Goal: Information Seeking & Learning: Find specific page/section

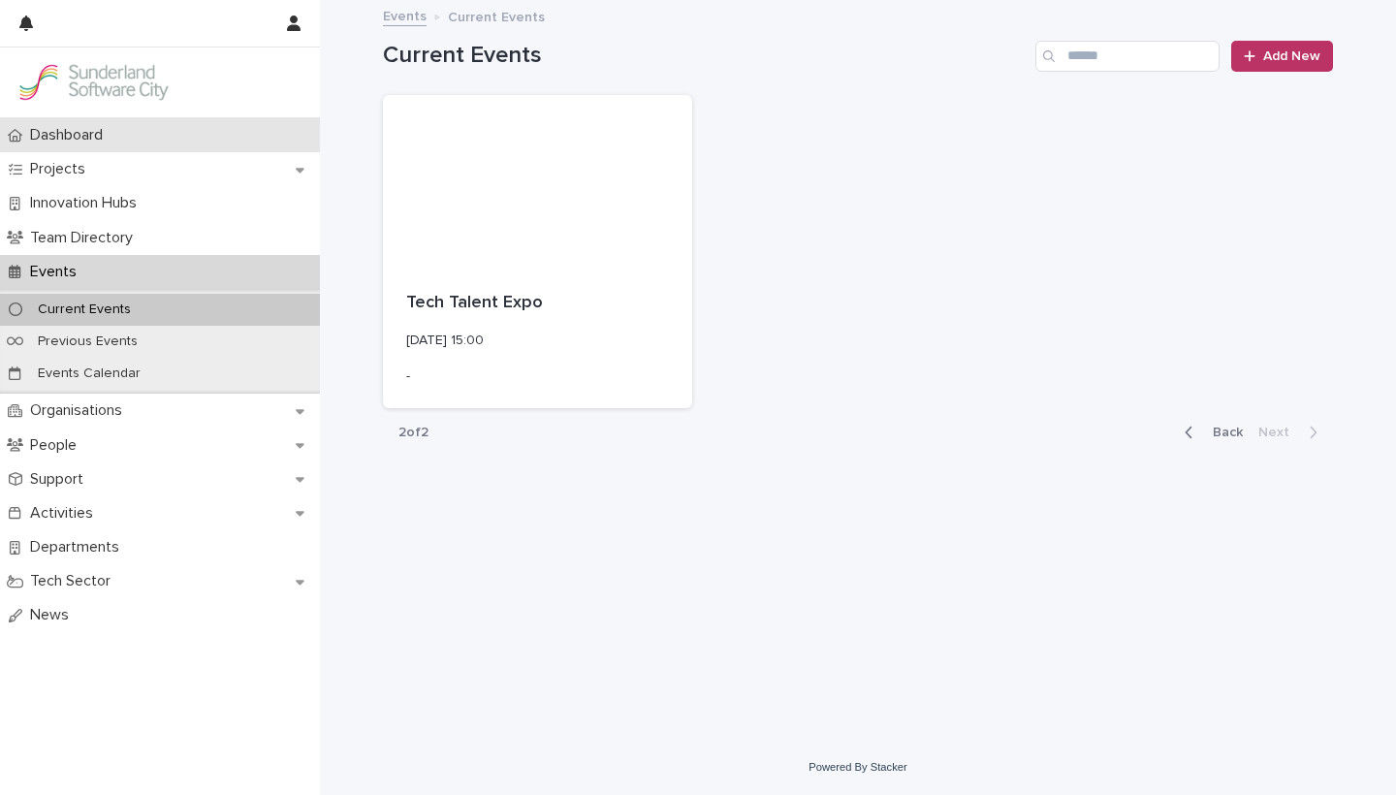
click at [79, 126] on p "Dashboard" at bounding box center [70, 135] width 96 height 18
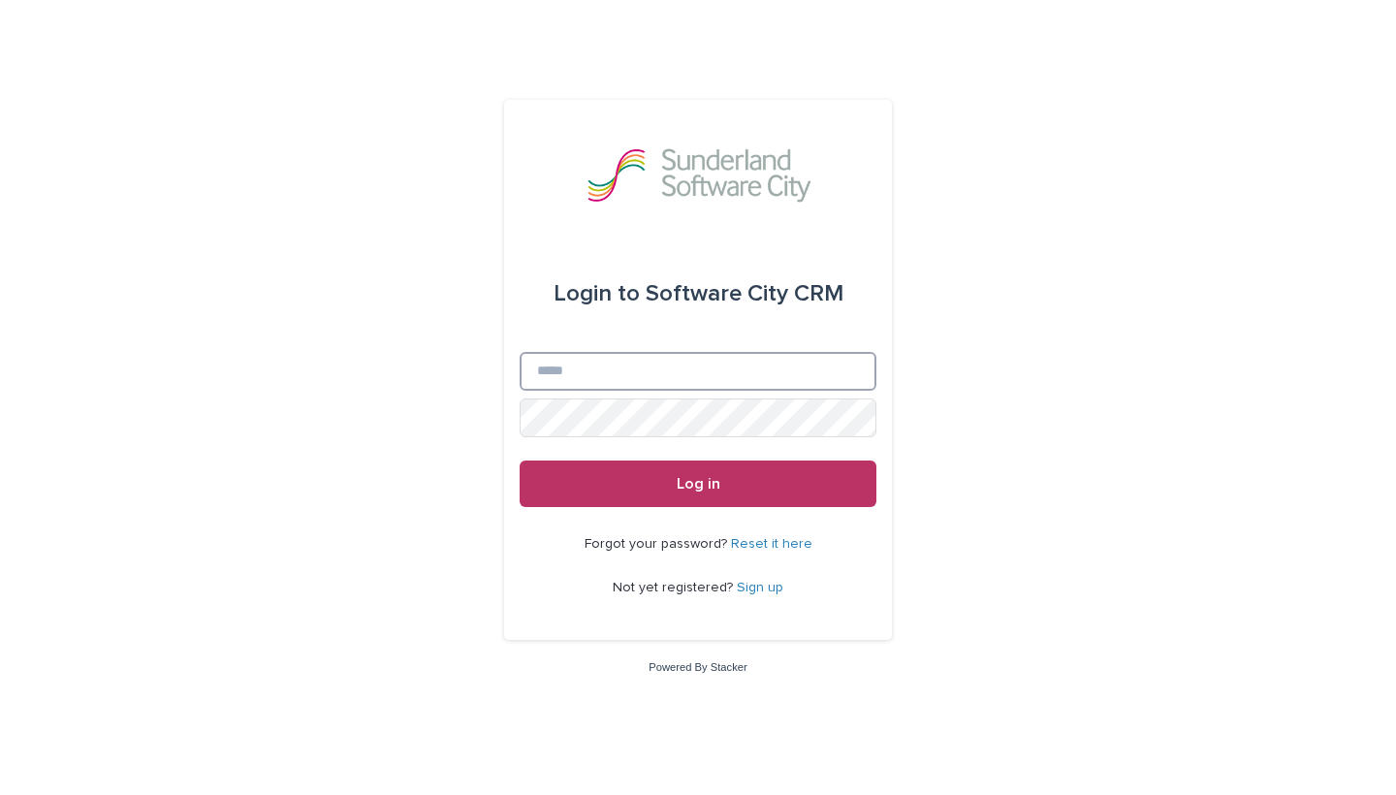
type input "**********"
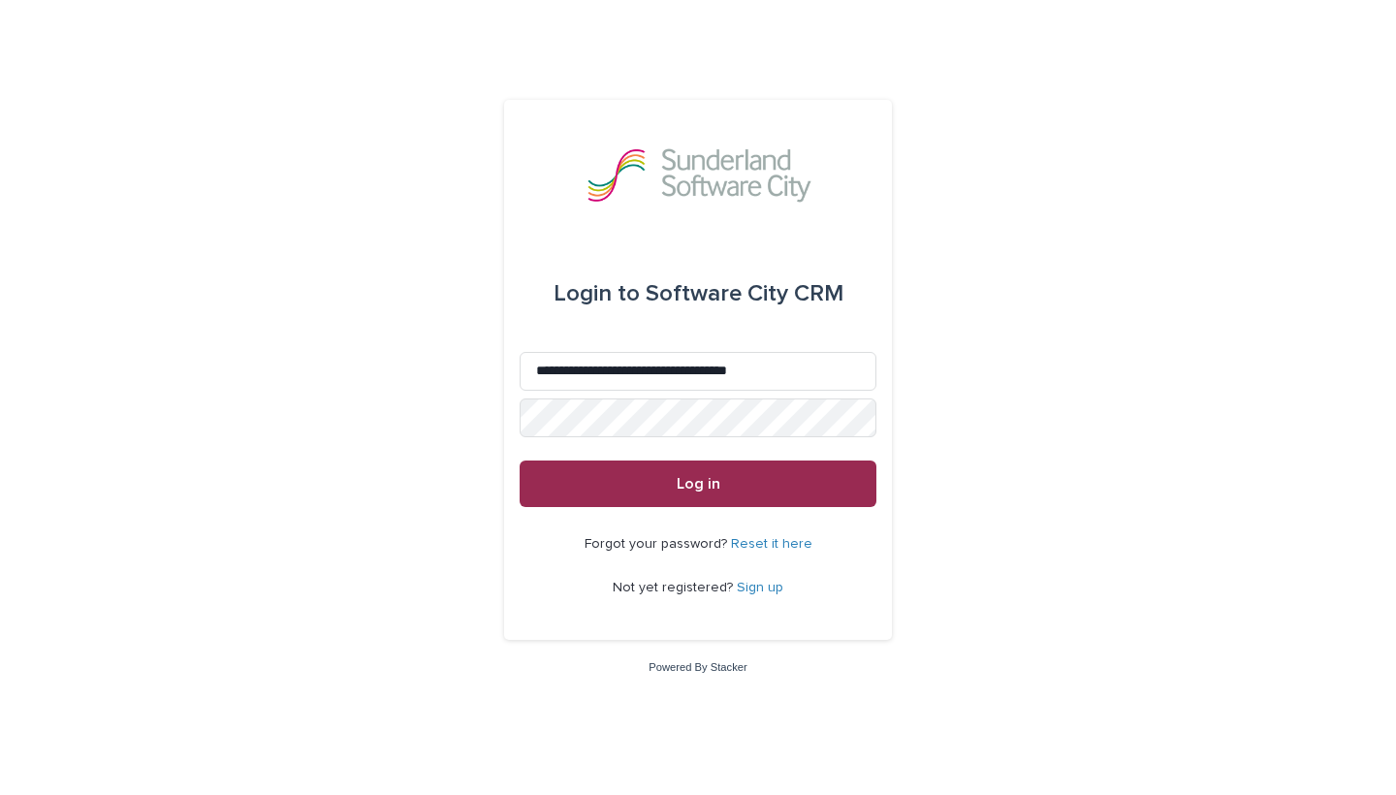
click at [732, 496] on button "Log in" at bounding box center [698, 484] width 357 height 47
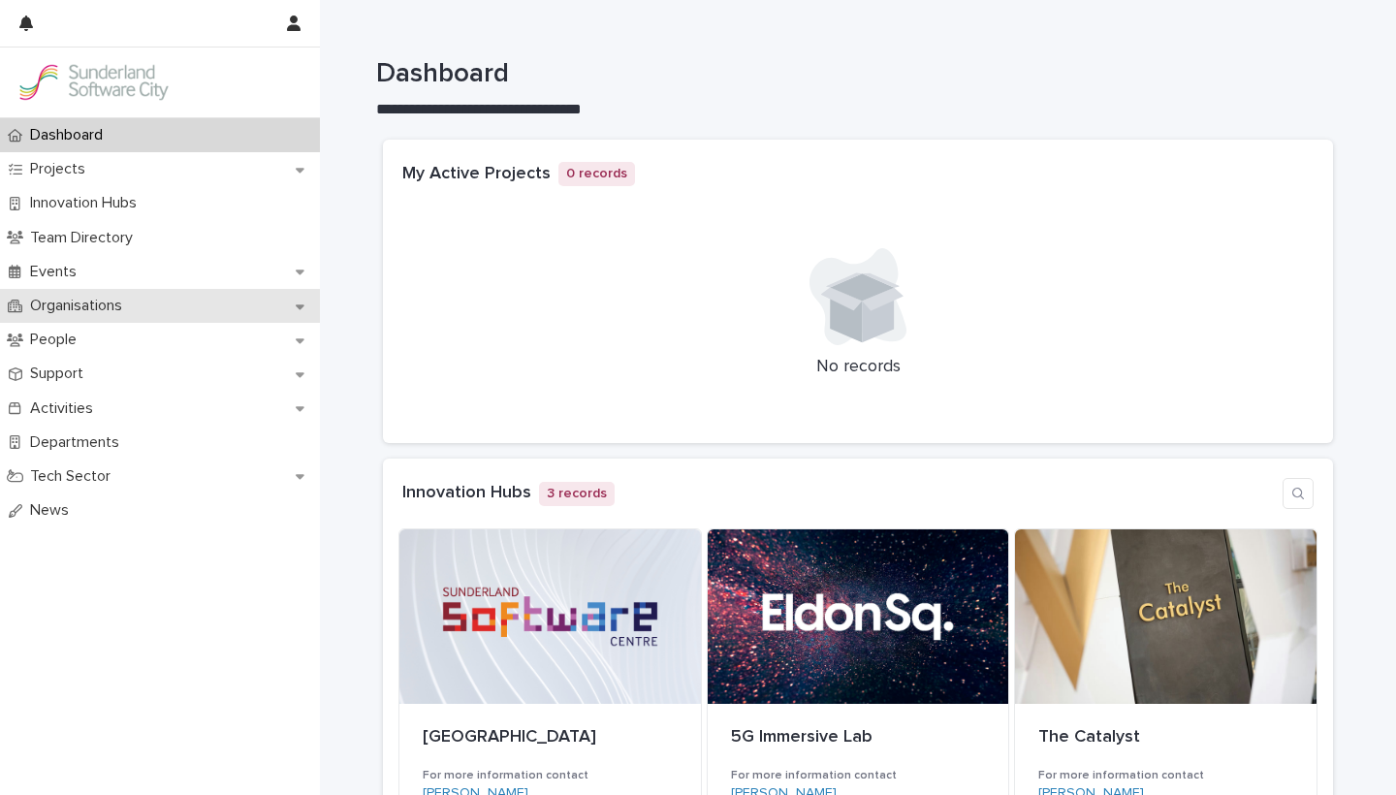
click at [300, 304] on icon at bounding box center [300, 306] width 9 height 5
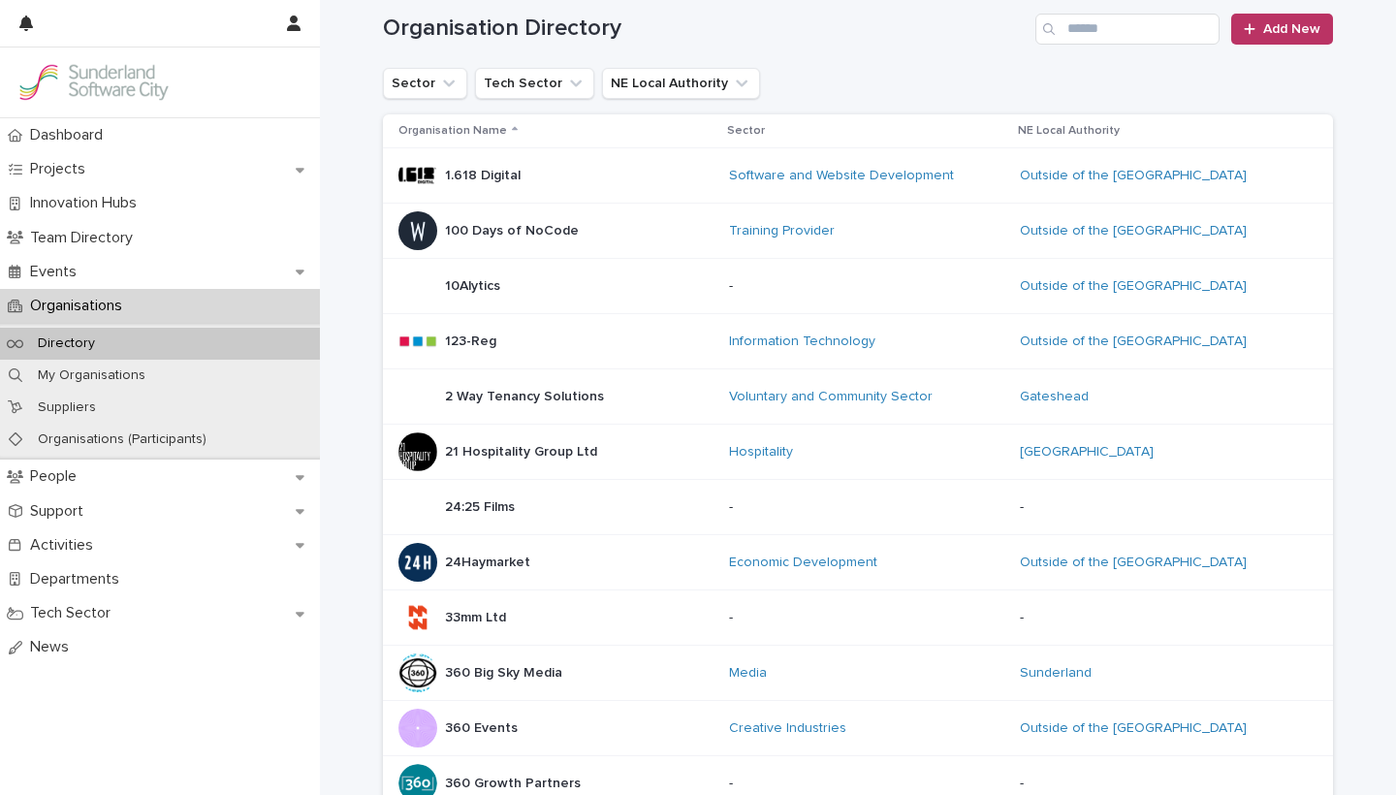
scroll to position [33, 0]
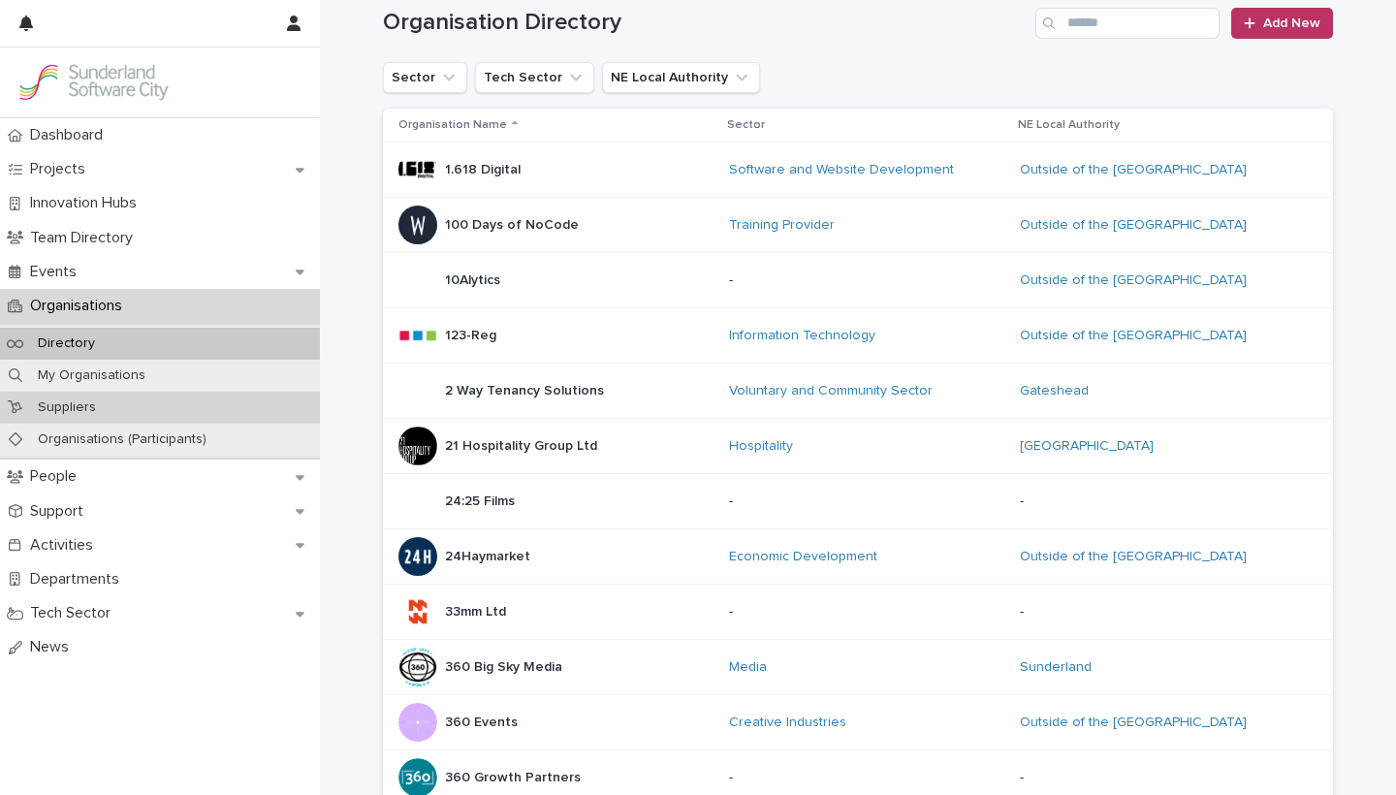
click at [90, 396] on div "Suppliers" at bounding box center [160, 408] width 320 height 32
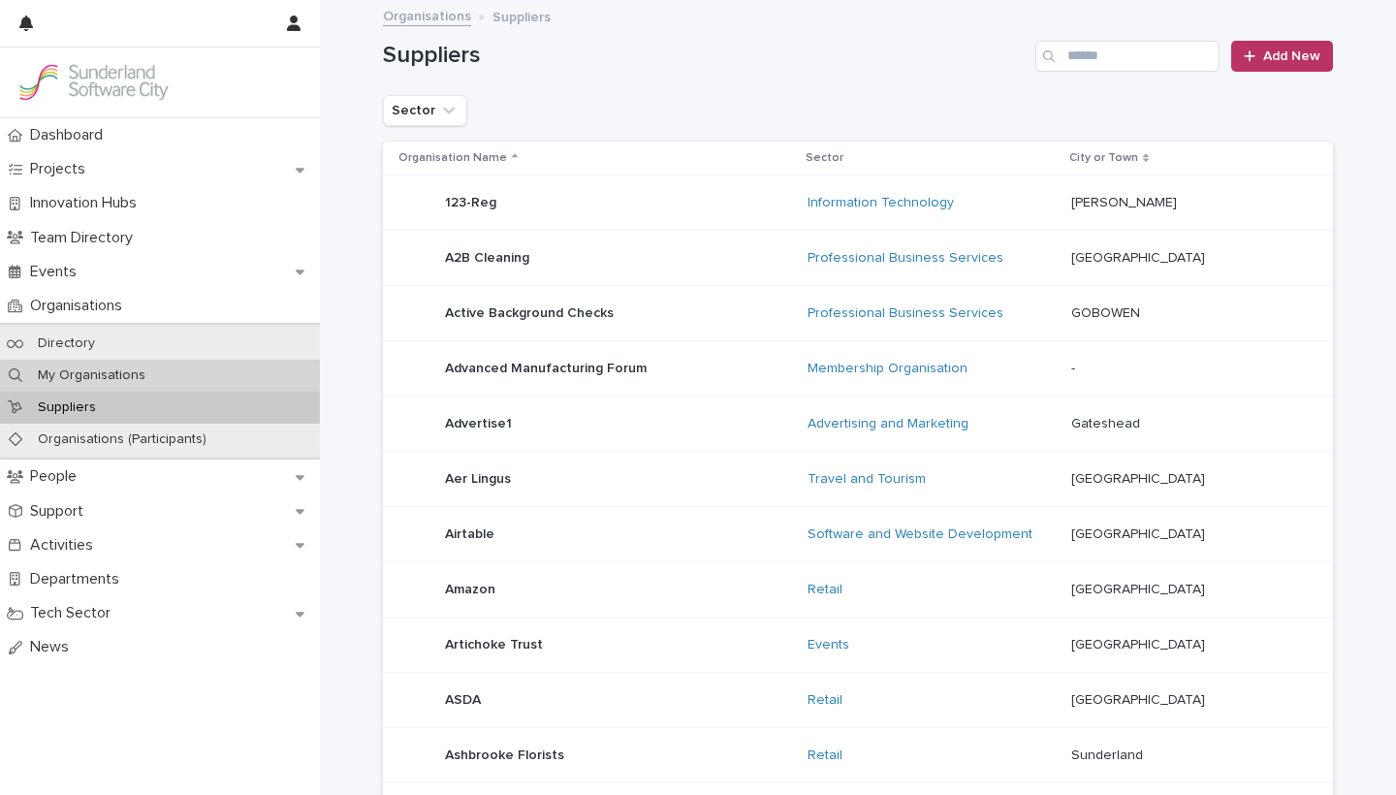
click at [87, 367] on p "My Organisations" at bounding box center [91, 375] width 139 height 16
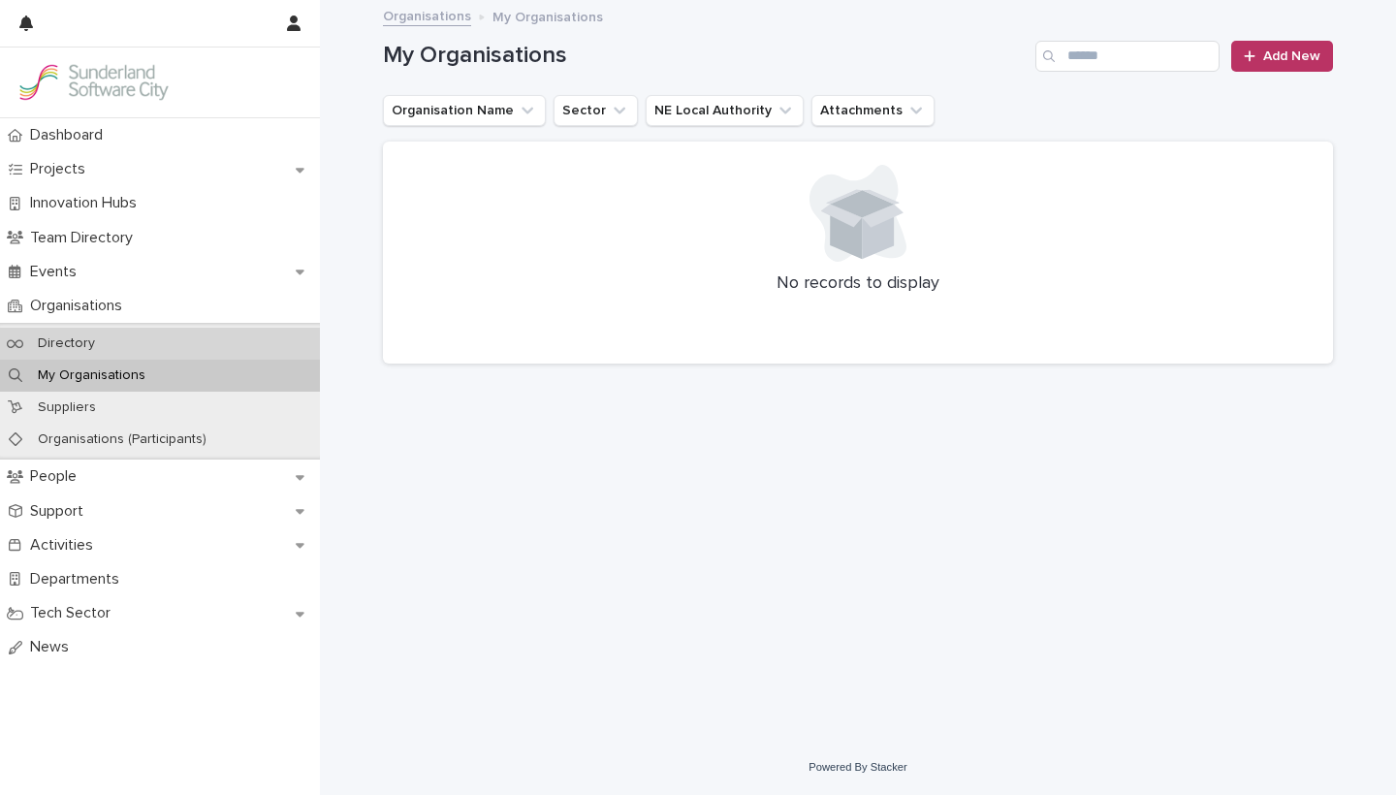
click at [124, 341] on div "Directory" at bounding box center [160, 344] width 320 height 32
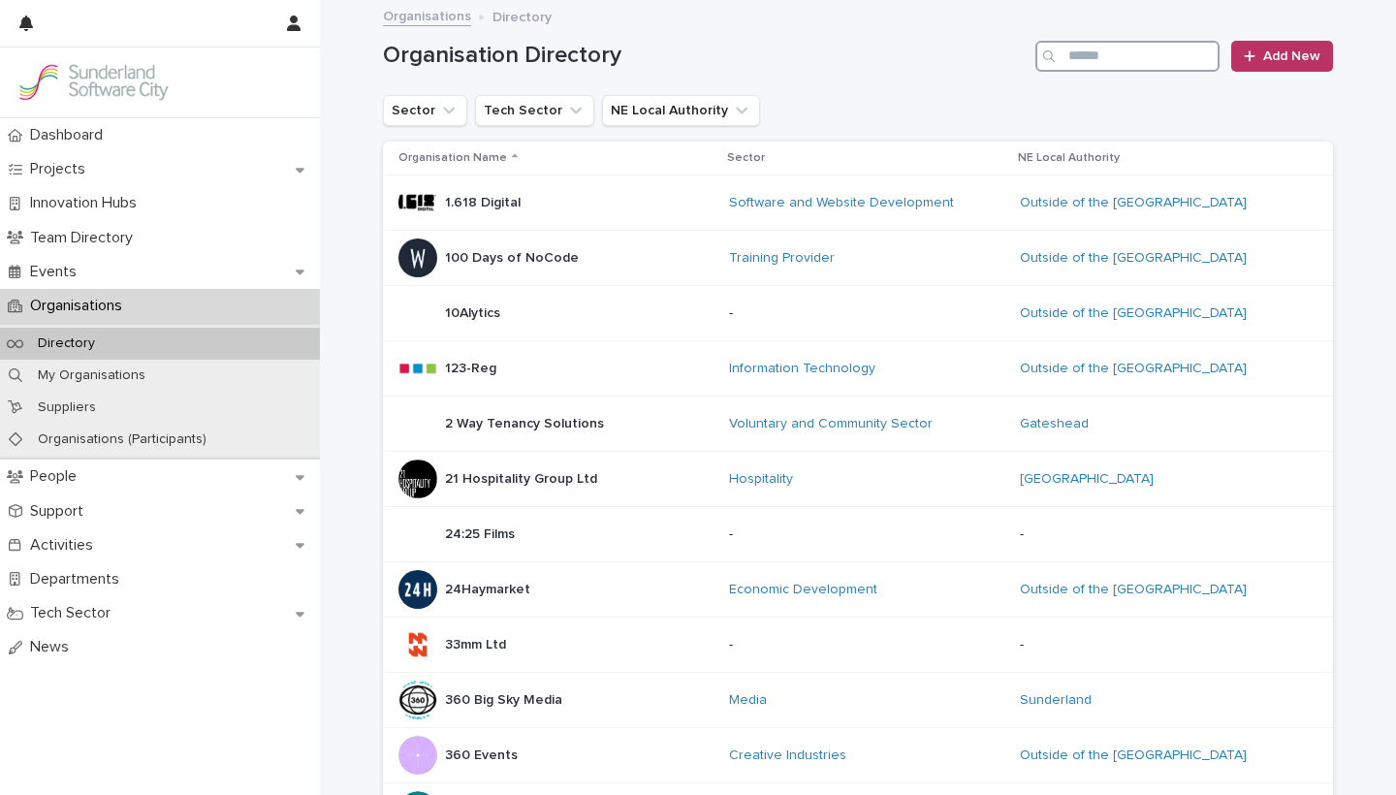
click at [1099, 54] on input "Search" at bounding box center [1127, 56] width 184 height 31
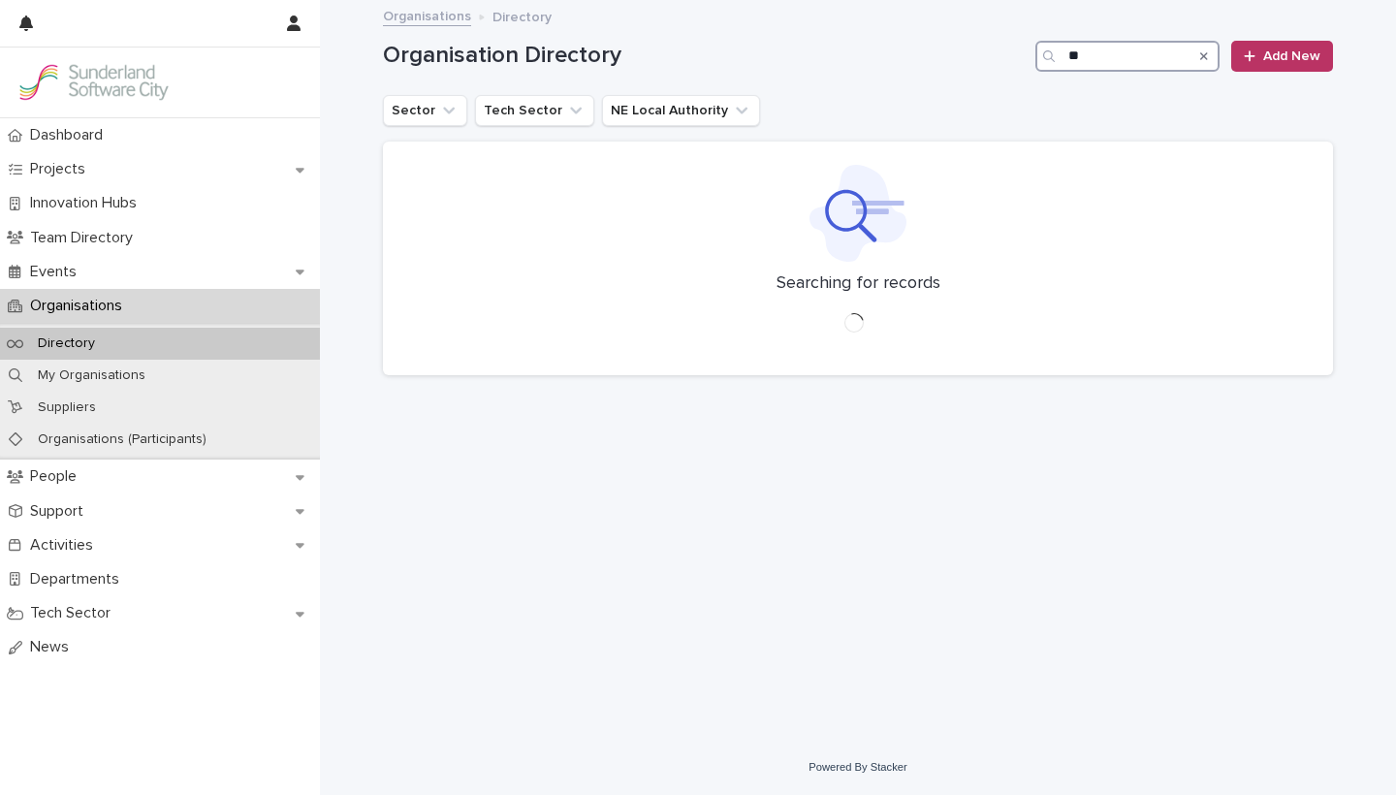
type input "*"
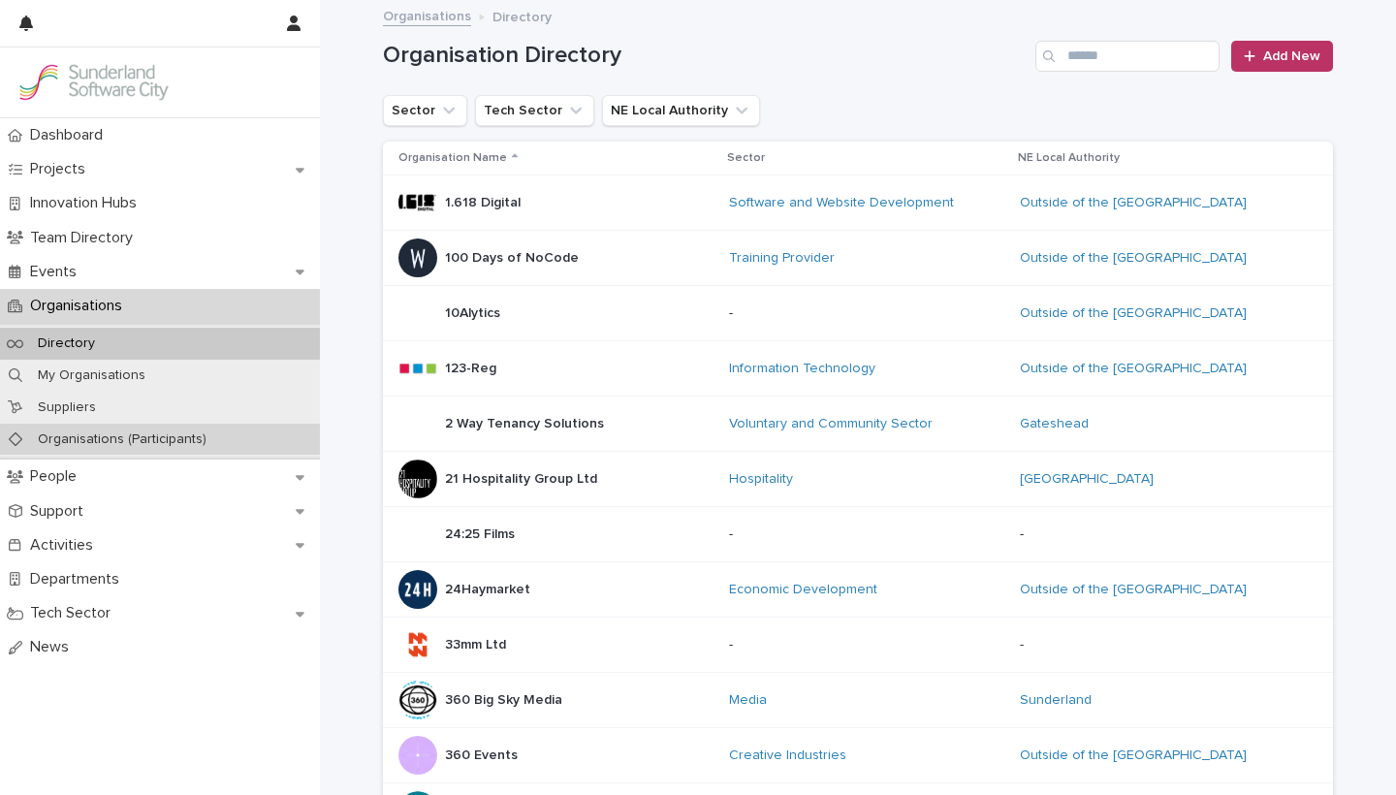
click at [67, 433] on p "Organisations (Participants)" at bounding box center [122, 439] width 200 height 16
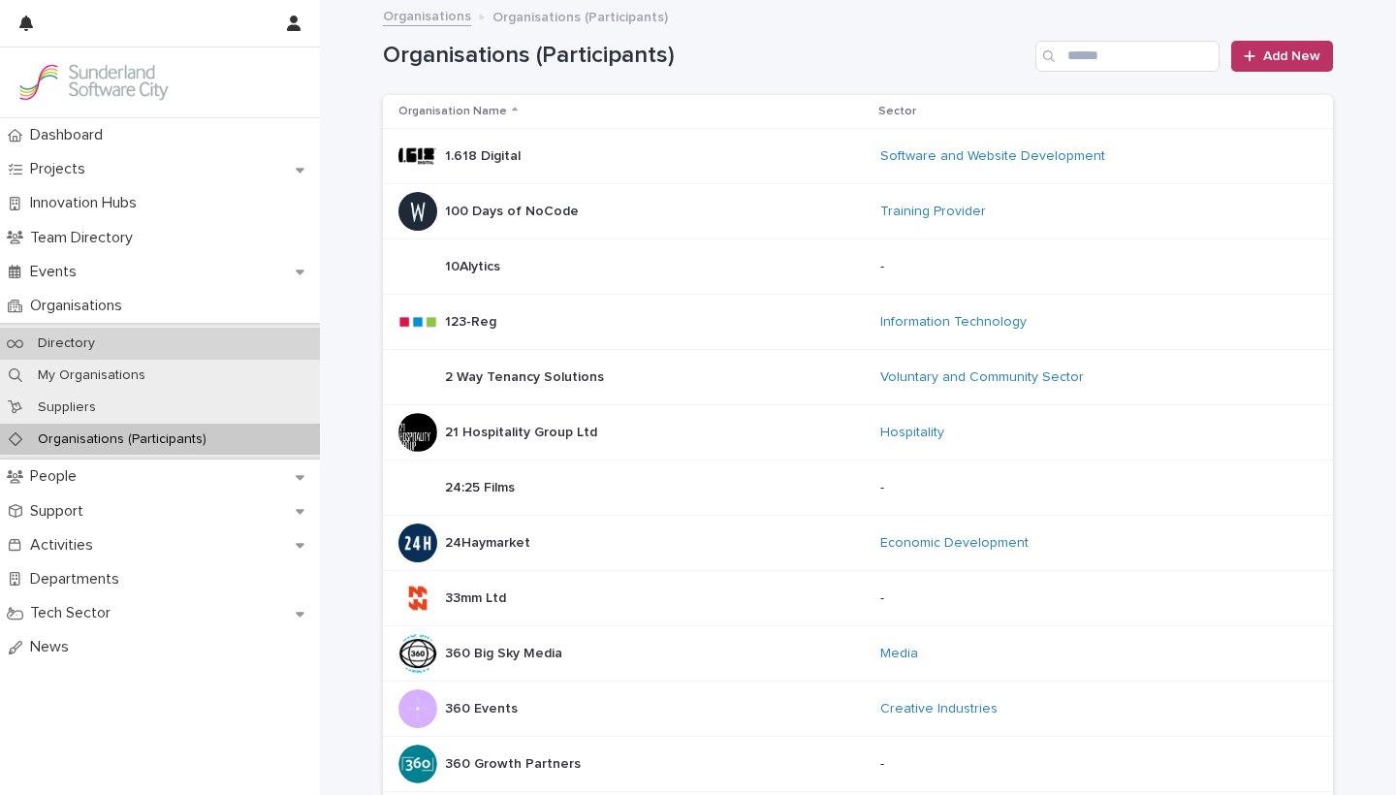
click at [76, 341] on p "Directory" at bounding box center [66, 343] width 88 height 16
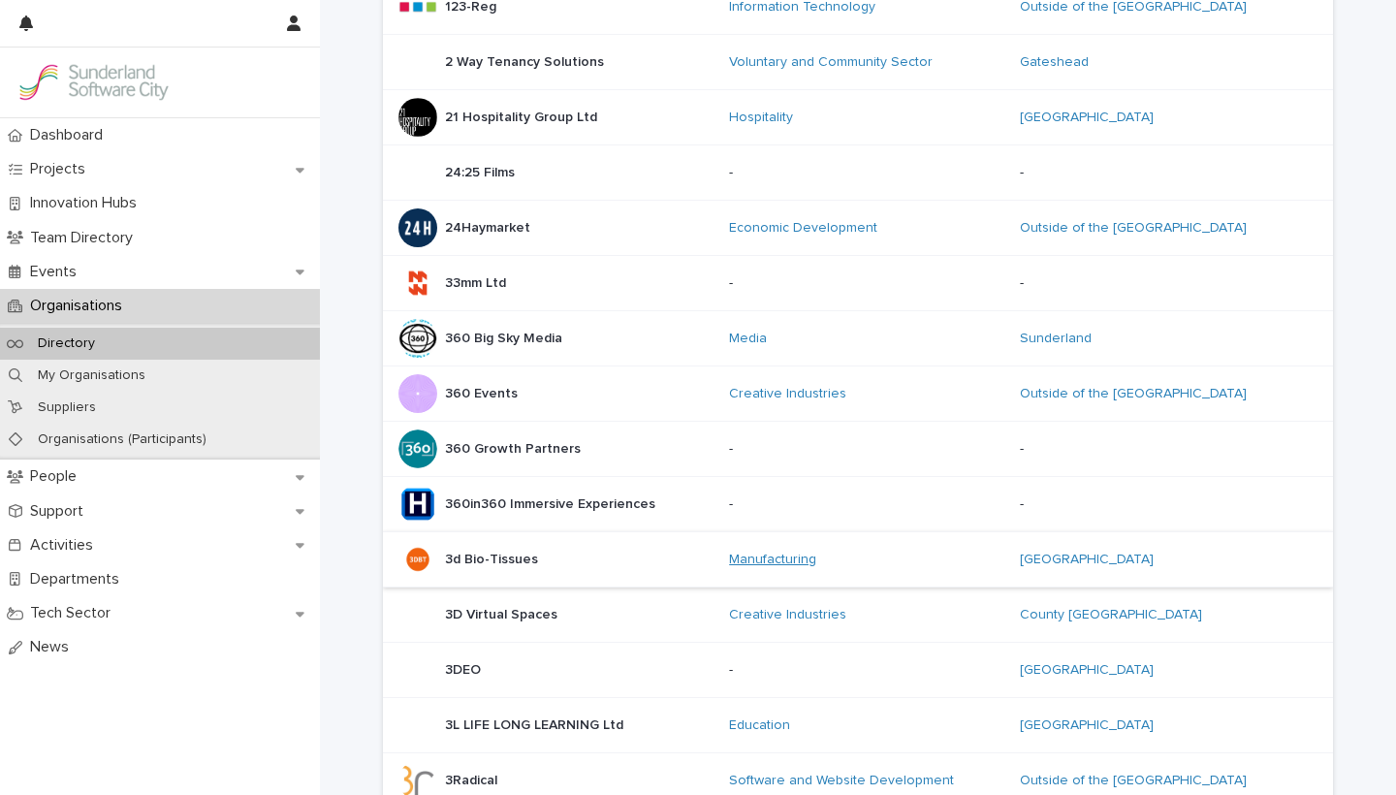
scroll to position [1257, 0]
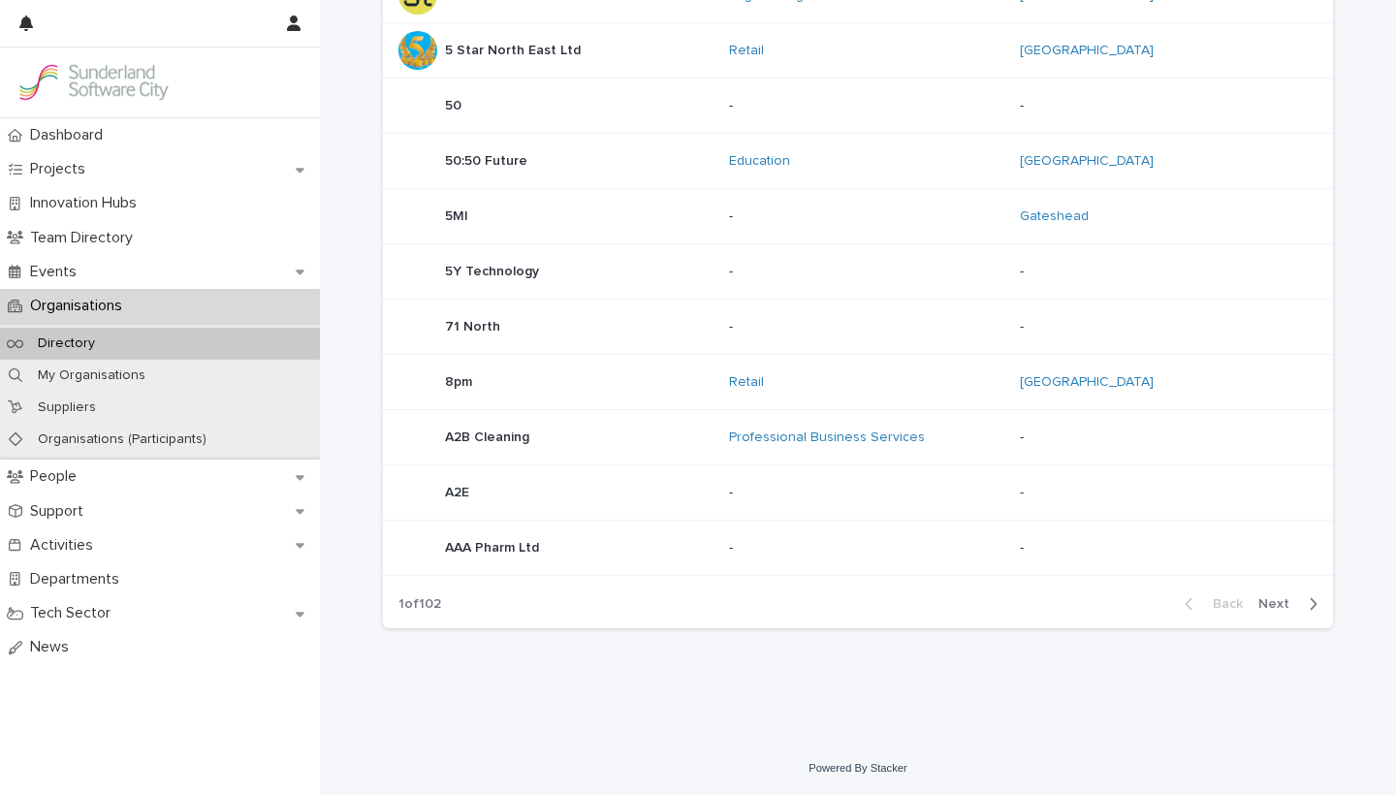
click at [1281, 610] on span "Next" at bounding box center [1279, 604] width 43 height 14
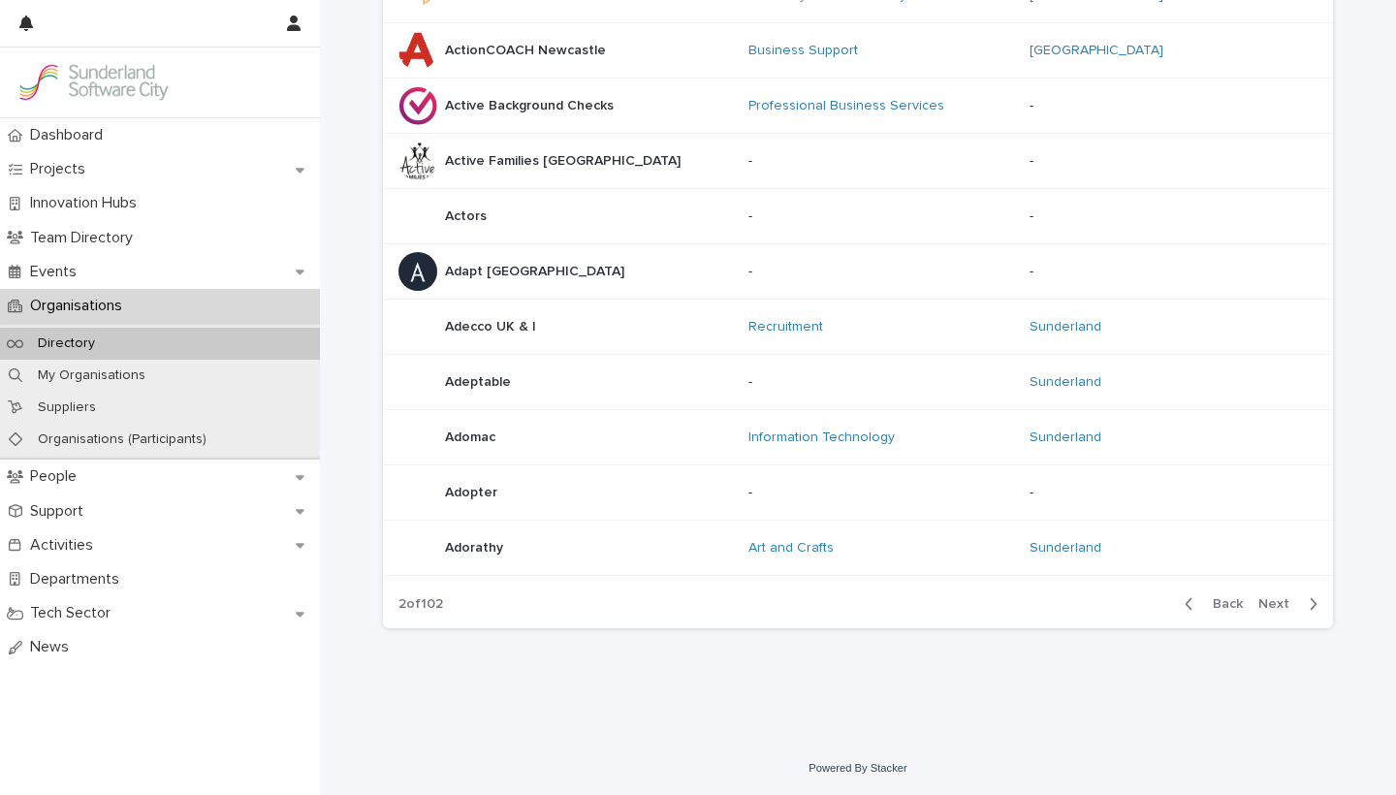
click at [1278, 610] on span "Next" at bounding box center [1279, 604] width 43 height 14
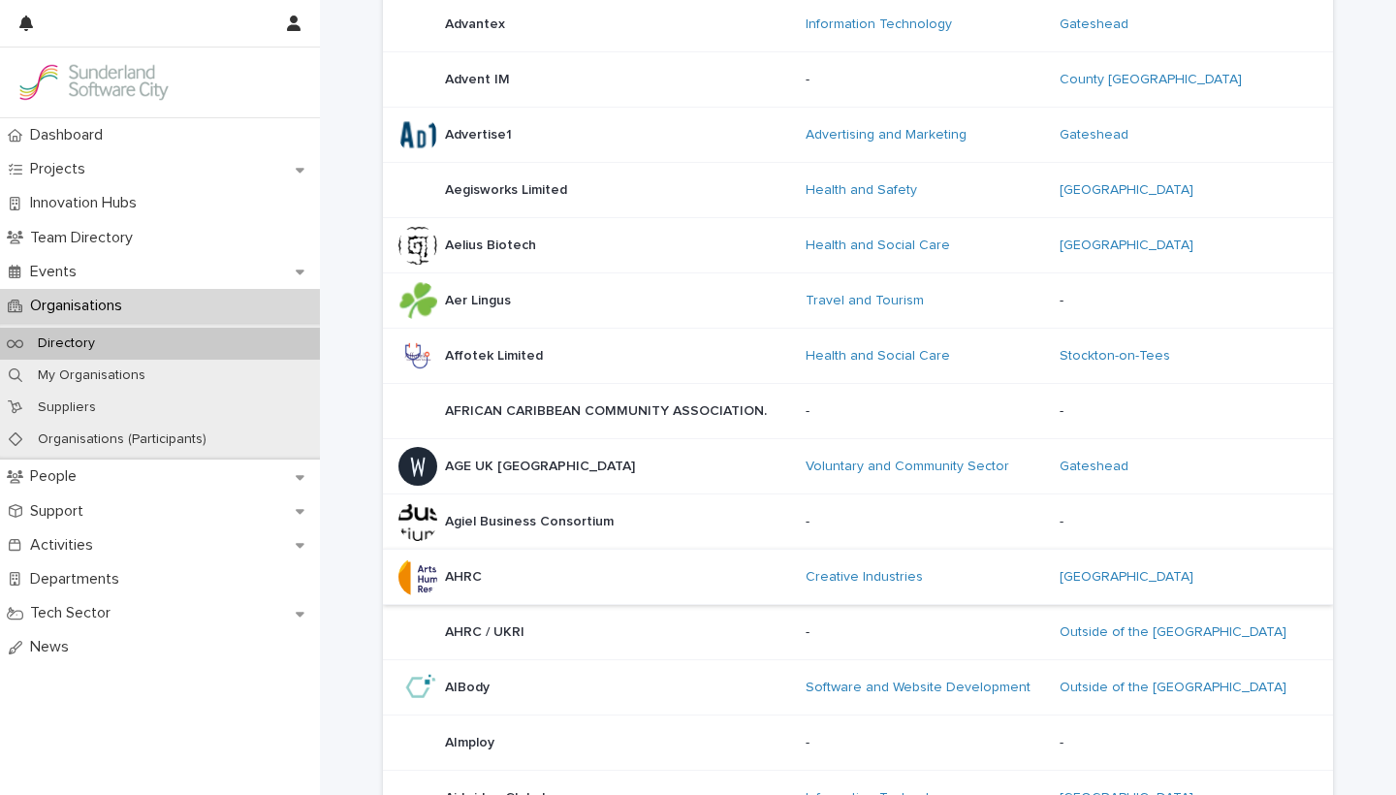
scroll to position [1257, 0]
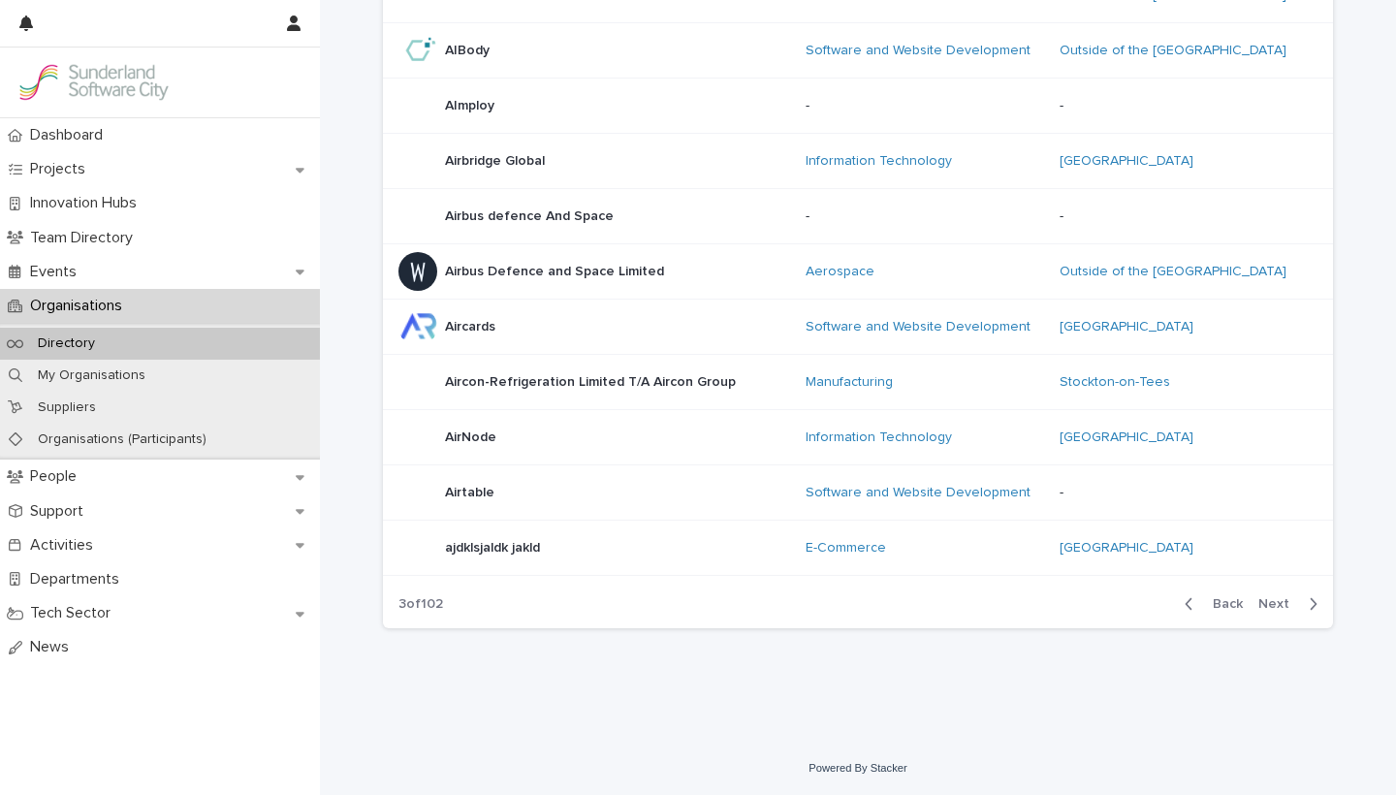
click at [1288, 593] on div "Back Next" at bounding box center [1251, 604] width 164 height 48
click at [1286, 612] on button "Next" at bounding box center [1292, 603] width 82 height 17
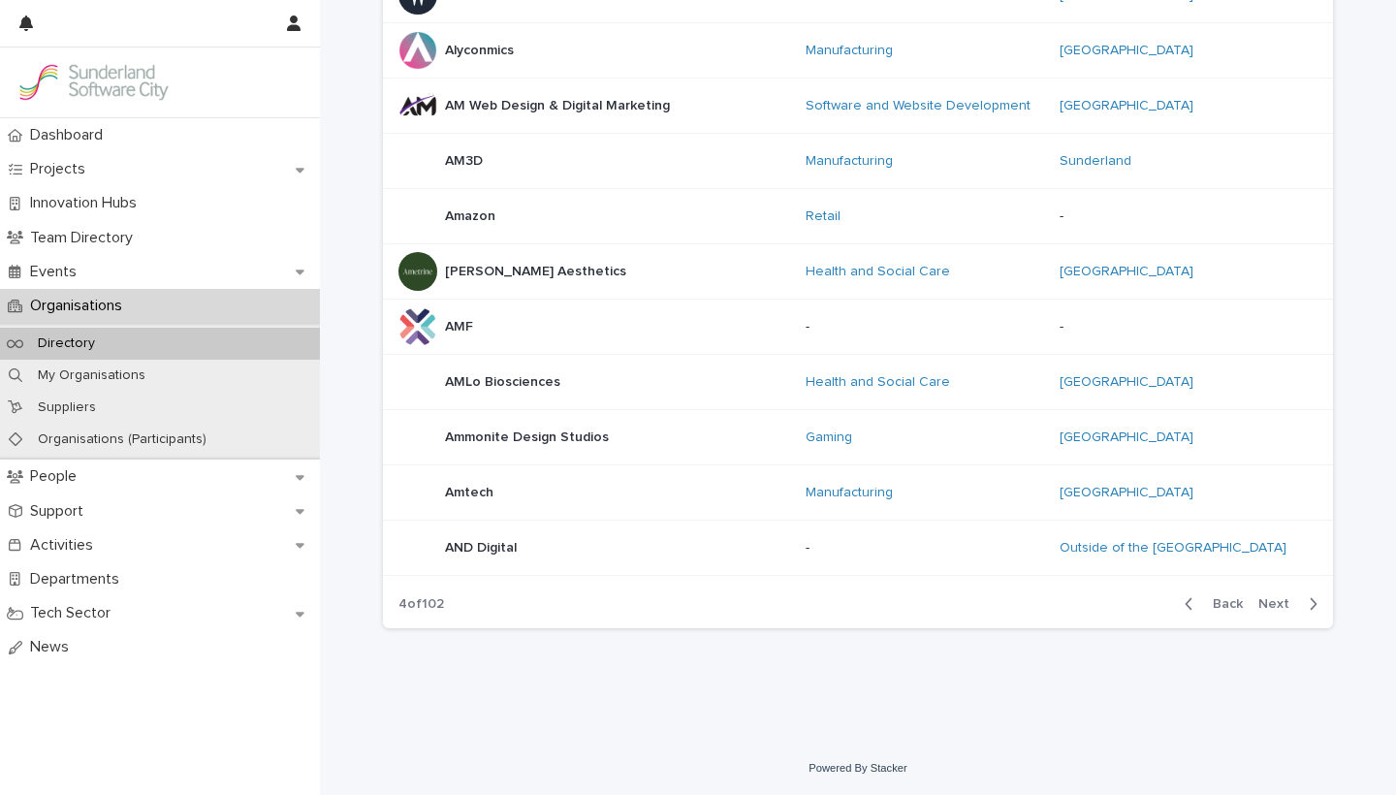
click at [1279, 605] on span "Next" at bounding box center [1279, 604] width 43 height 14
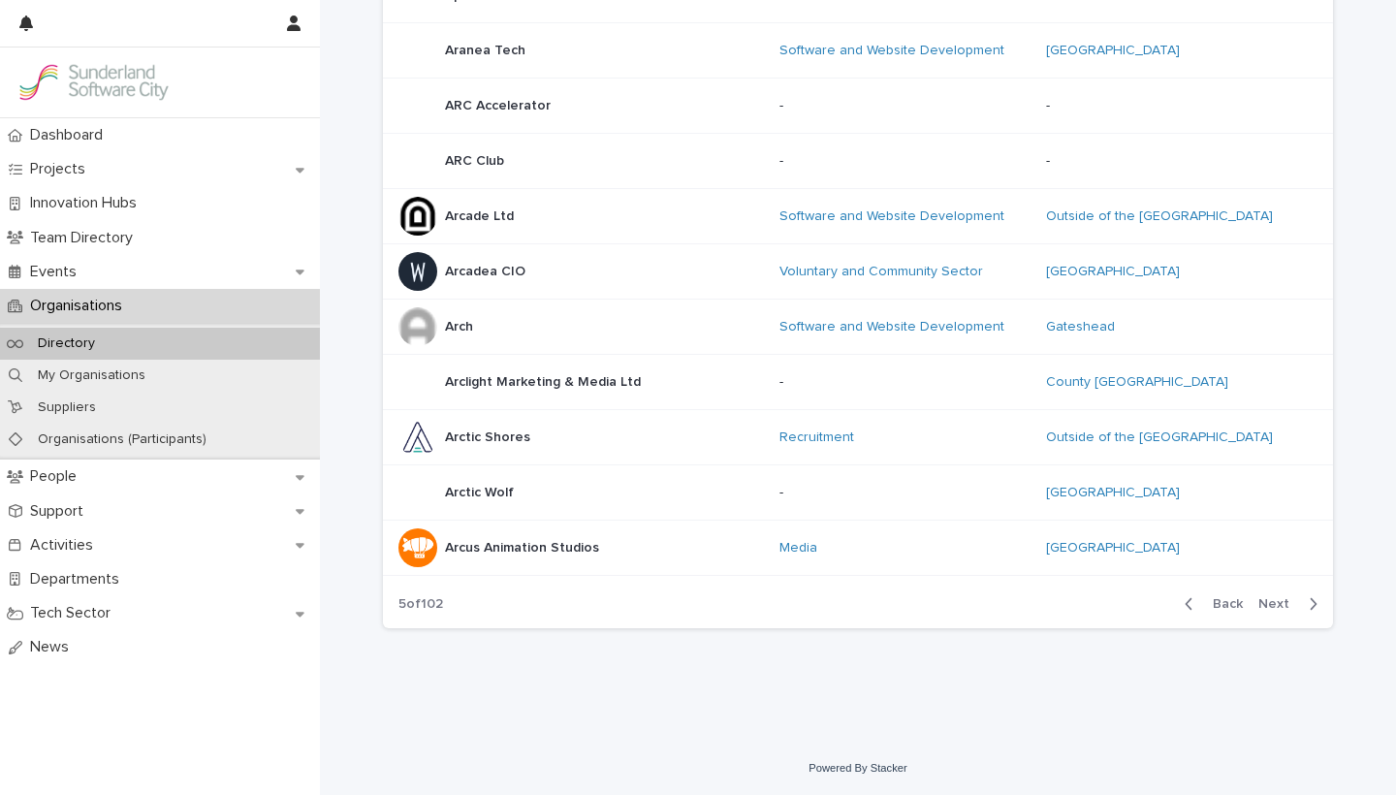
click at [1279, 605] on span "Next" at bounding box center [1279, 604] width 43 height 14
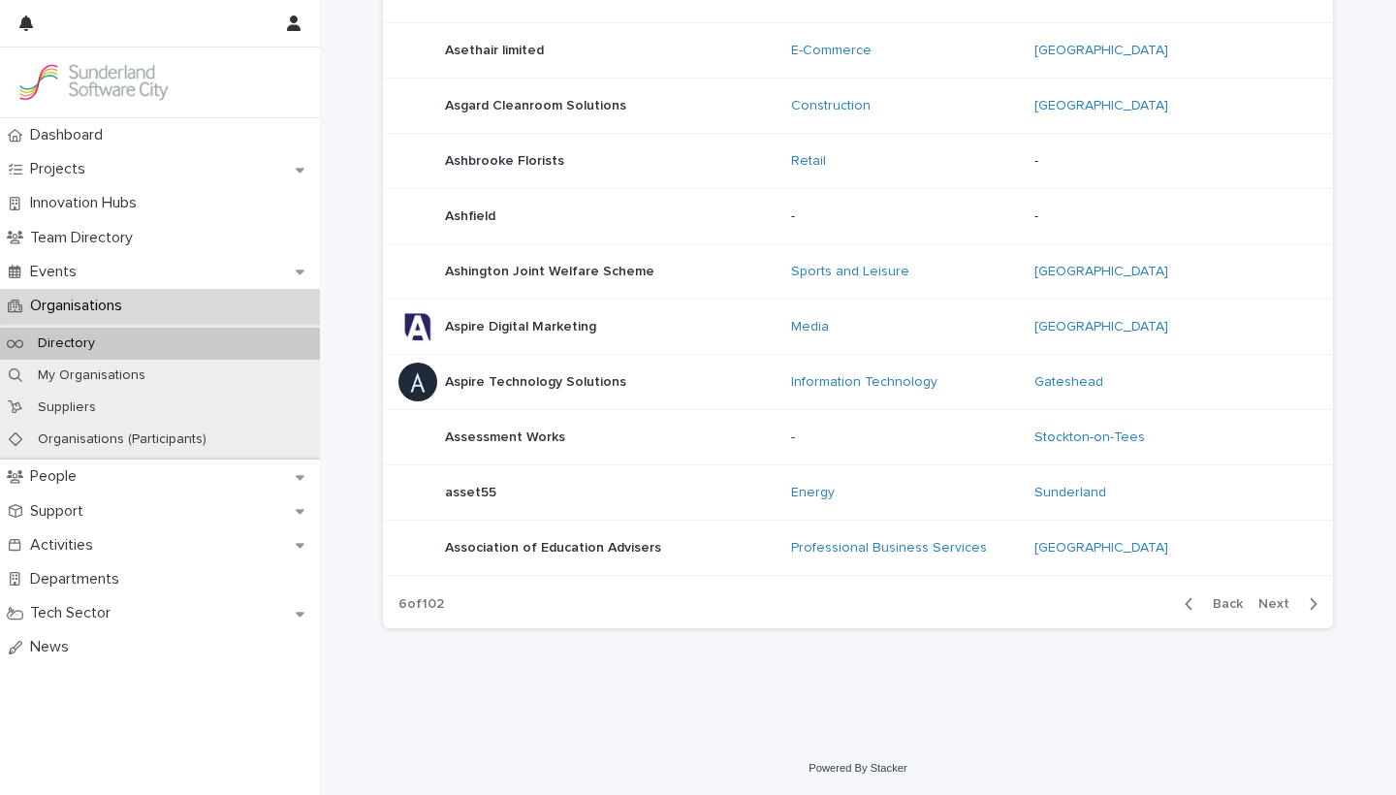
click at [1279, 606] on span "Next" at bounding box center [1279, 604] width 43 height 14
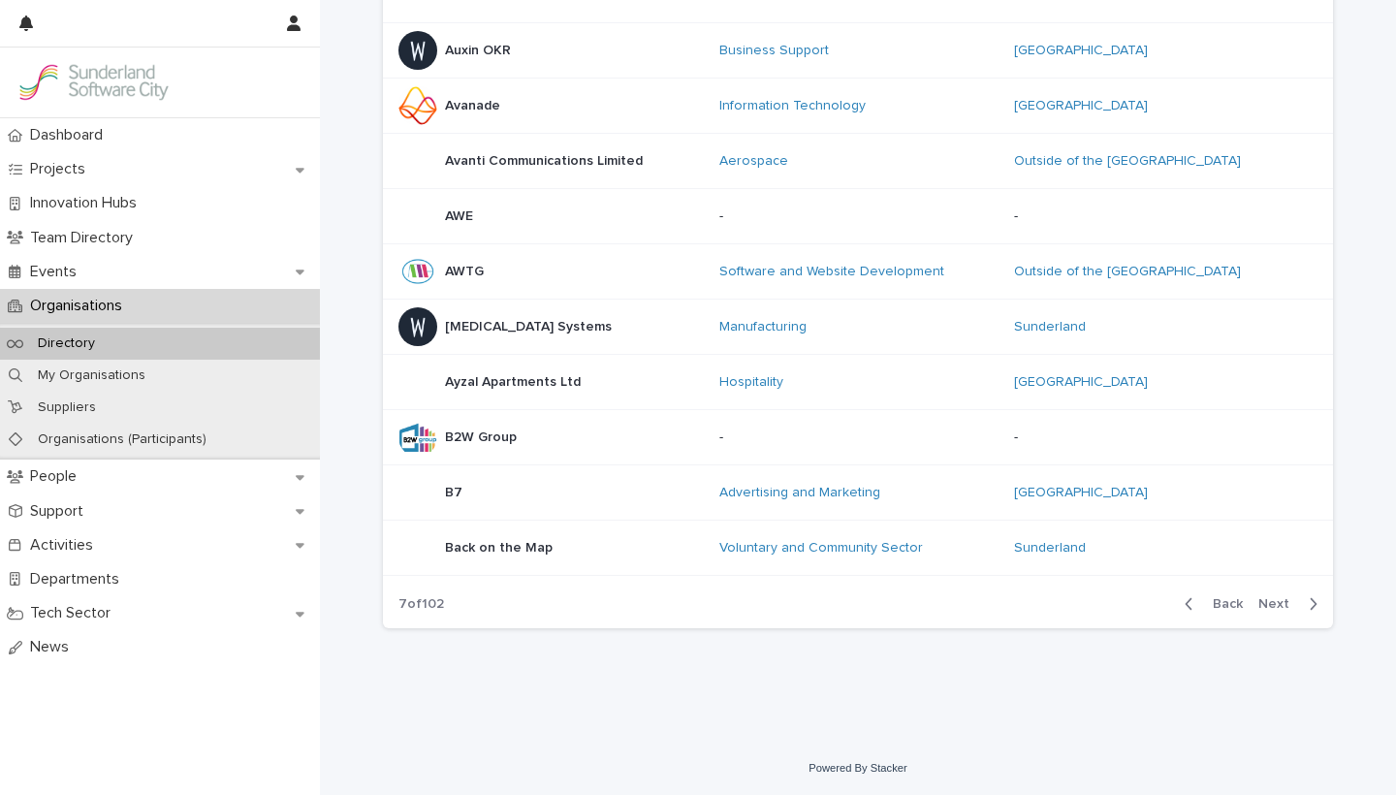
click at [1279, 606] on span "Next" at bounding box center [1279, 604] width 43 height 14
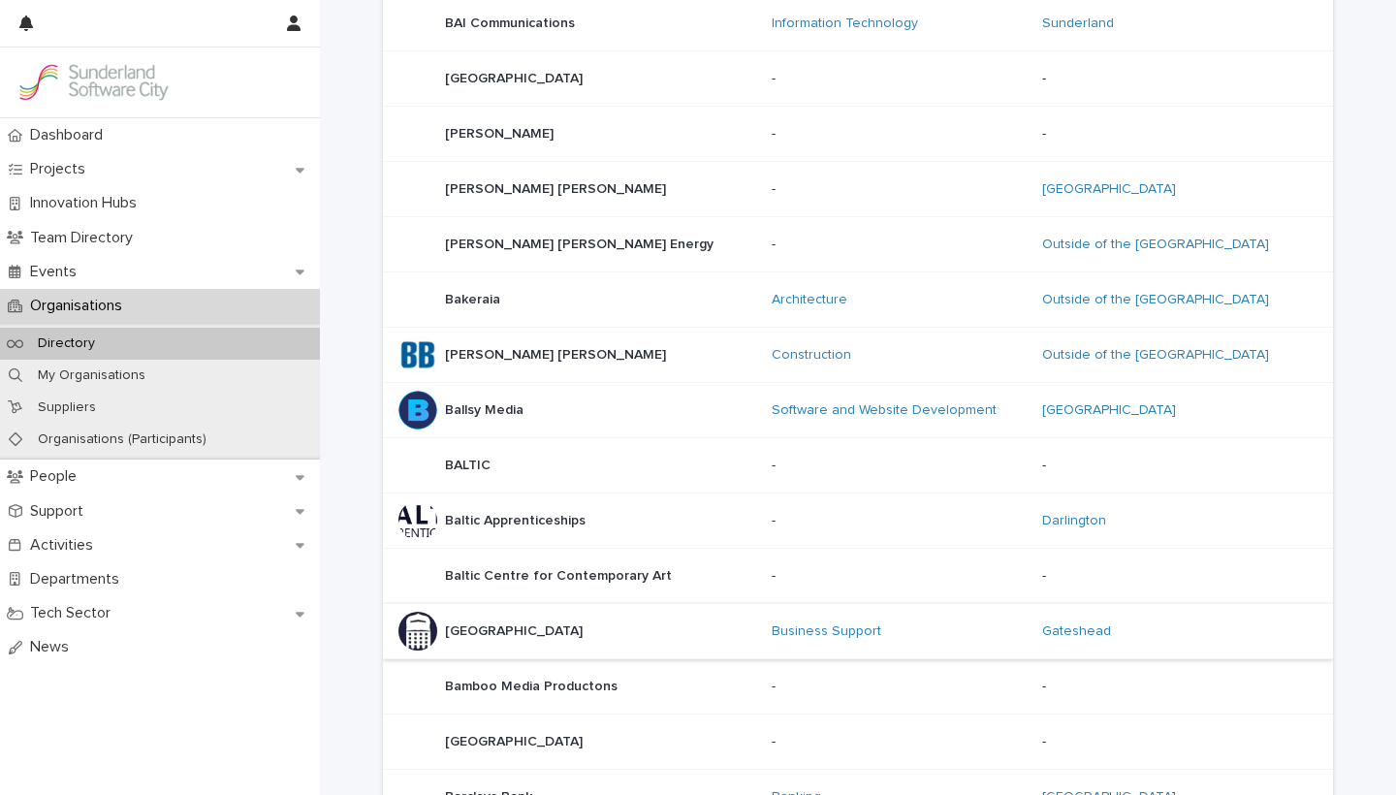
scroll to position [1182, 0]
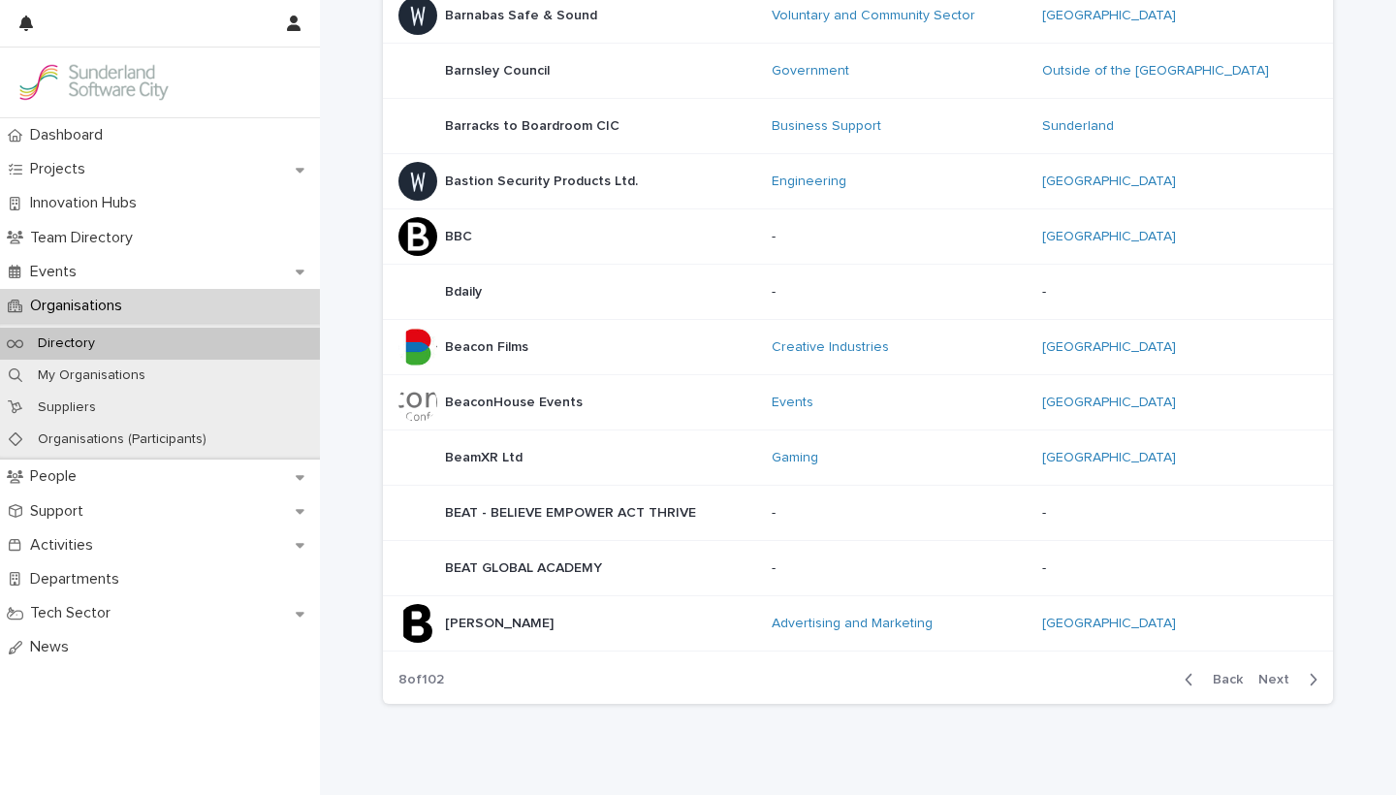
click at [1274, 680] on span "Next" at bounding box center [1279, 680] width 43 height 14
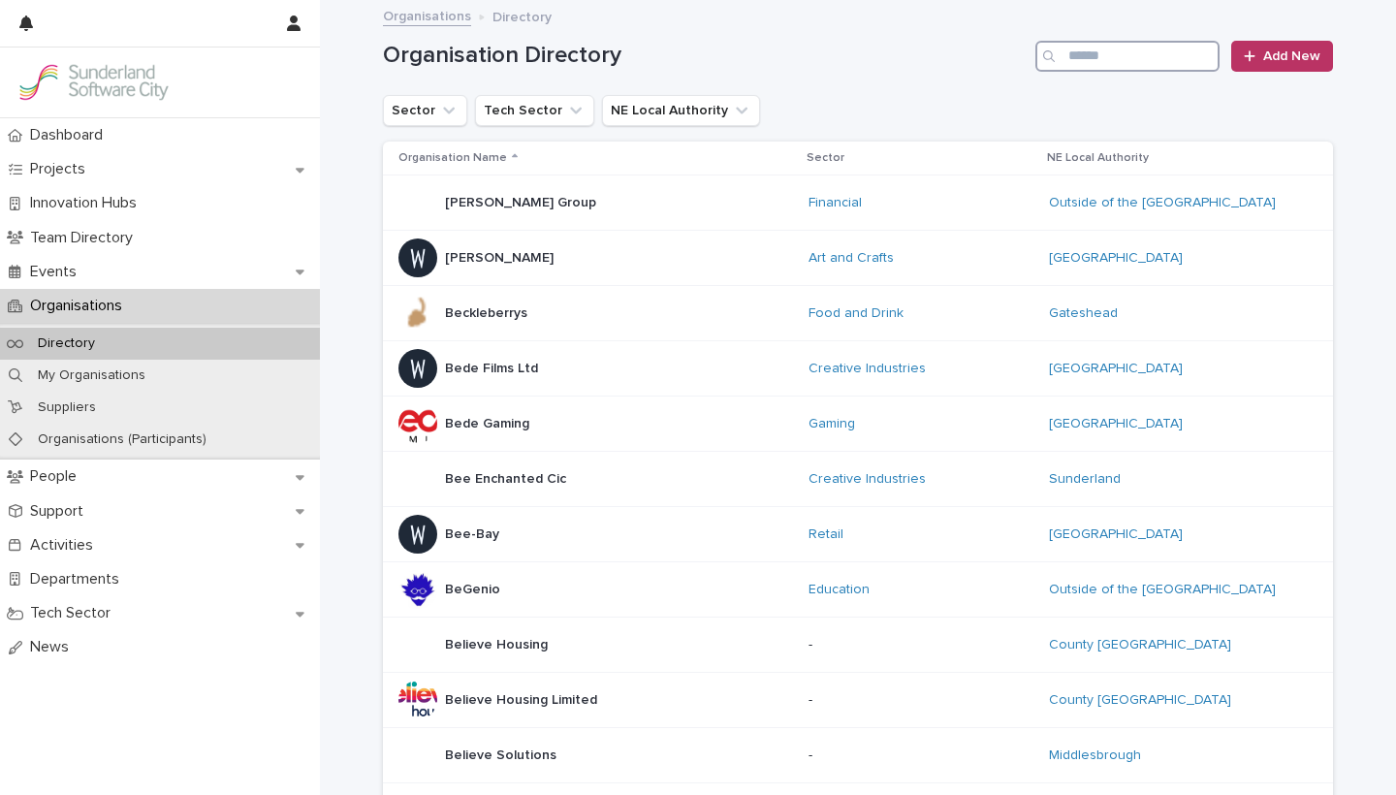
click at [1096, 63] on input "Search" at bounding box center [1127, 56] width 184 height 31
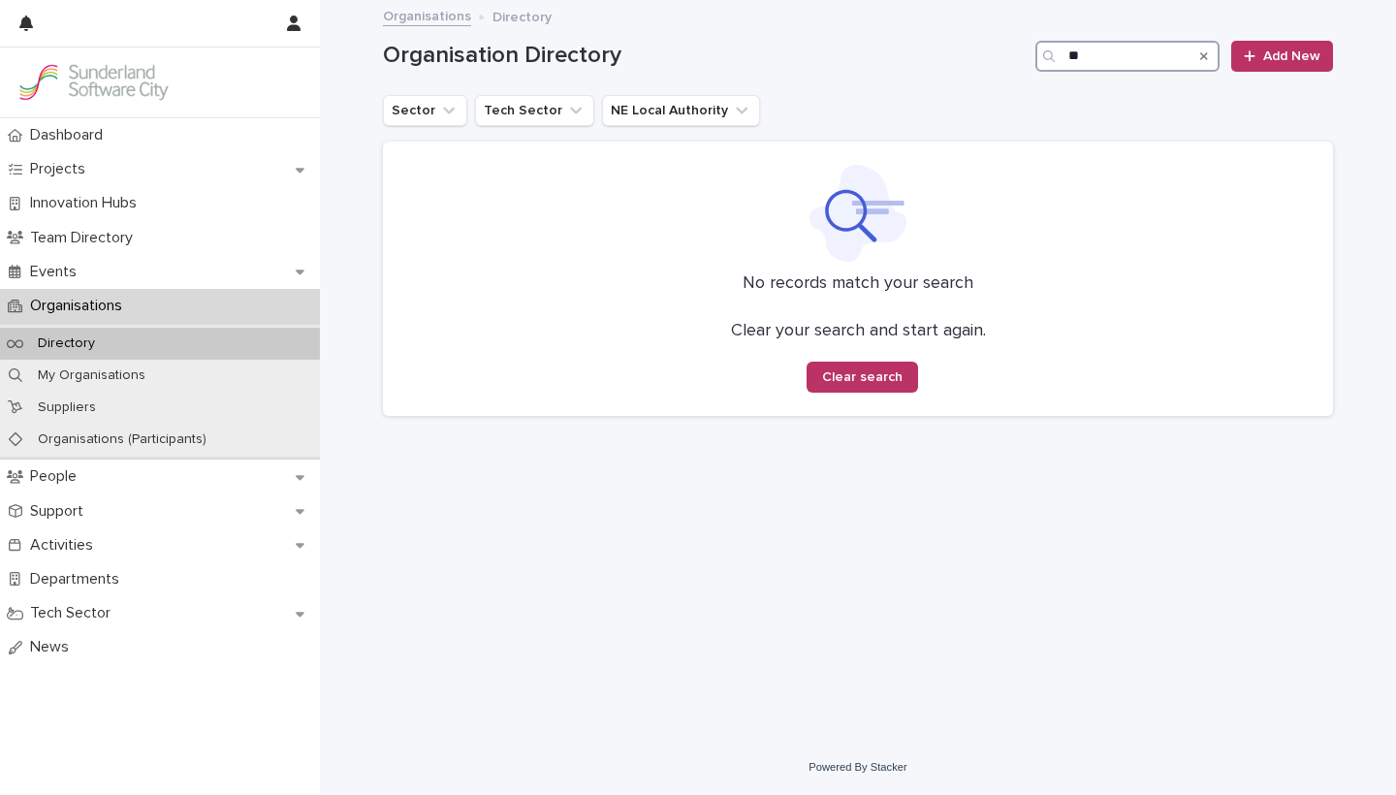
type input "*"
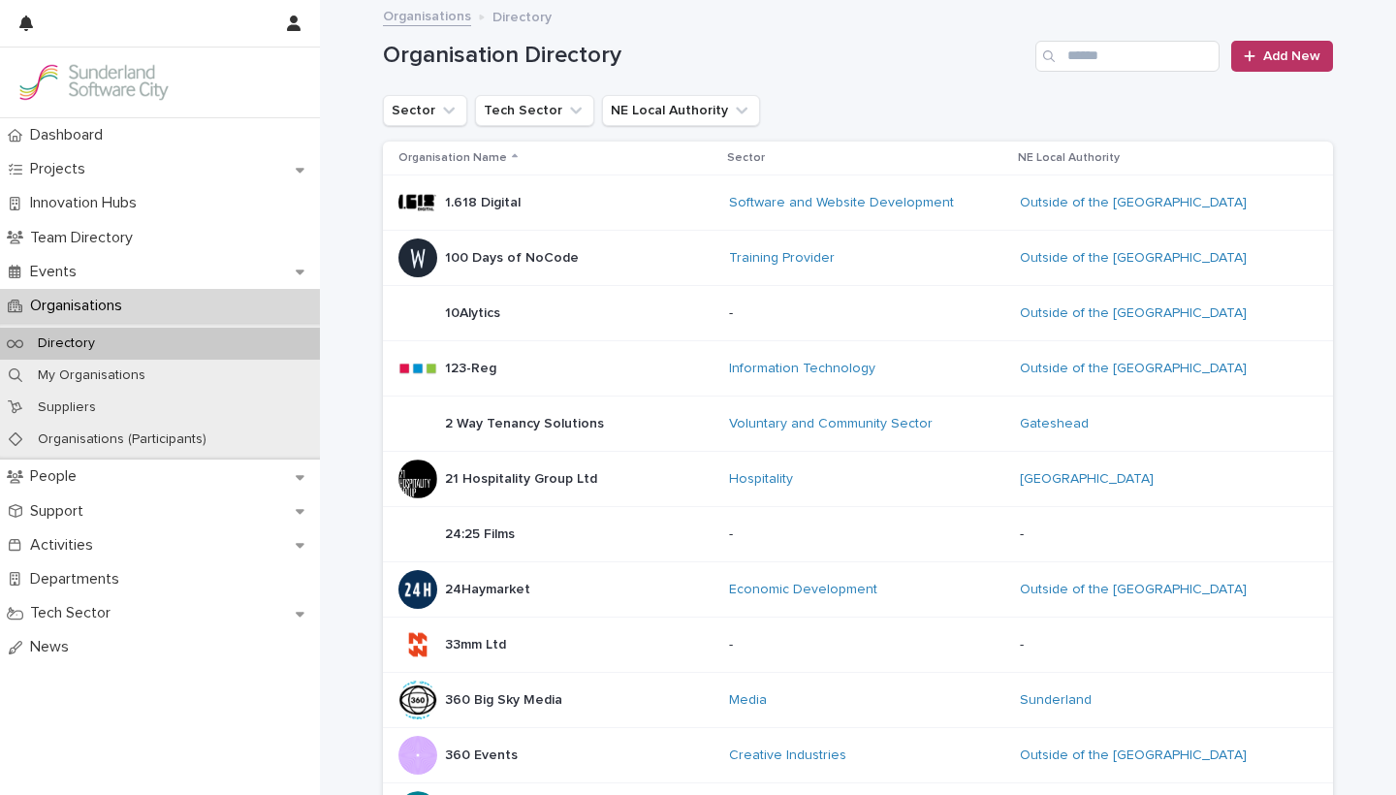
click at [433, 205] on div "1.618 Digital 1.618 Digital" at bounding box center [555, 202] width 315 height 39
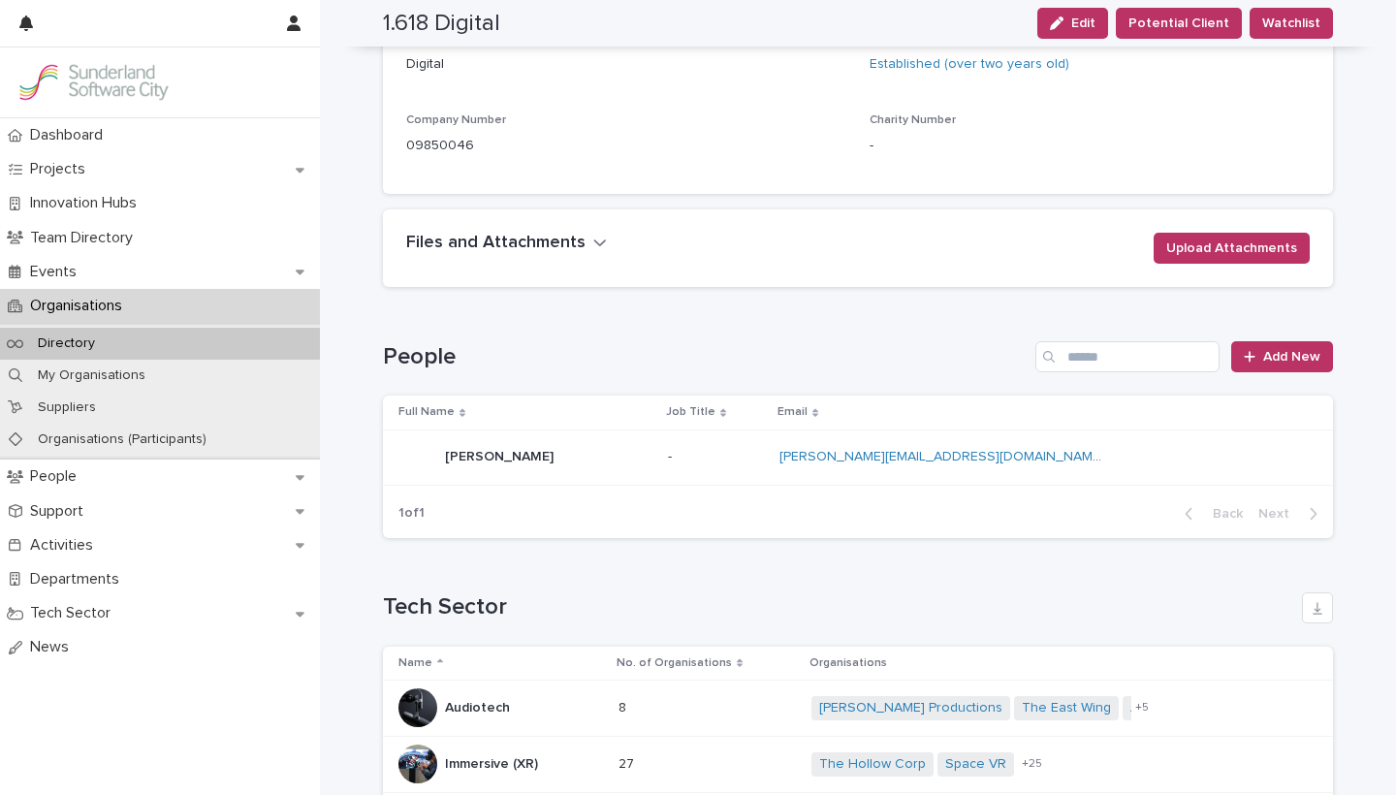
scroll to position [821, 0]
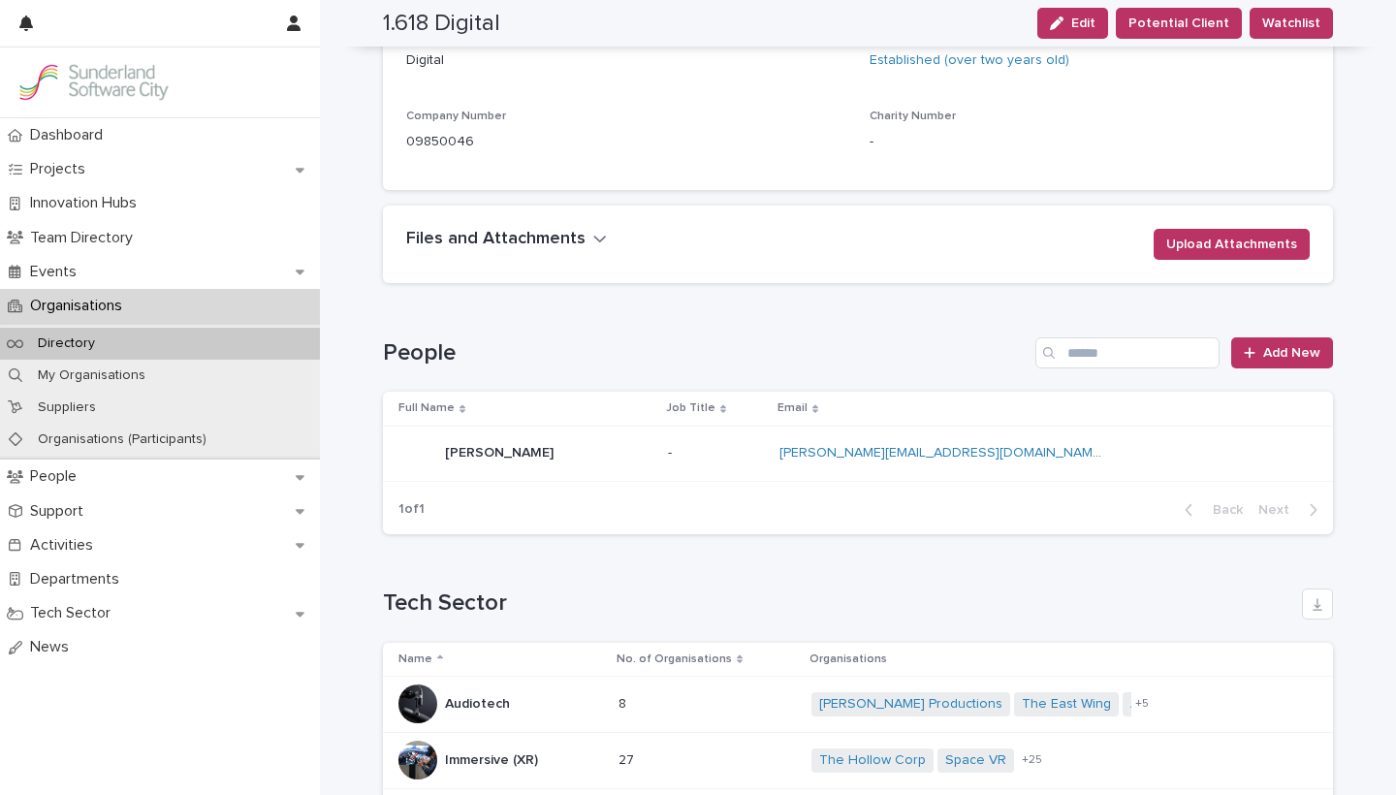
click at [587, 239] on div "Files and Attachments Upload Attachments" at bounding box center [858, 244] width 904 height 31
click at [593, 230] on icon "button" at bounding box center [600, 238] width 14 height 17
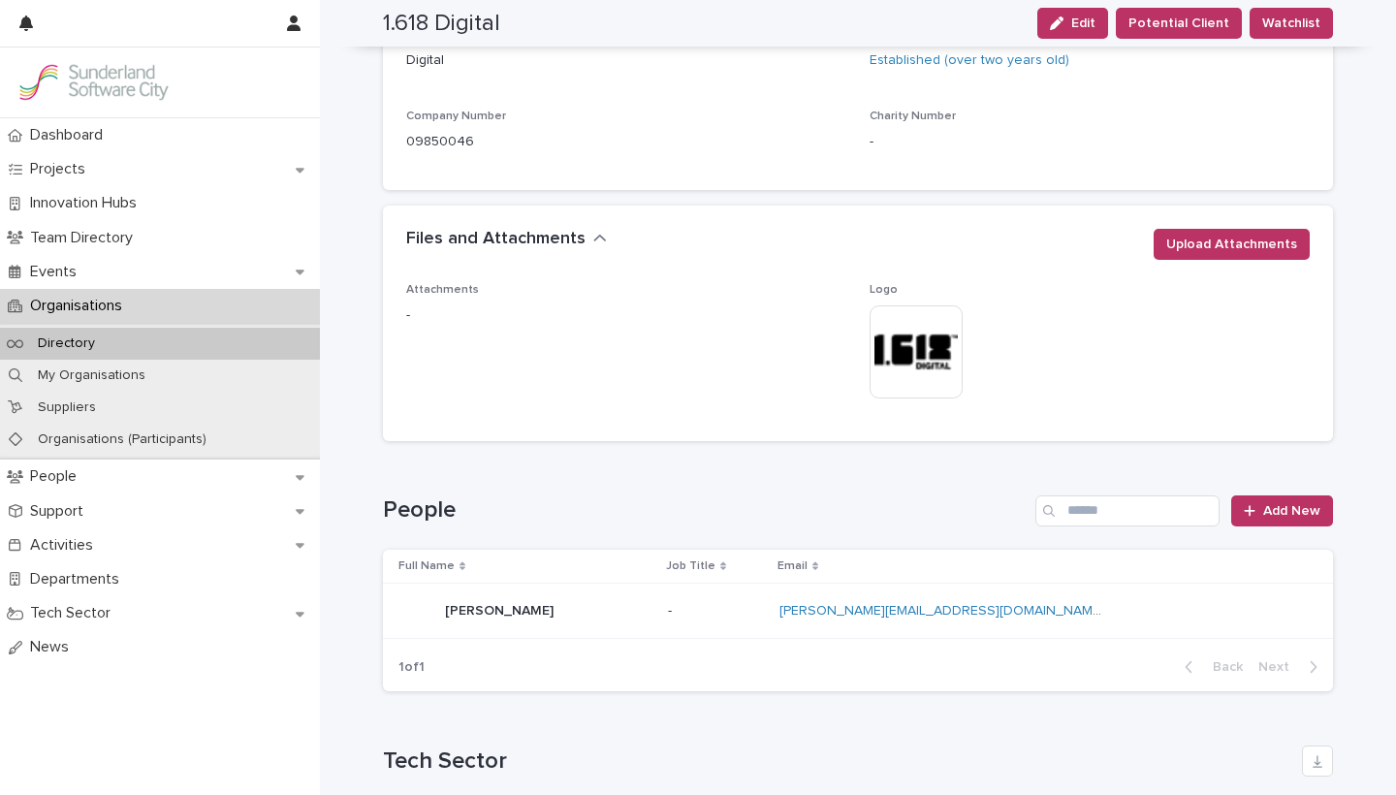
click at [594, 235] on icon "button" at bounding box center [600, 238] width 12 height 7
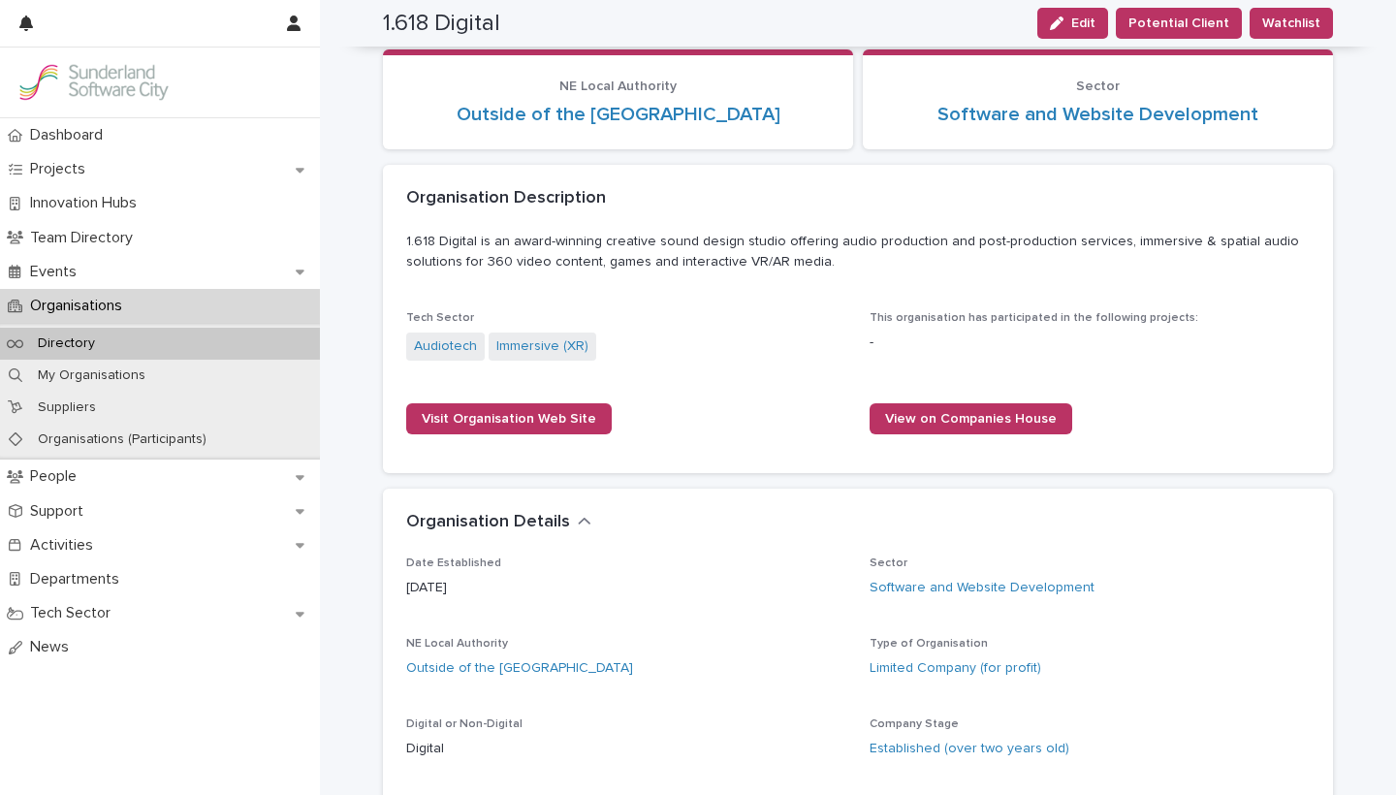
scroll to position [48, 0]
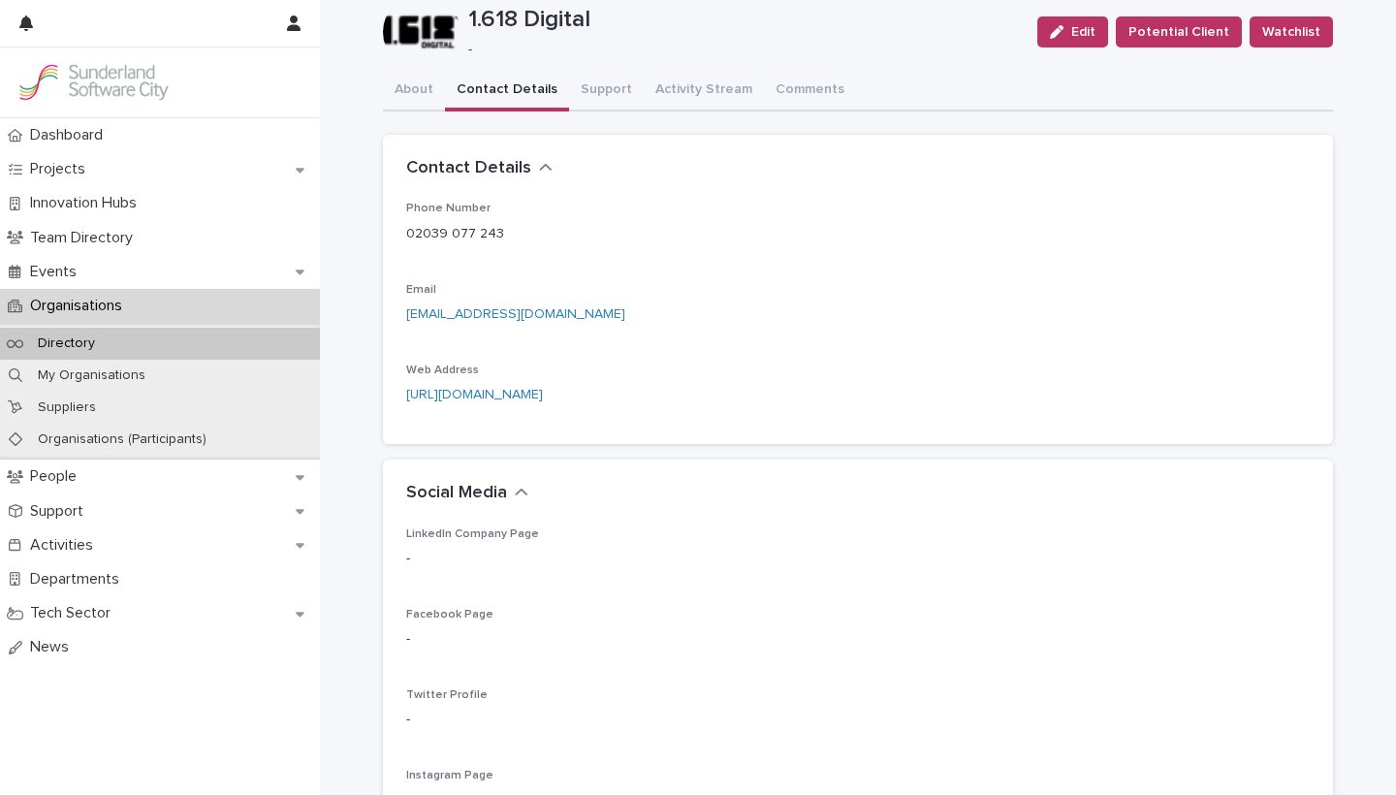
click at [519, 97] on button "Contact Details" at bounding box center [507, 91] width 124 height 41
click at [621, 88] on div "**********" at bounding box center [858, 723] width 950 height 1539
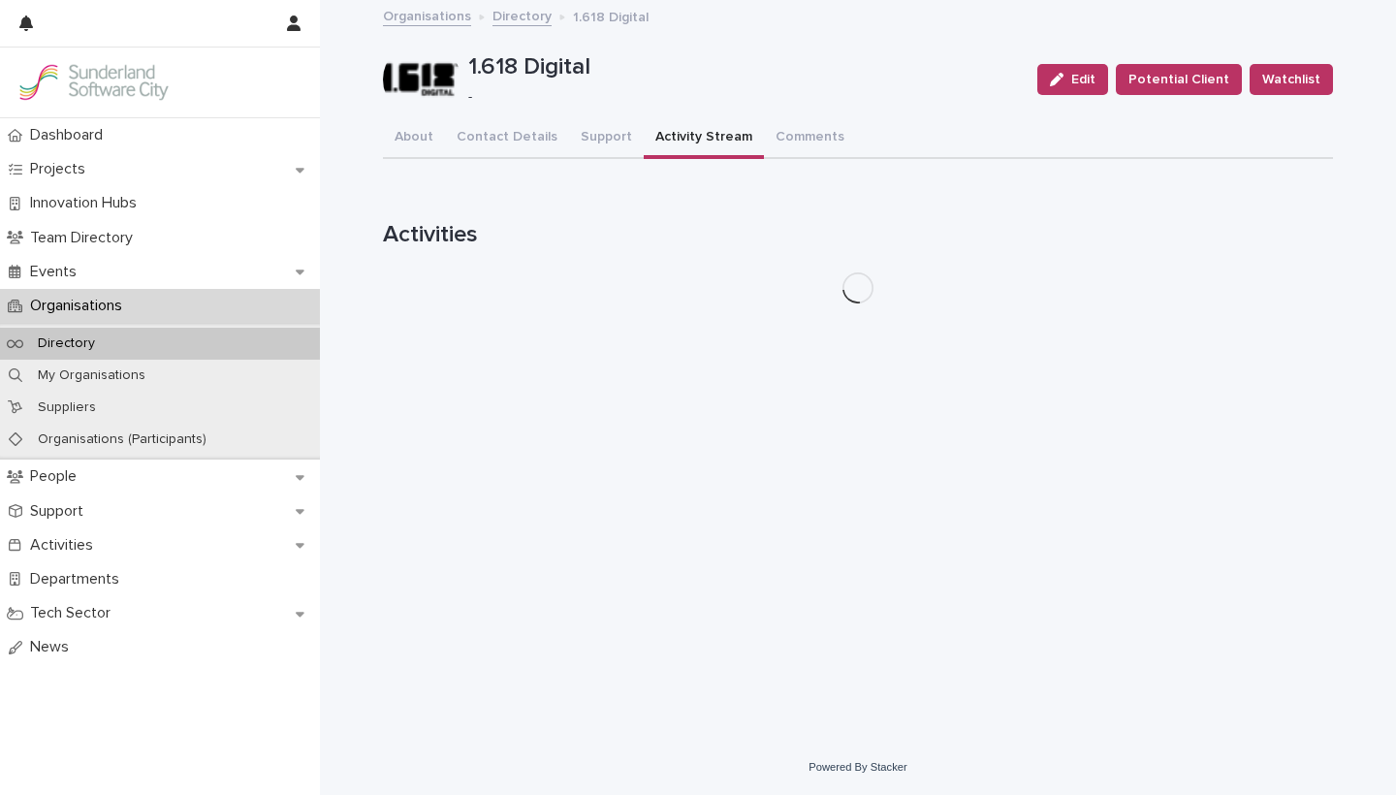
click at [694, 133] on button "Activity Stream" at bounding box center [704, 138] width 120 height 41
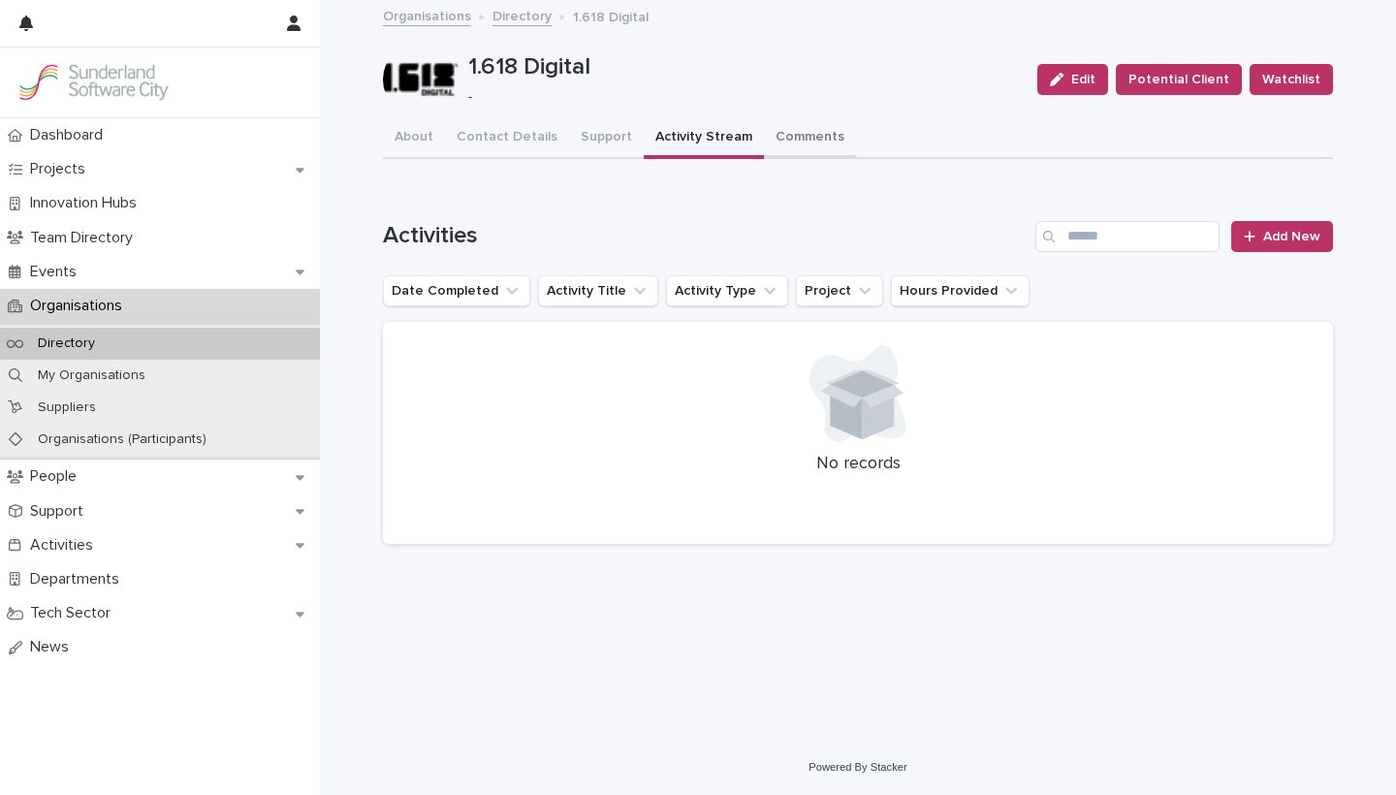
click at [813, 135] on button "Comments" at bounding box center [810, 138] width 92 height 41
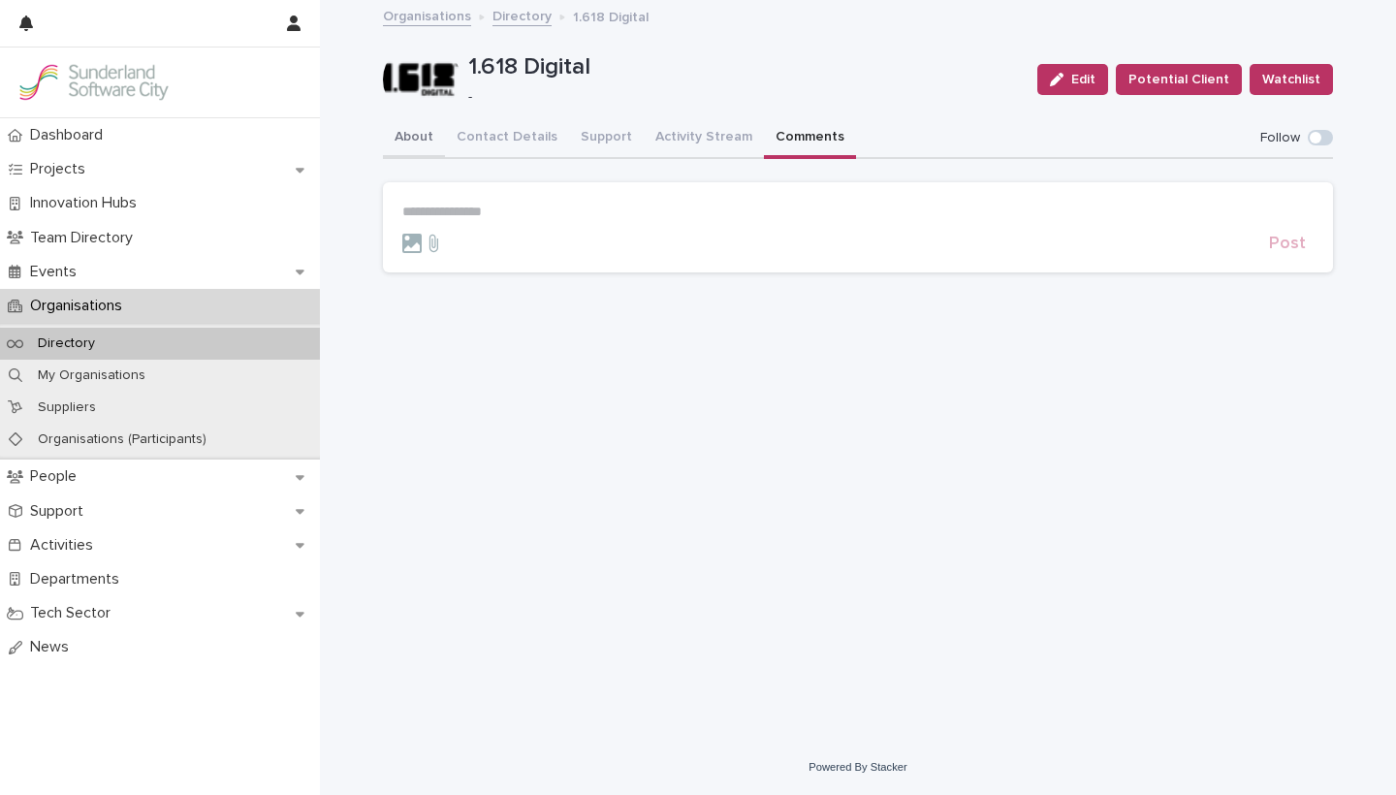
click at [429, 144] on button "About" at bounding box center [414, 138] width 62 height 41
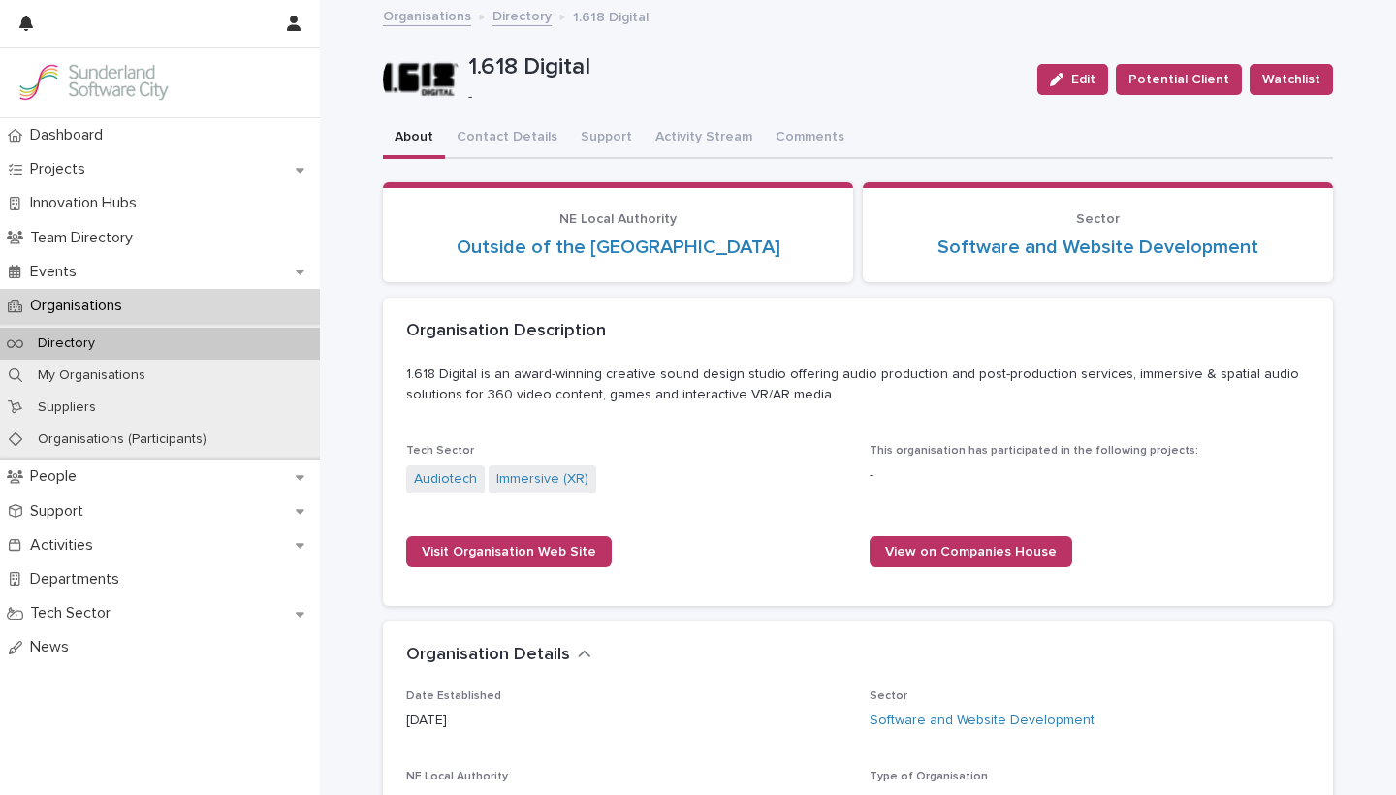
click at [126, 349] on div "Directory" at bounding box center [160, 344] width 320 height 32
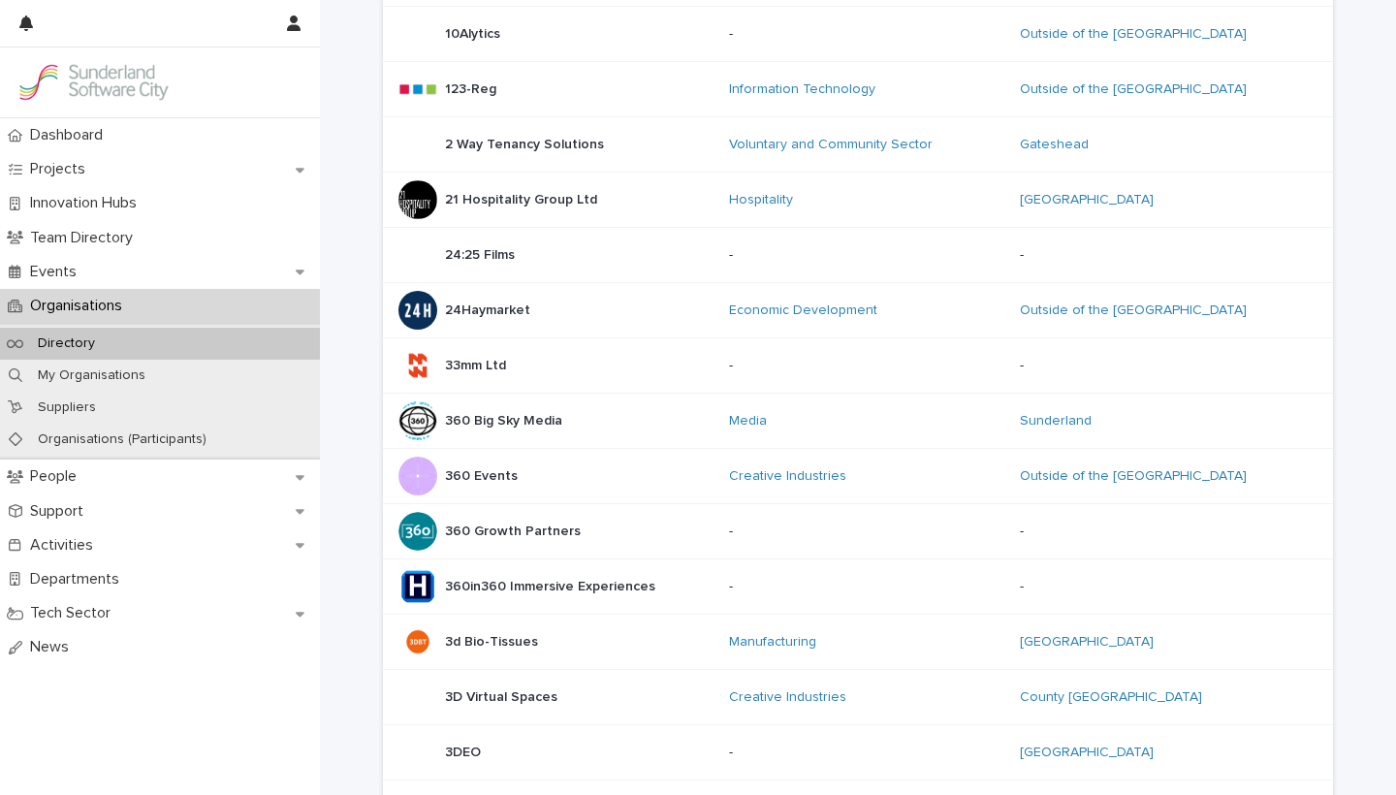
scroll to position [1257, 0]
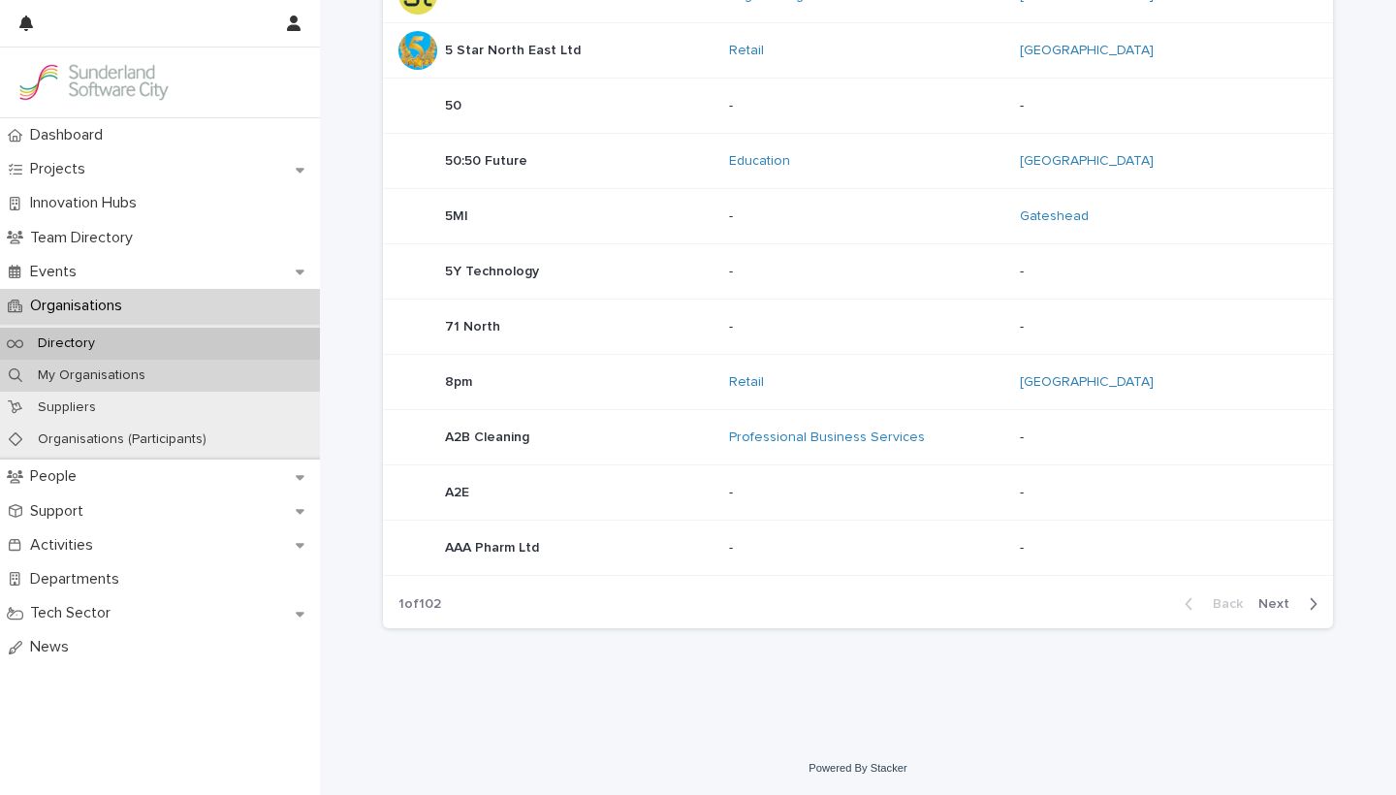
click at [68, 380] on p "My Organisations" at bounding box center [91, 375] width 139 height 16
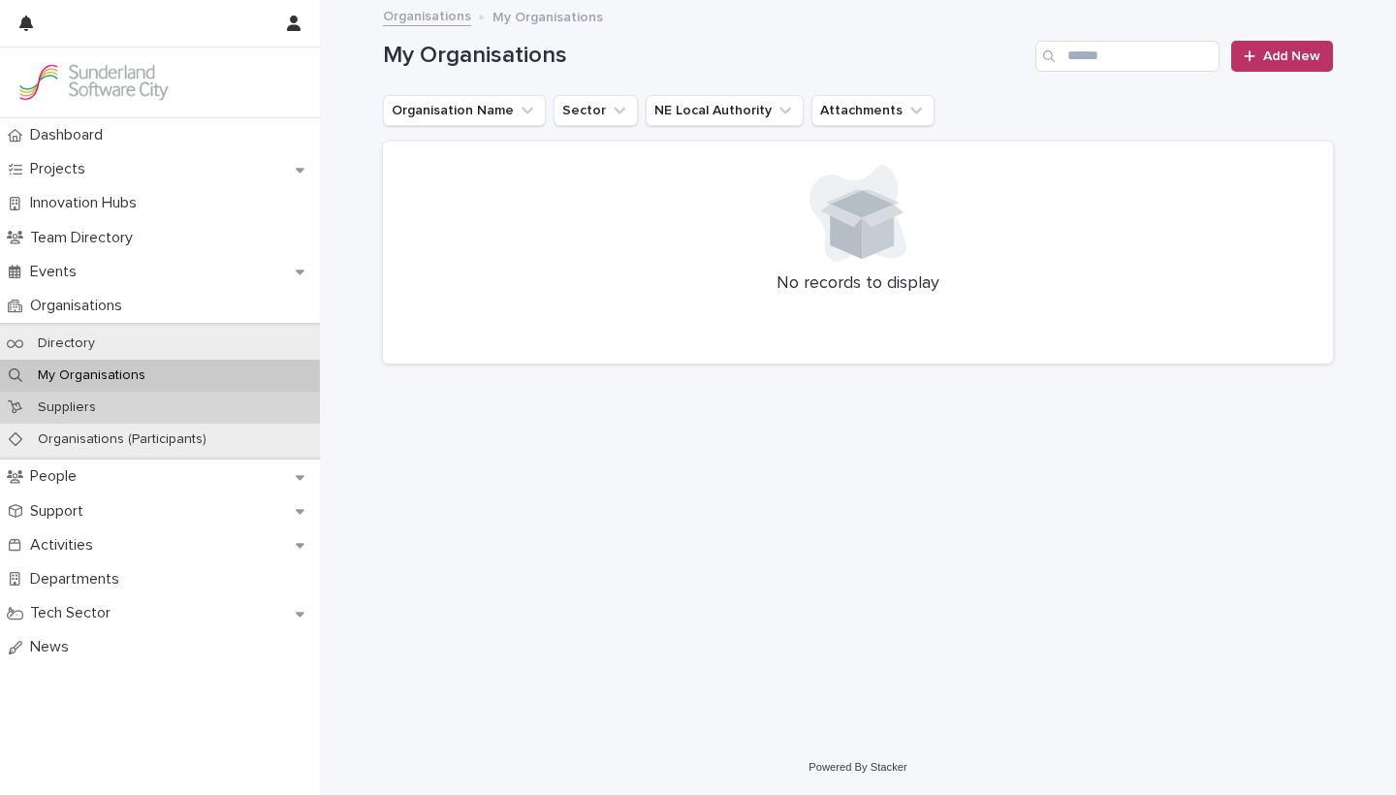
click at [68, 401] on p "Suppliers" at bounding box center [66, 407] width 89 height 16
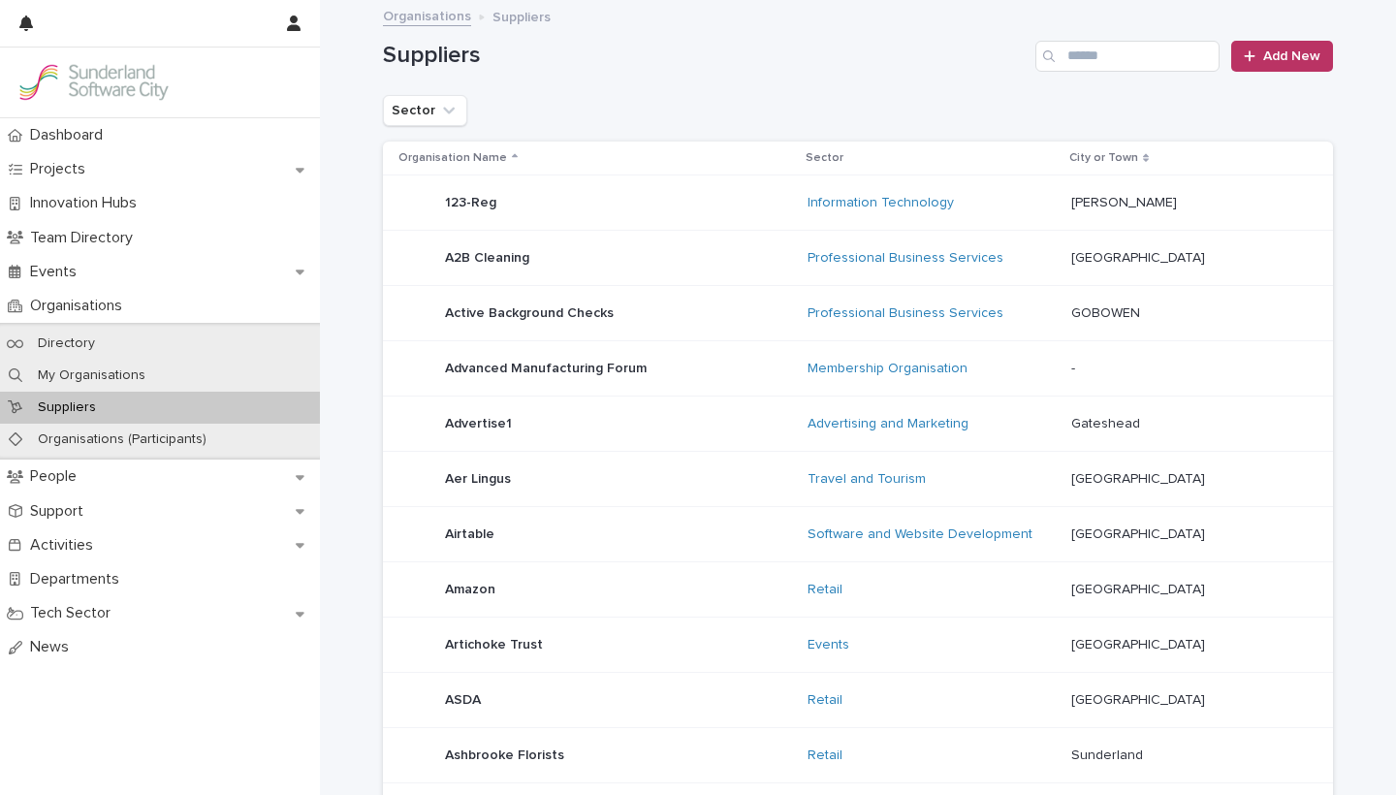
click at [461, 698] on p "ASDA" at bounding box center [465, 698] width 40 height 20
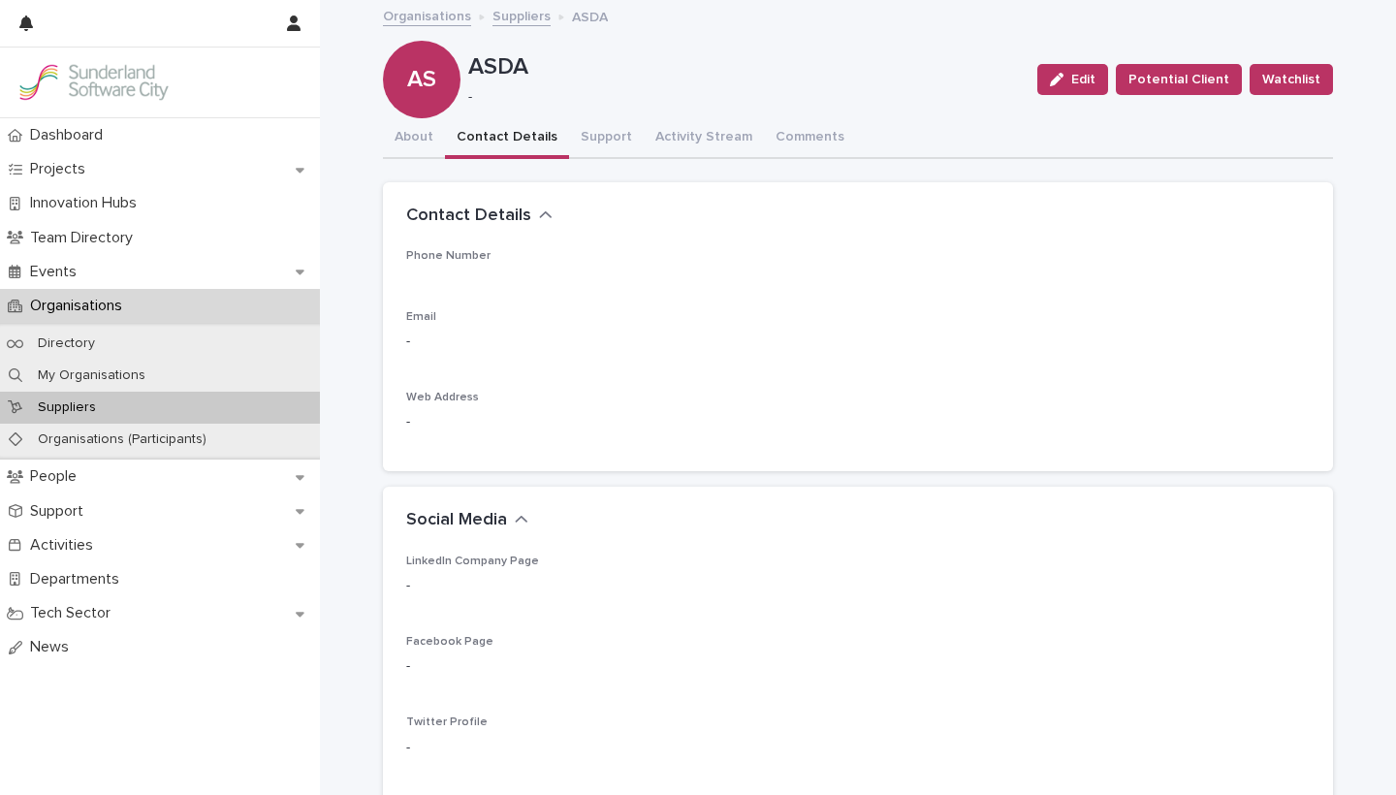
click at [496, 126] on button "Contact Details" at bounding box center [507, 138] width 124 height 41
click at [611, 132] on button "Support" at bounding box center [606, 138] width 75 height 41
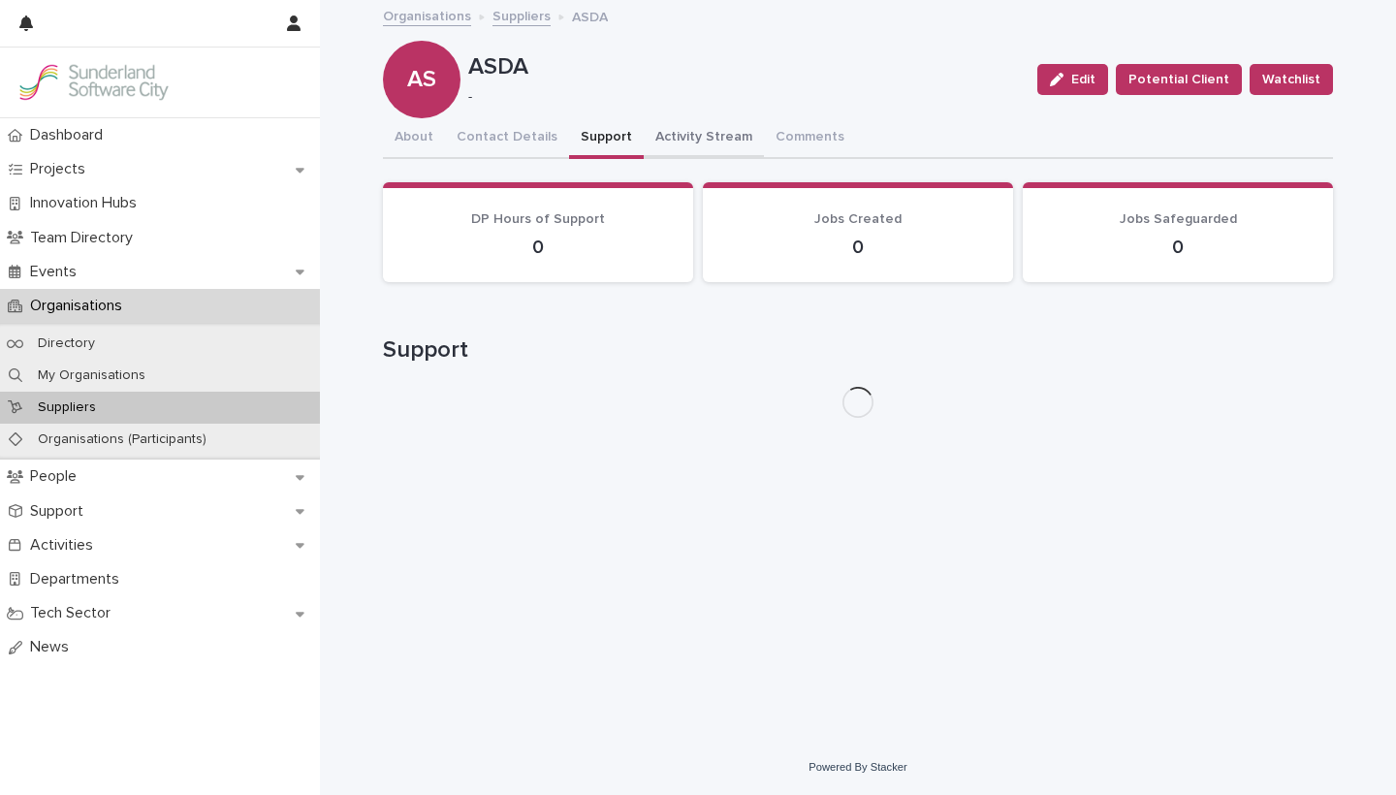
click at [674, 132] on button "Activity Stream" at bounding box center [704, 138] width 120 height 41
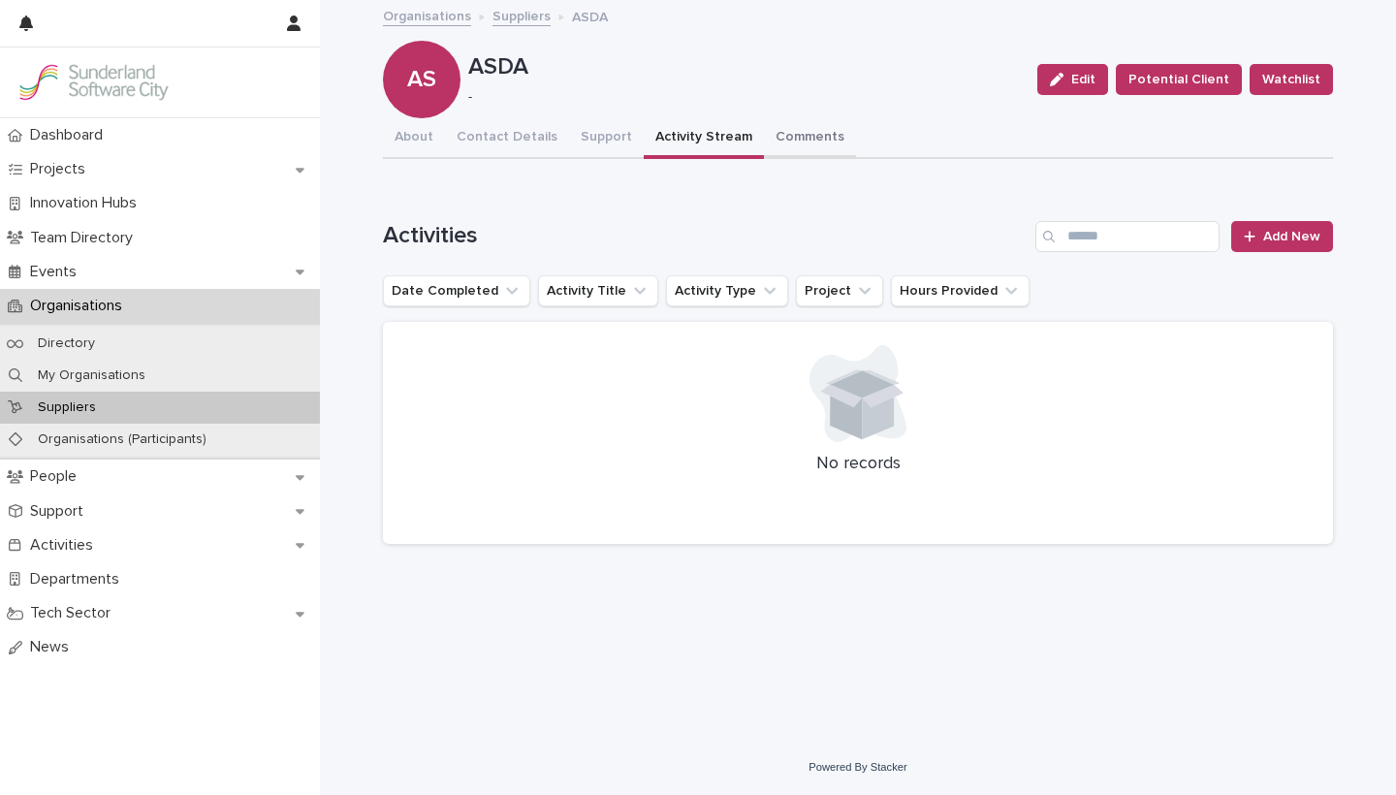
click at [782, 133] on button "Comments" at bounding box center [810, 138] width 92 height 41
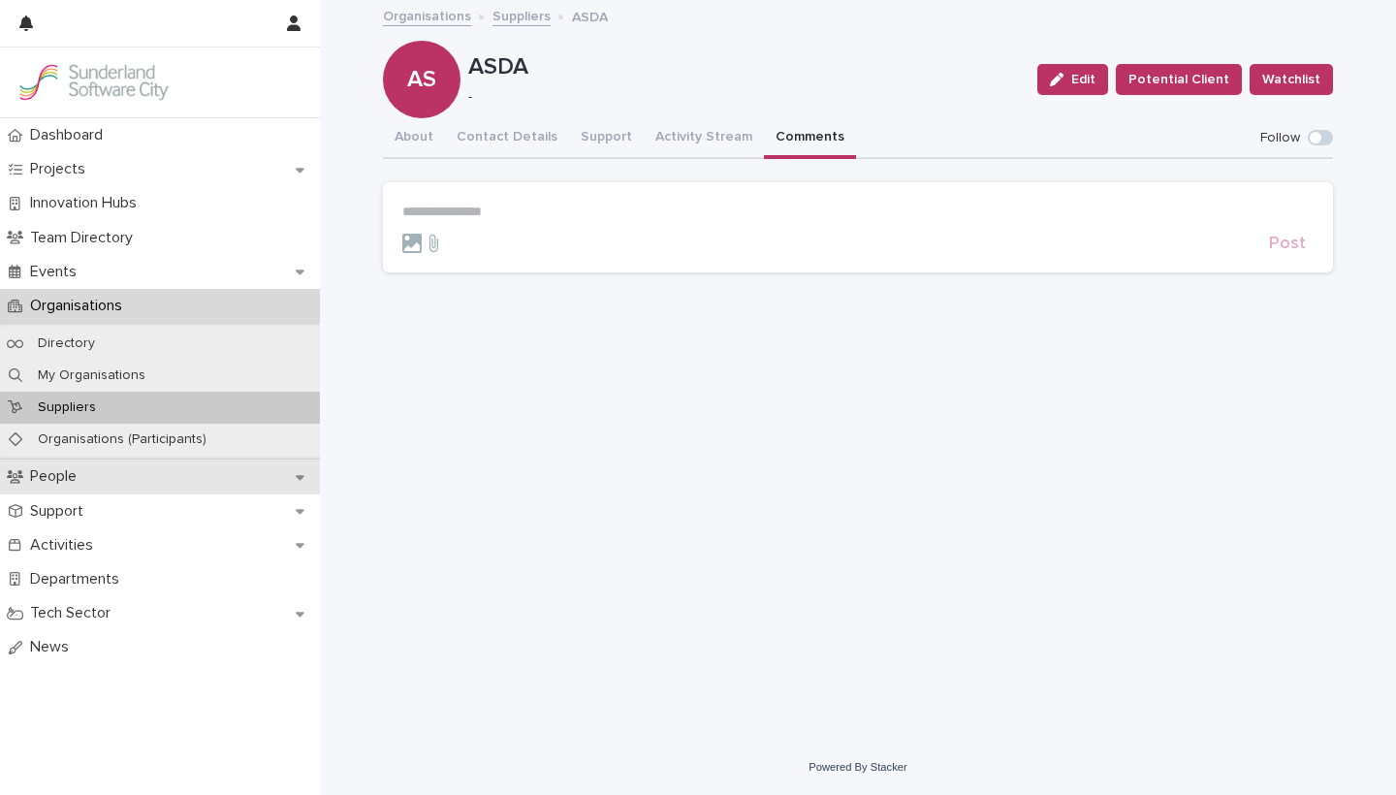
click at [92, 481] on p "People" at bounding box center [57, 476] width 70 height 18
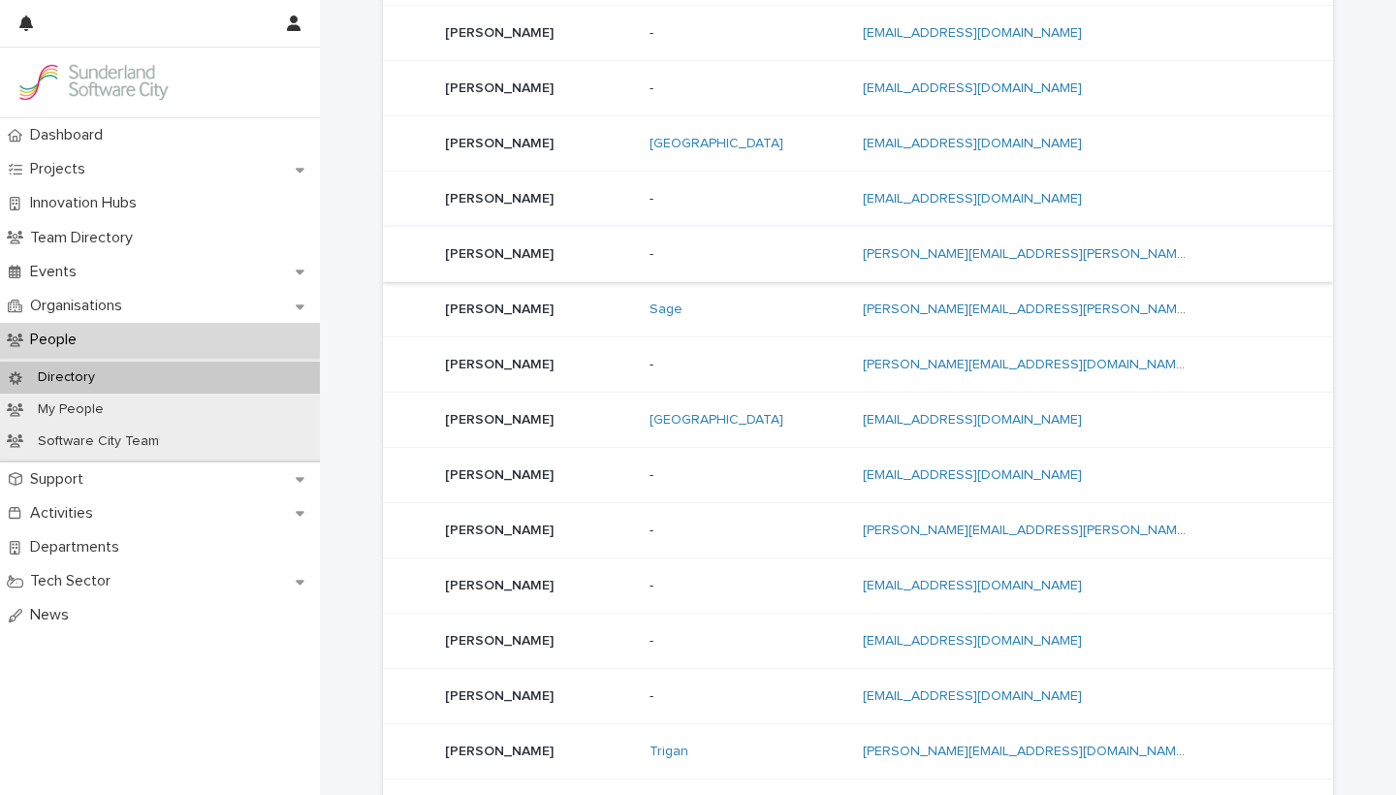
scroll to position [1210, 0]
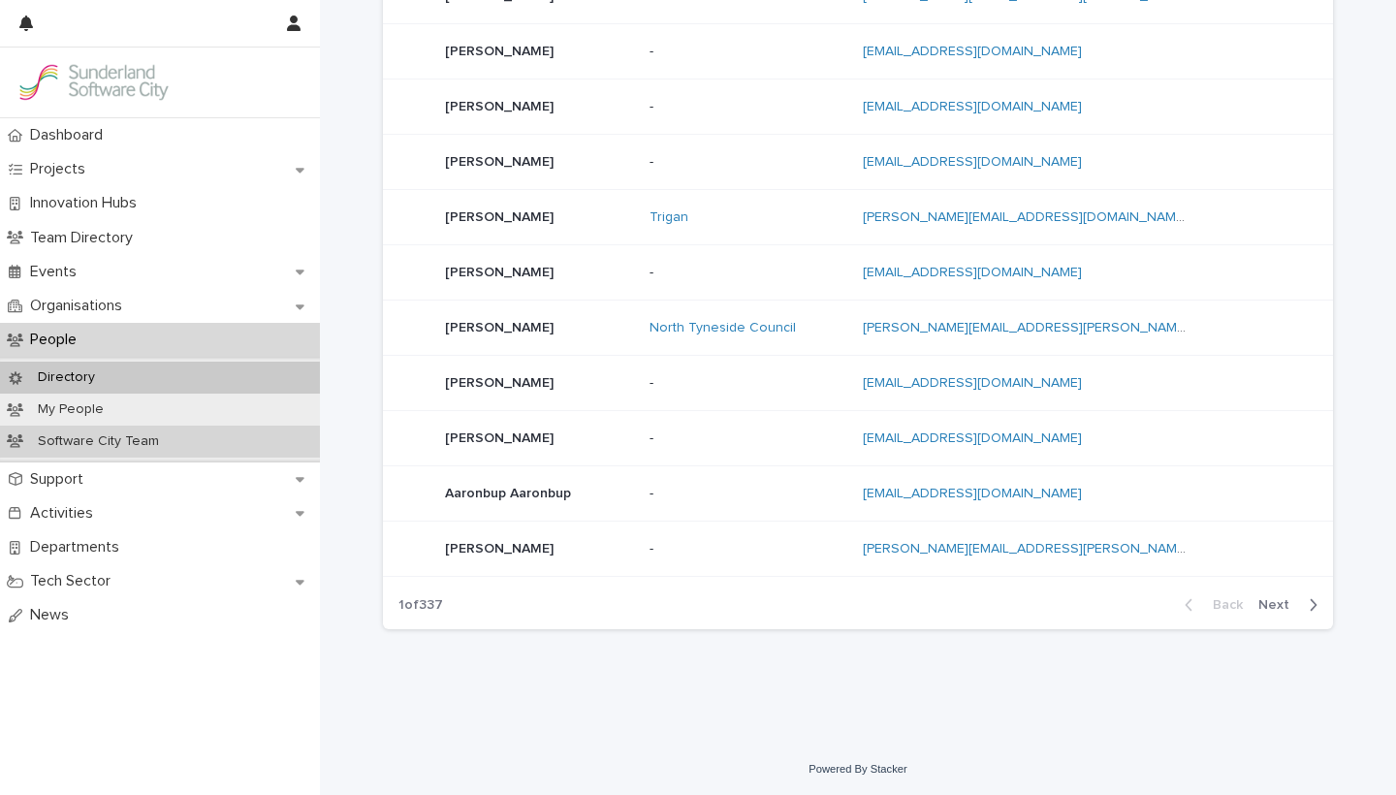
click at [75, 437] on p "Software City Team" at bounding box center [98, 441] width 152 height 16
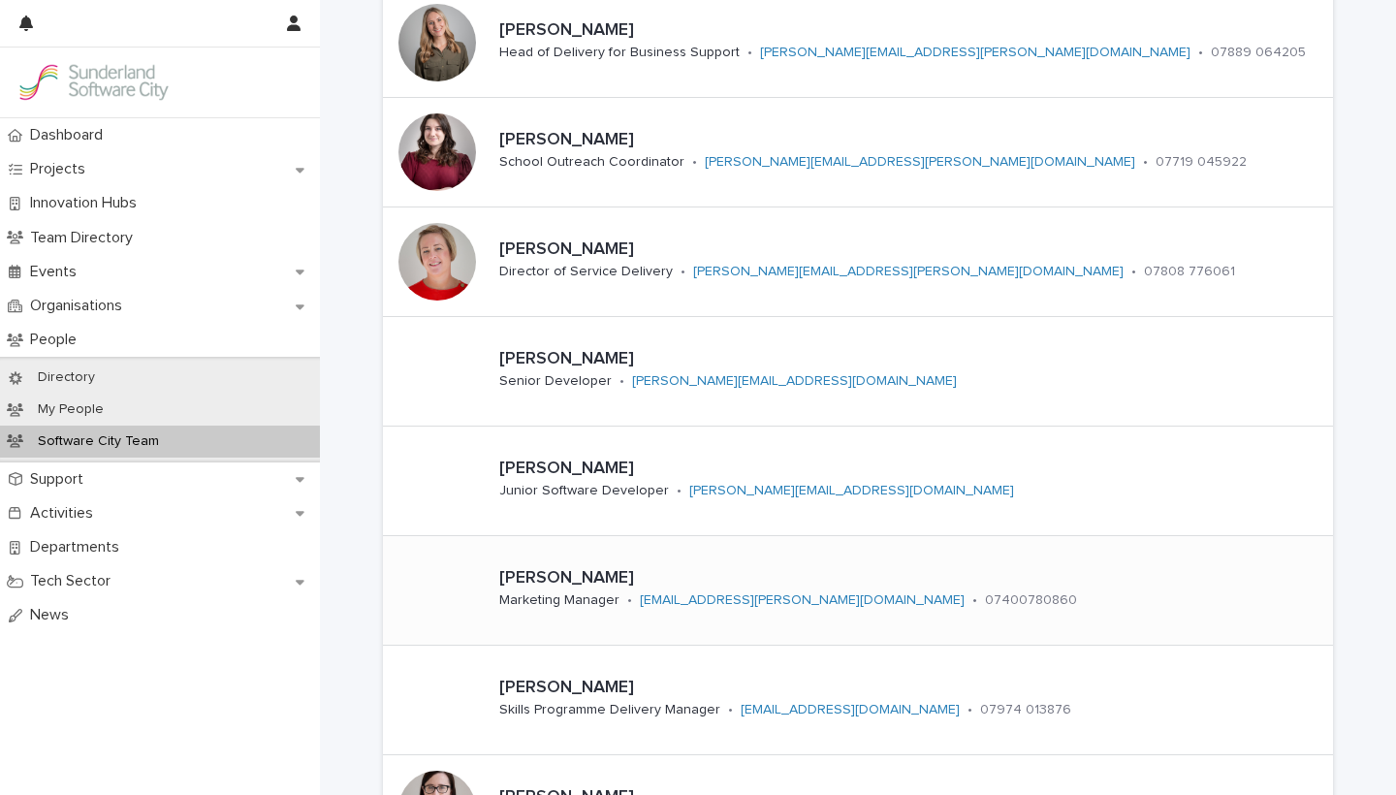
scroll to position [2110, 0]
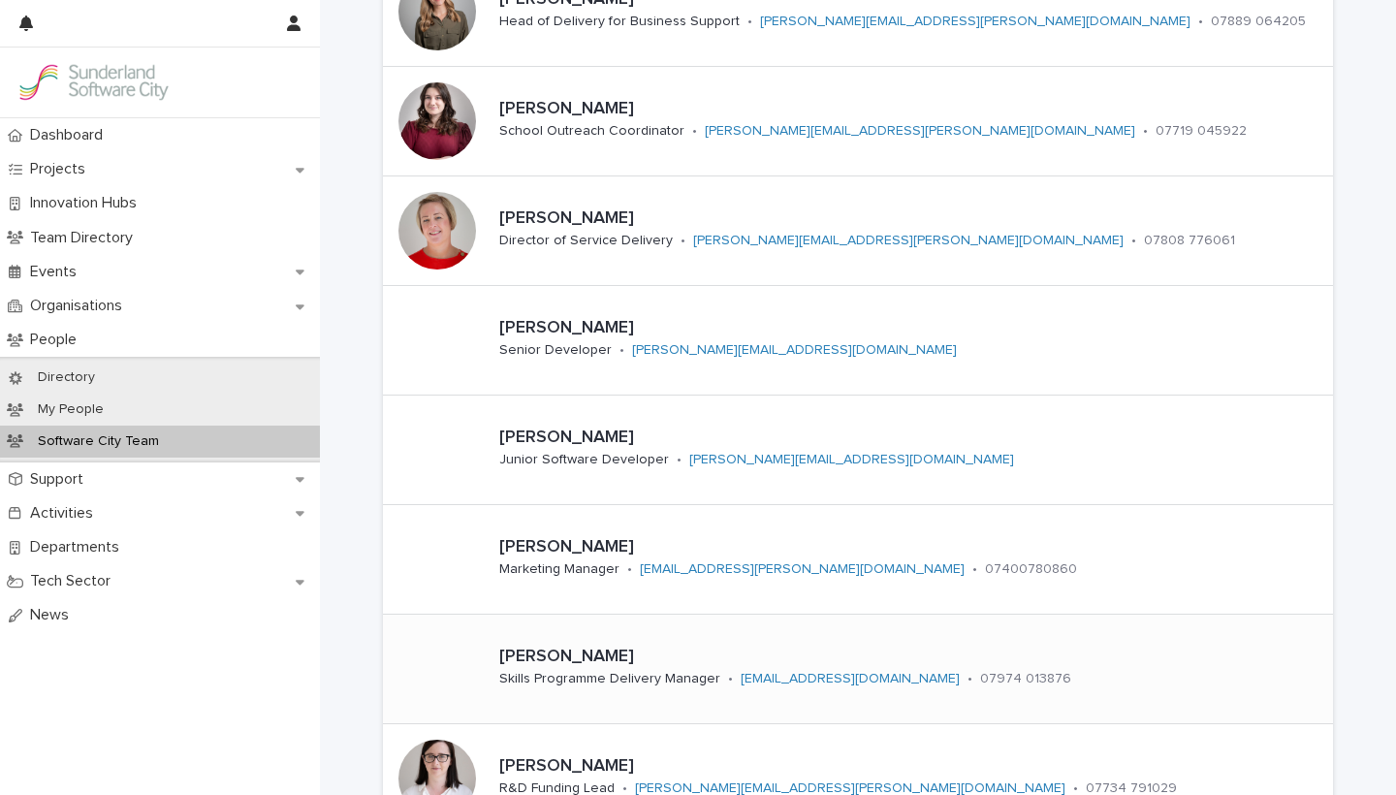
click at [563, 648] on p "Keely Madgin" at bounding box center [852, 657] width 707 height 21
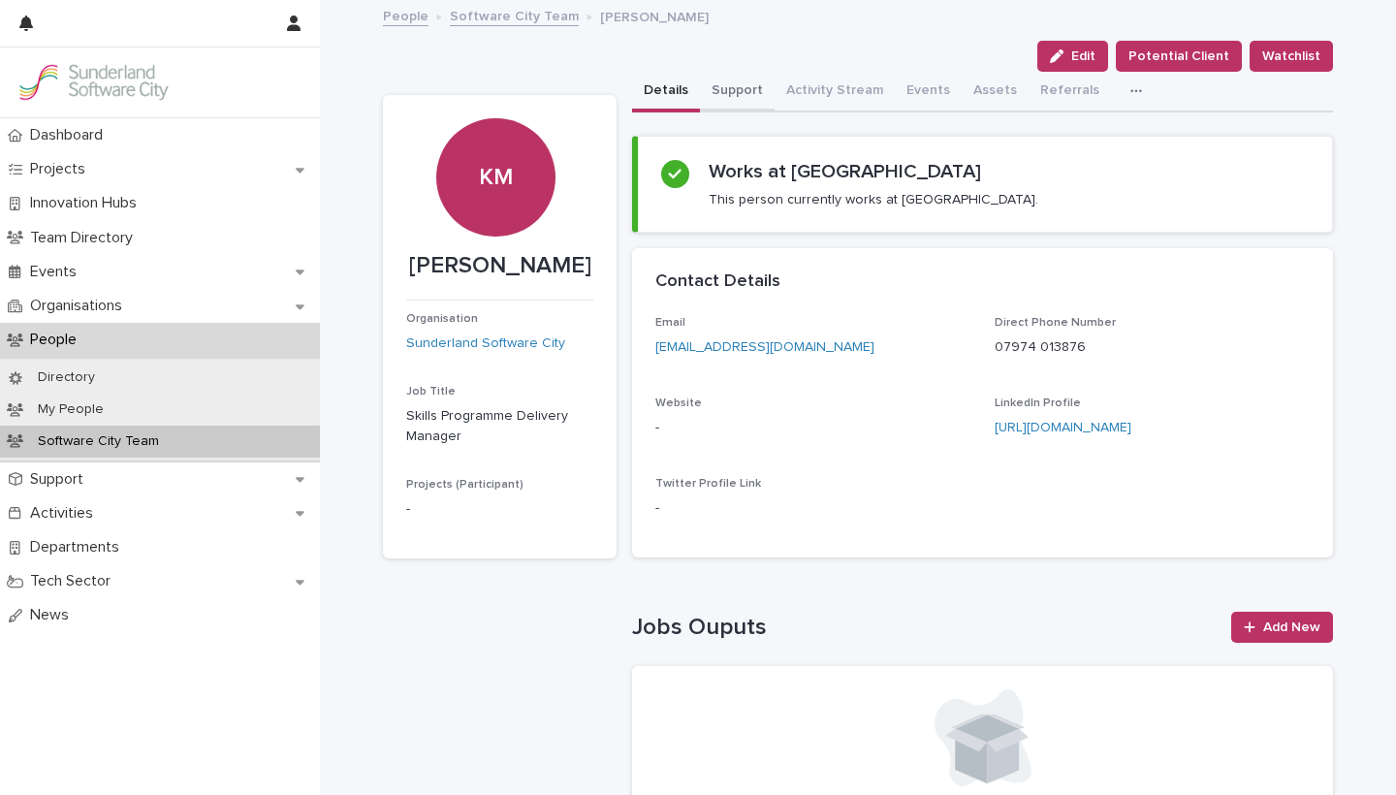
click at [730, 95] on button "Support" at bounding box center [737, 92] width 75 height 41
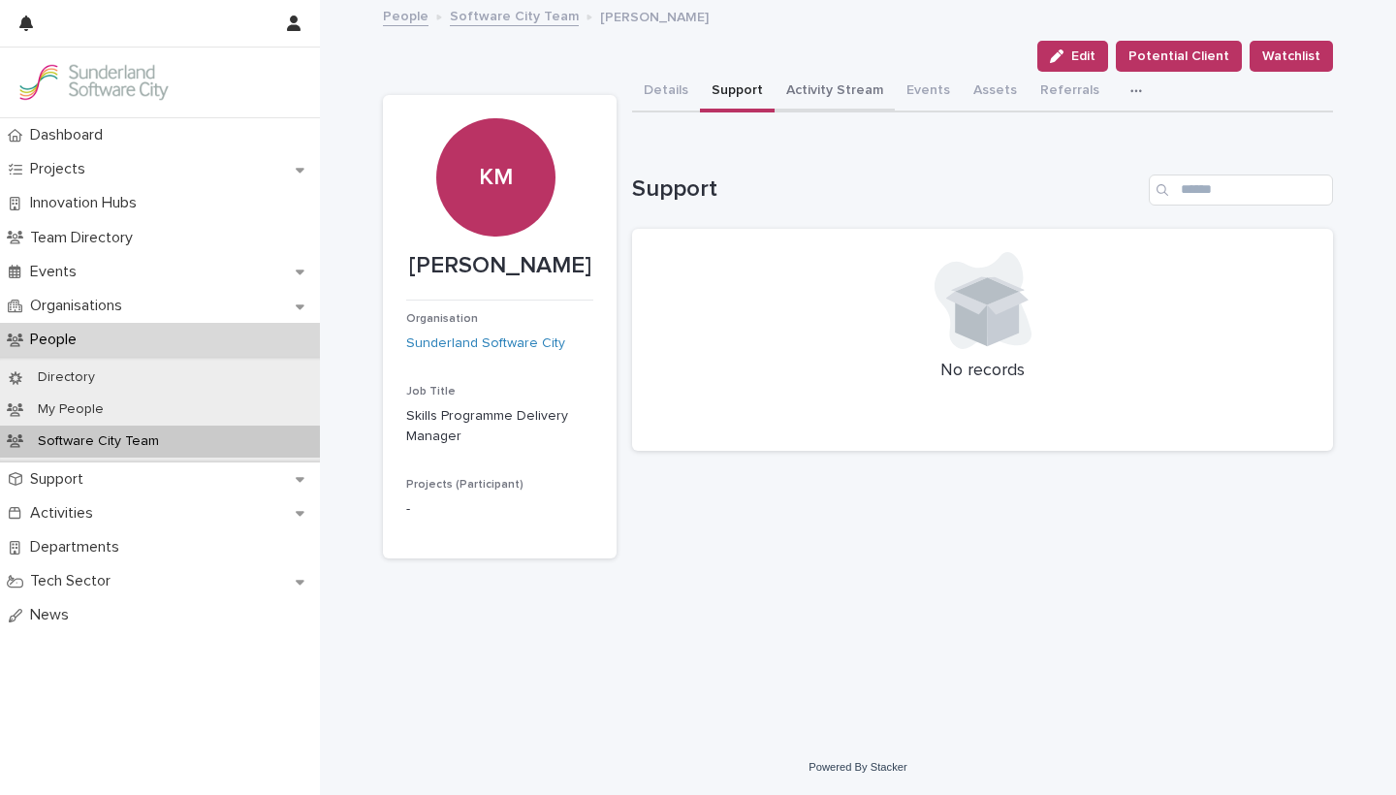
click at [837, 91] on button "Activity Stream" at bounding box center [835, 92] width 120 height 41
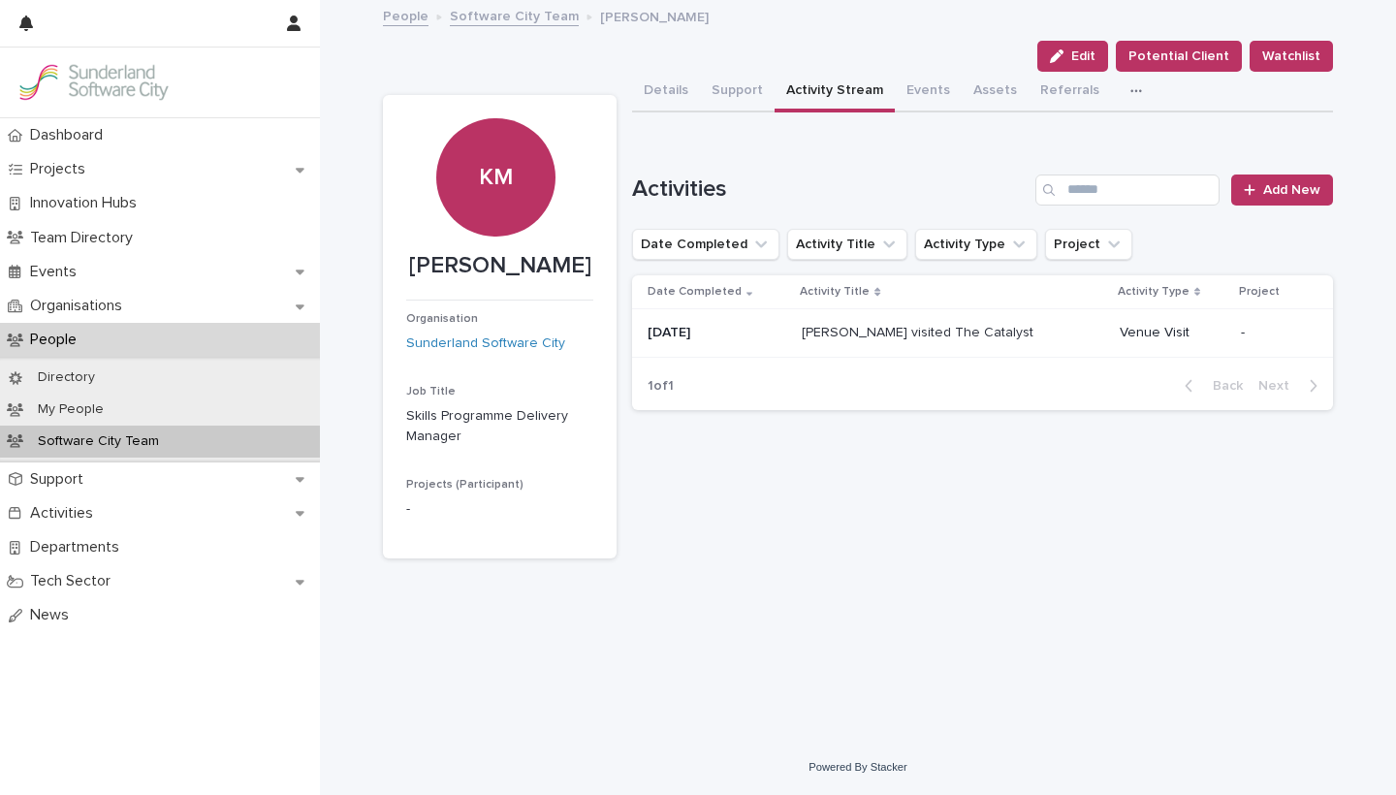
drag, startPoint x: 935, startPoint y: 92, endPoint x: 921, endPoint y: 69, distance: 26.9
click at [933, 89] on button "Events" at bounding box center [928, 92] width 67 height 41
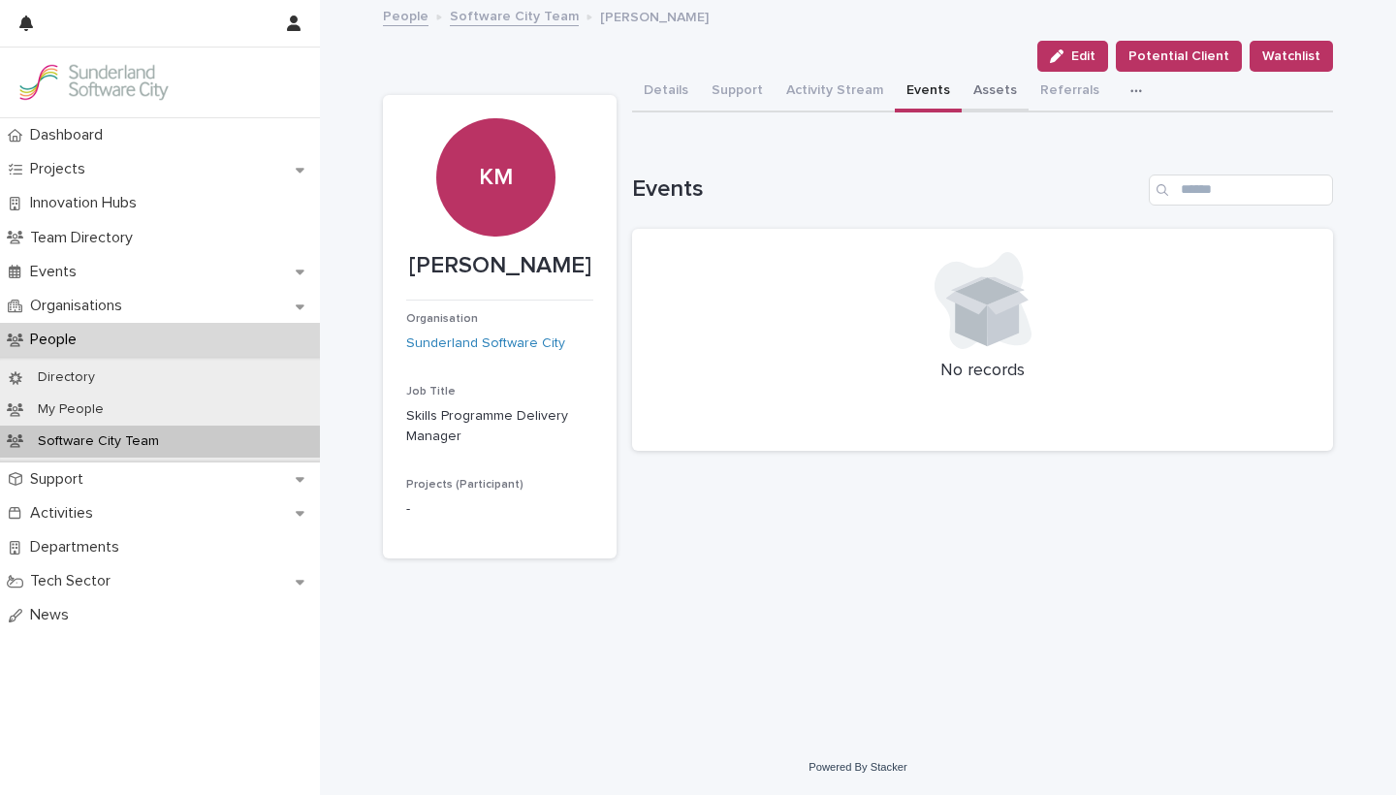
click at [988, 102] on button "Assets" at bounding box center [995, 92] width 67 height 41
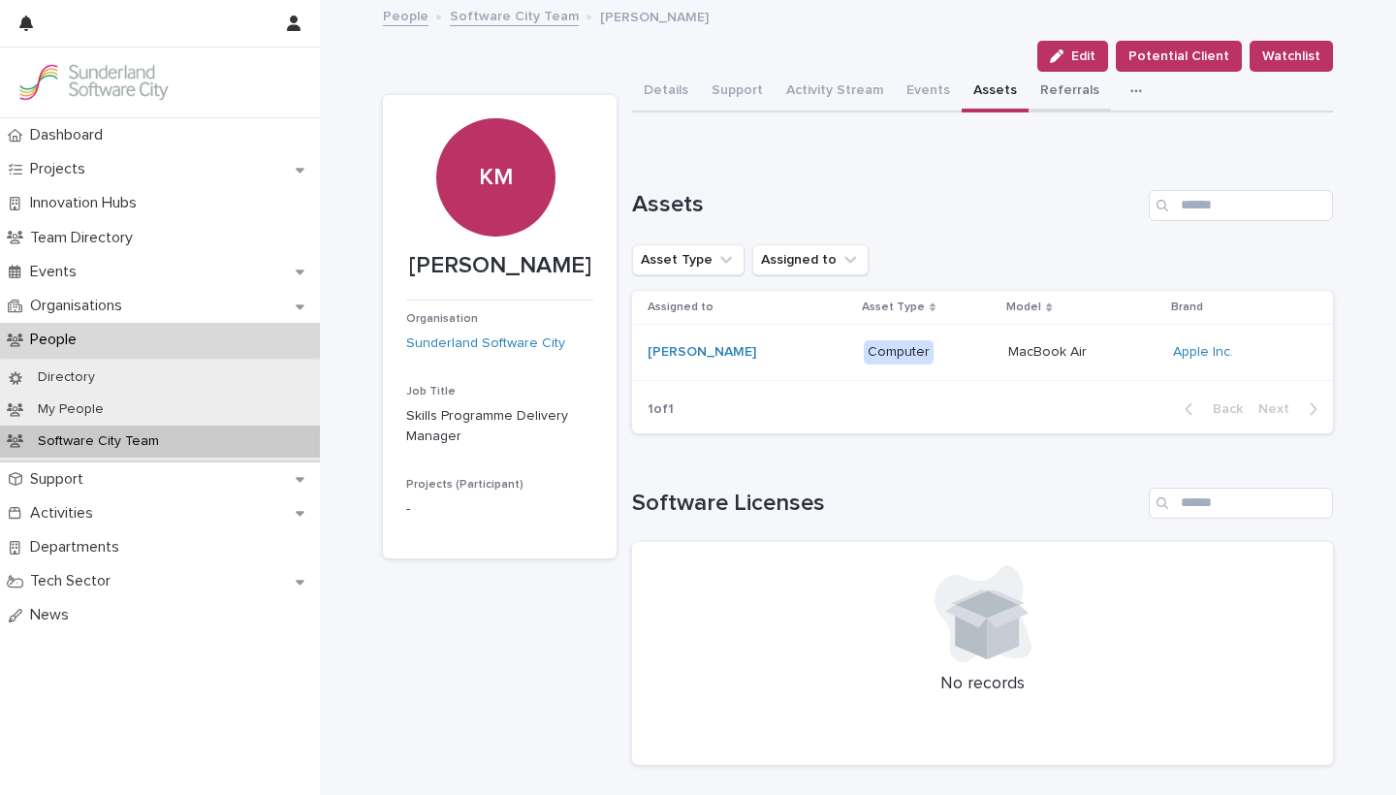
click at [1051, 82] on button "Referrals" at bounding box center [1070, 92] width 82 height 41
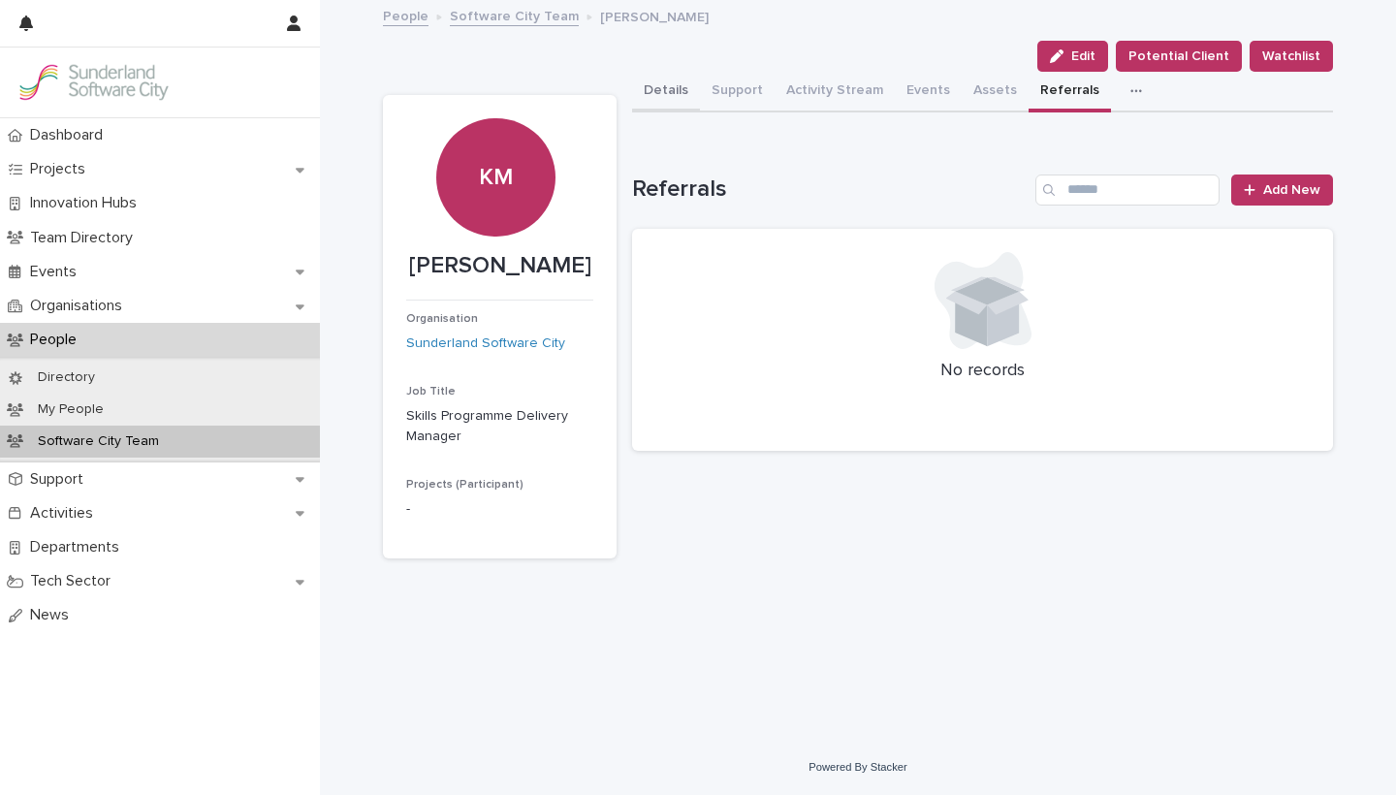
click at [656, 86] on button "Details" at bounding box center [666, 92] width 68 height 41
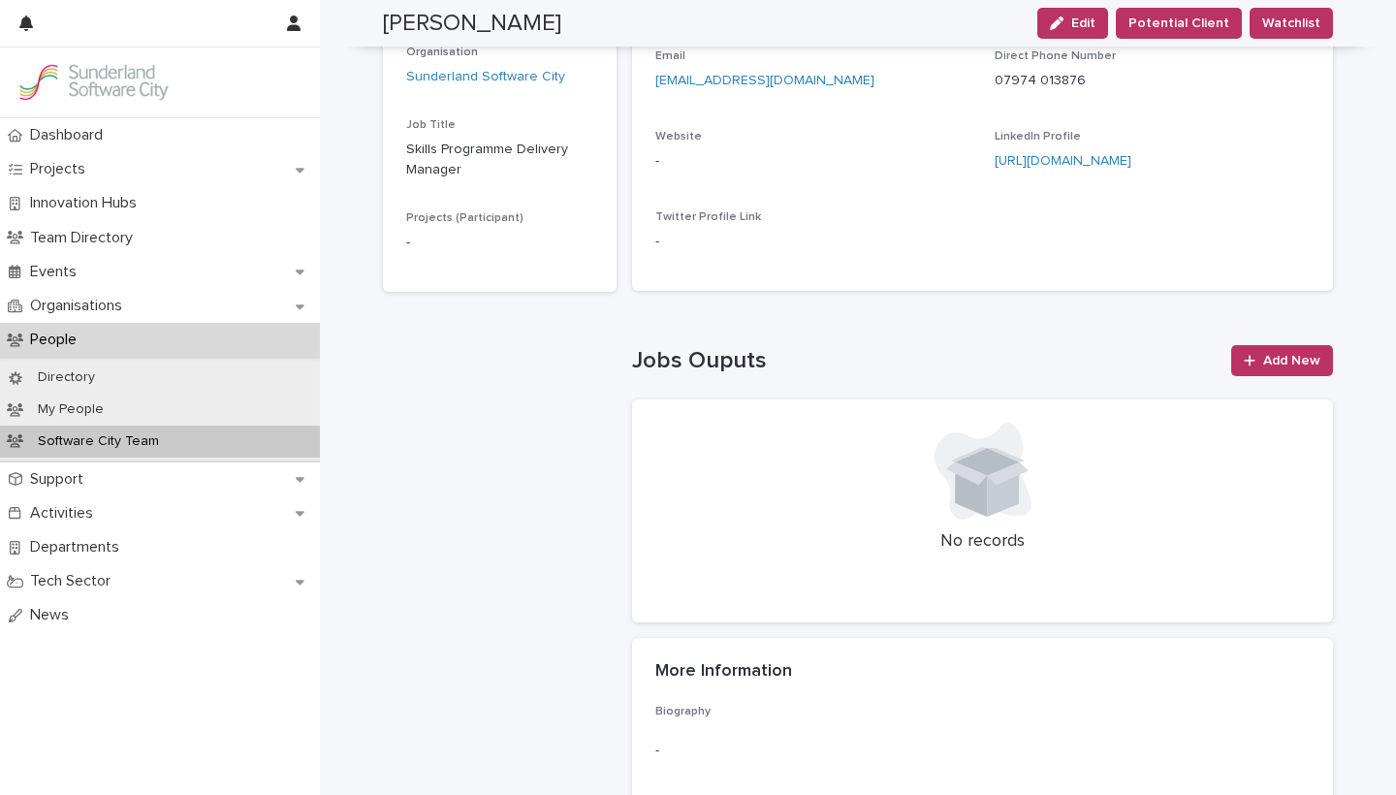
scroll to position [263, 0]
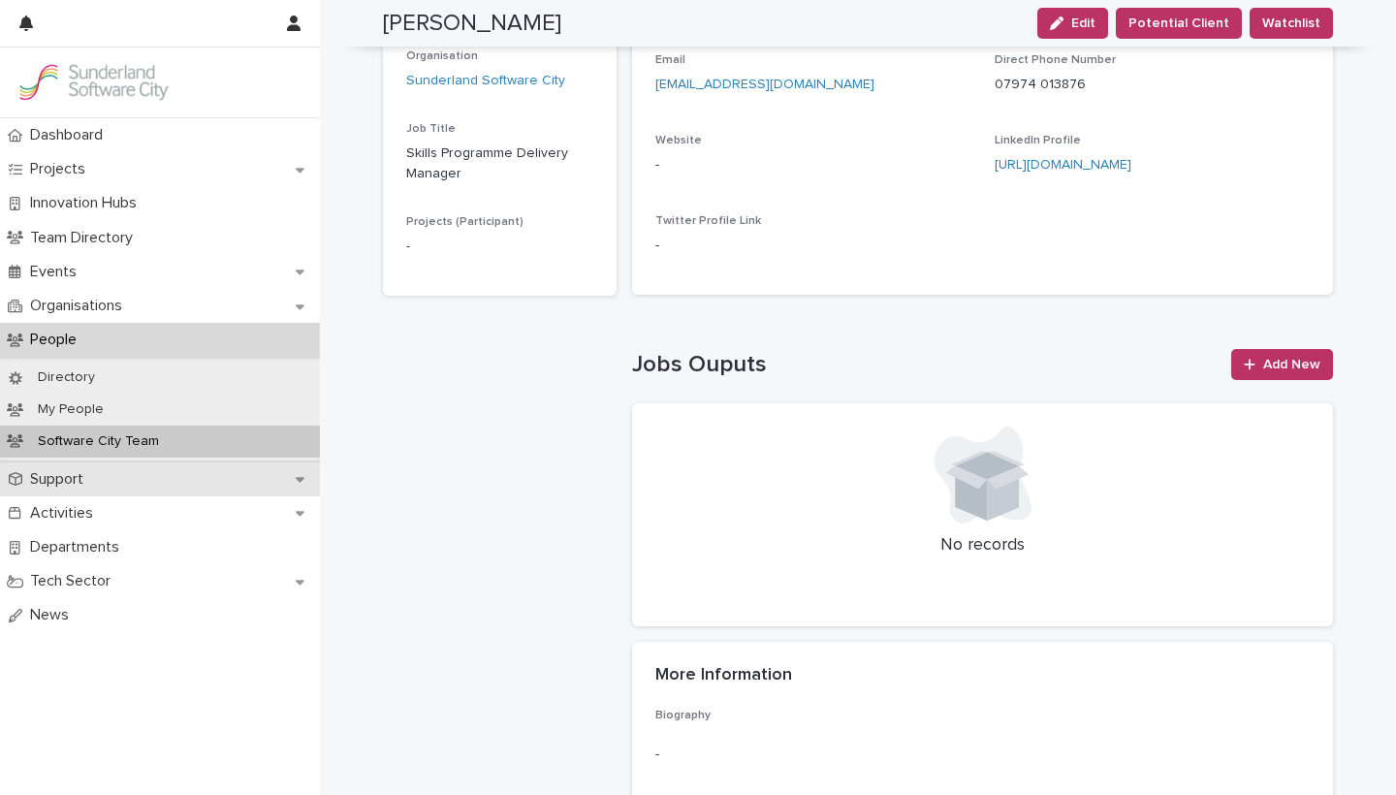
click at [71, 482] on p "Support" at bounding box center [60, 479] width 77 height 18
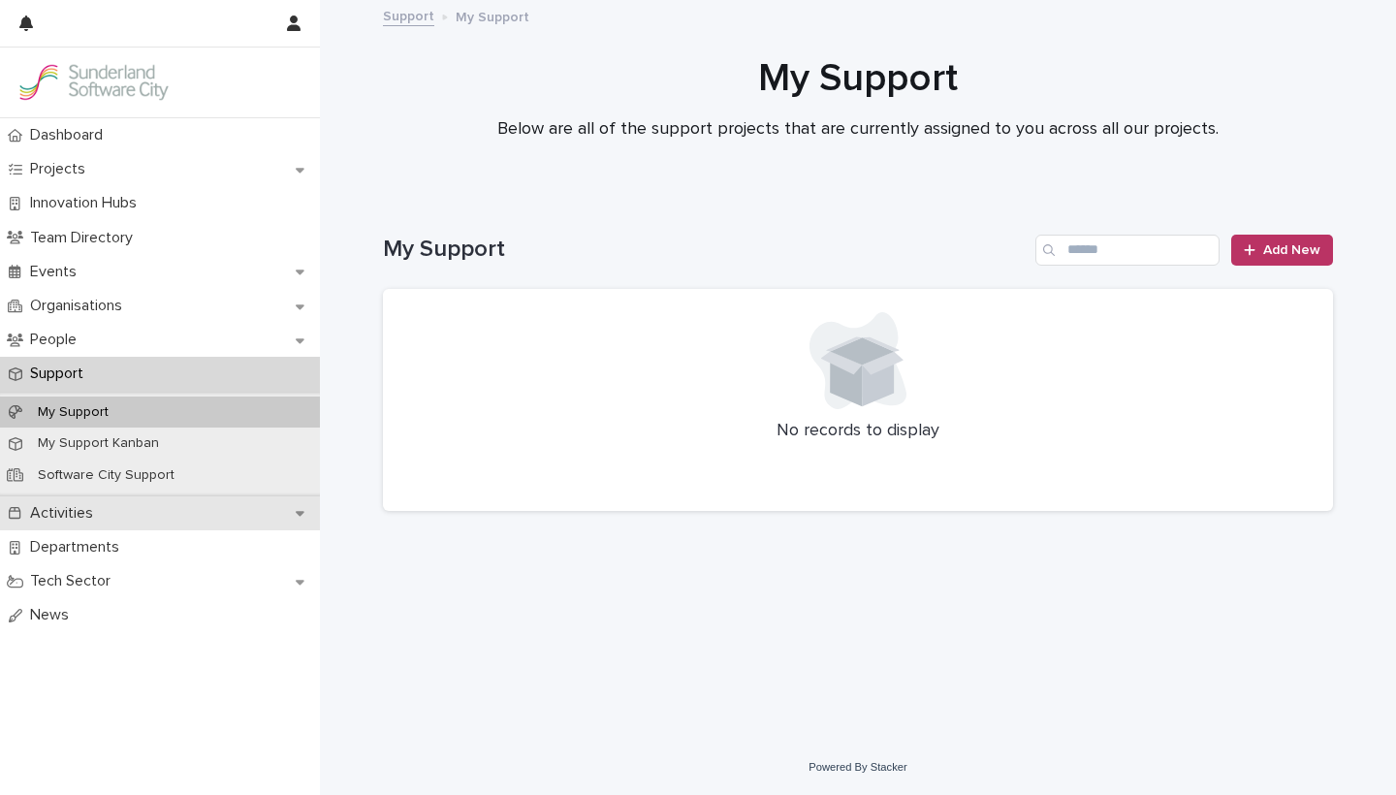
click at [104, 508] on p "Activities" at bounding box center [65, 513] width 86 height 18
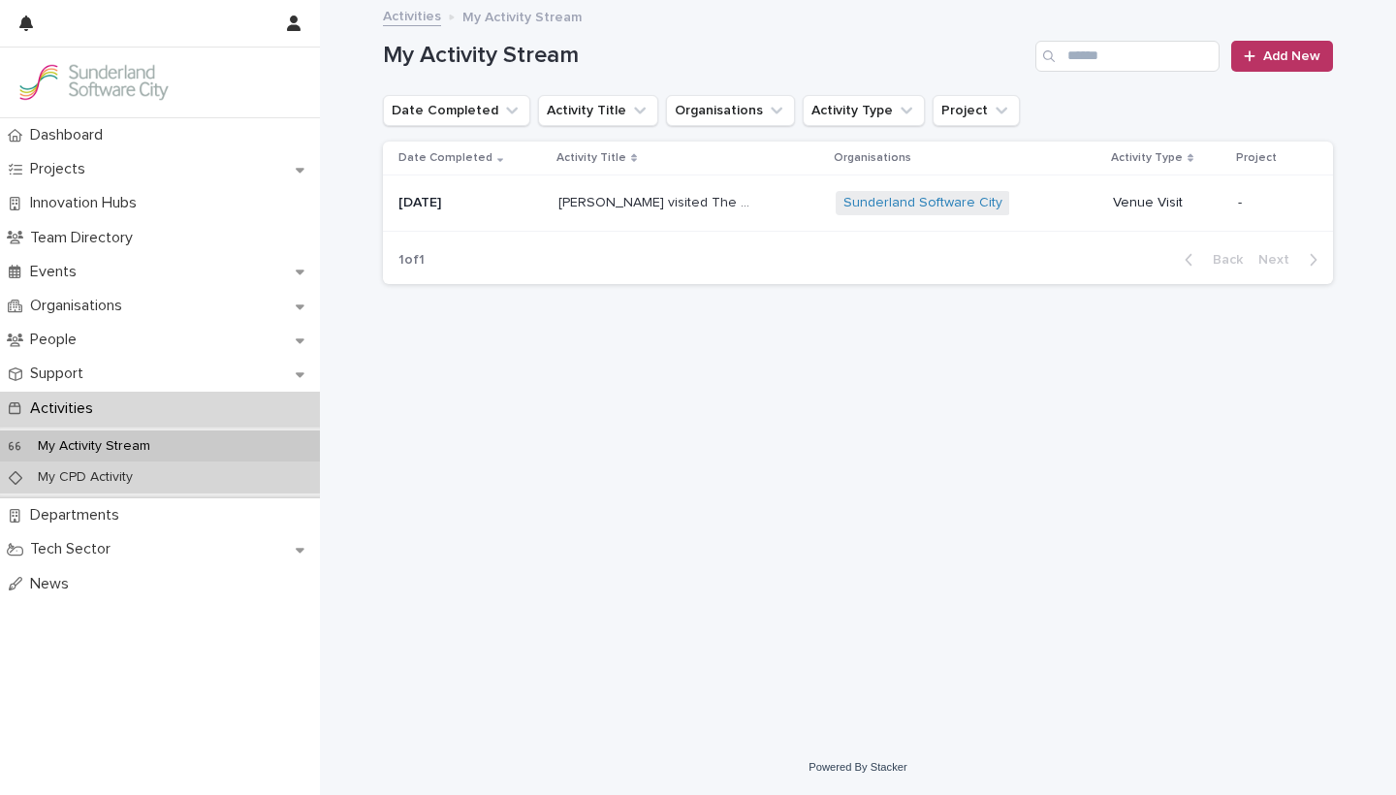
click at [107, 478] on p "My CPD Activity" at bounding box center [85, 477] width 126 height 16
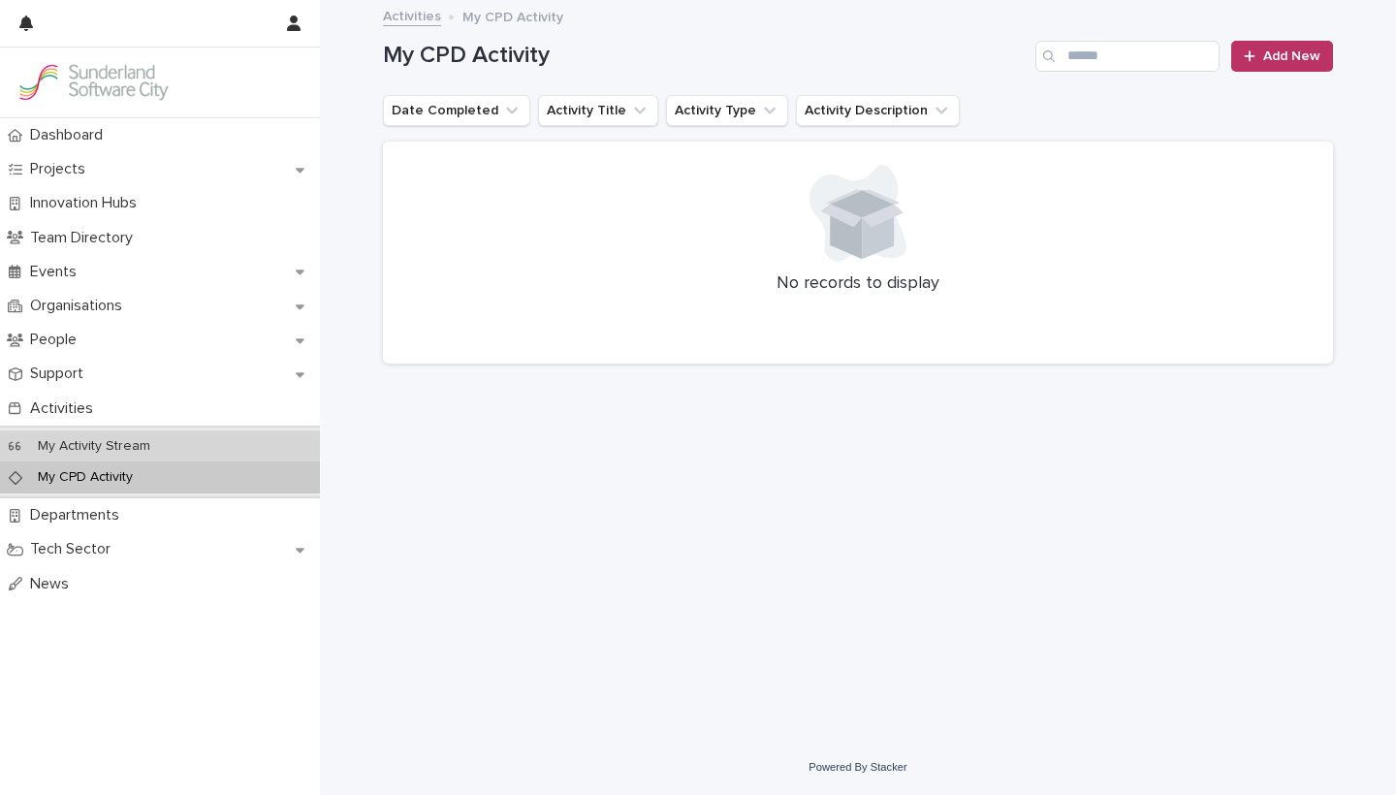
click at [103, 446] on p "My Activity Stream" at bounding box center [93, 446] width 143 height 16
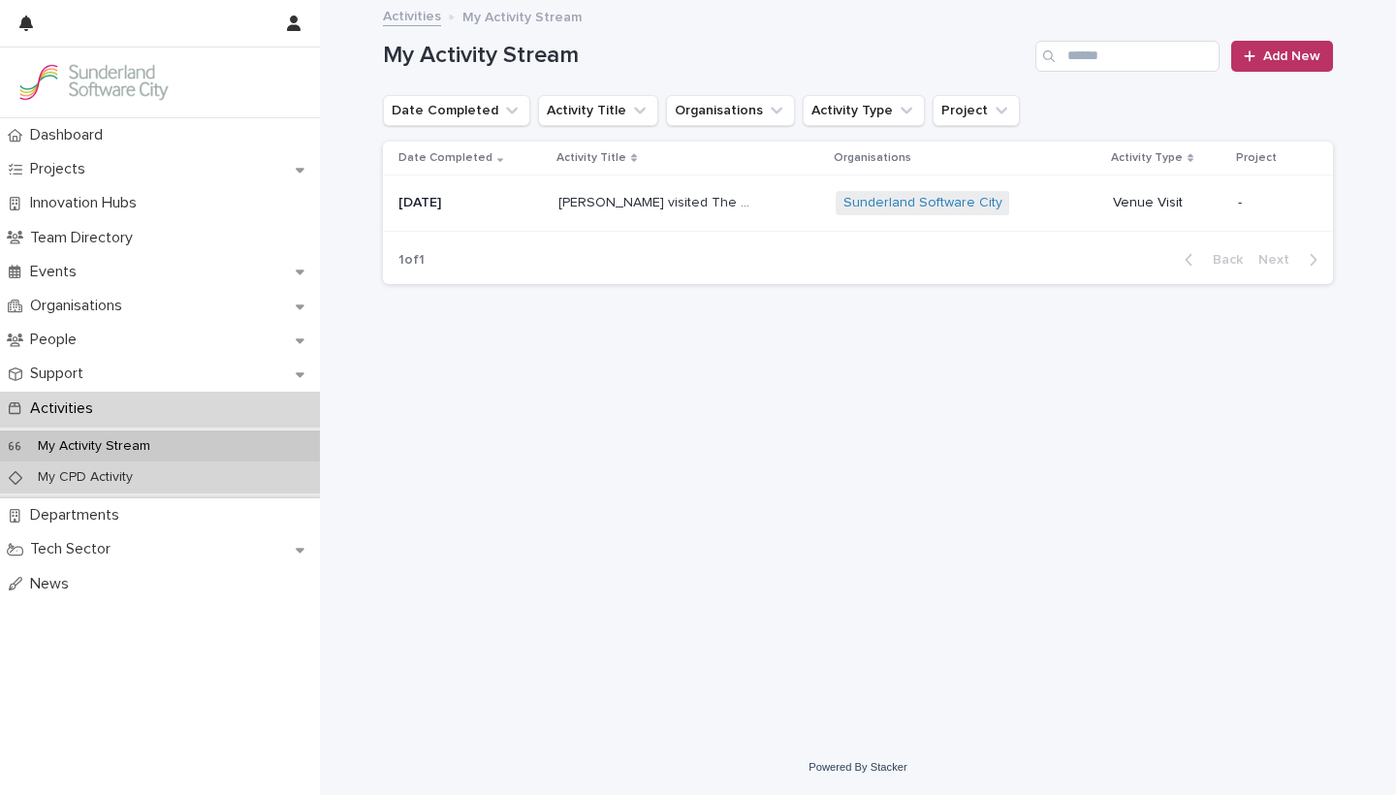
click at [105, 464] on div "My CPD Activity" at bounding box center [160, 477] width 320 height 32
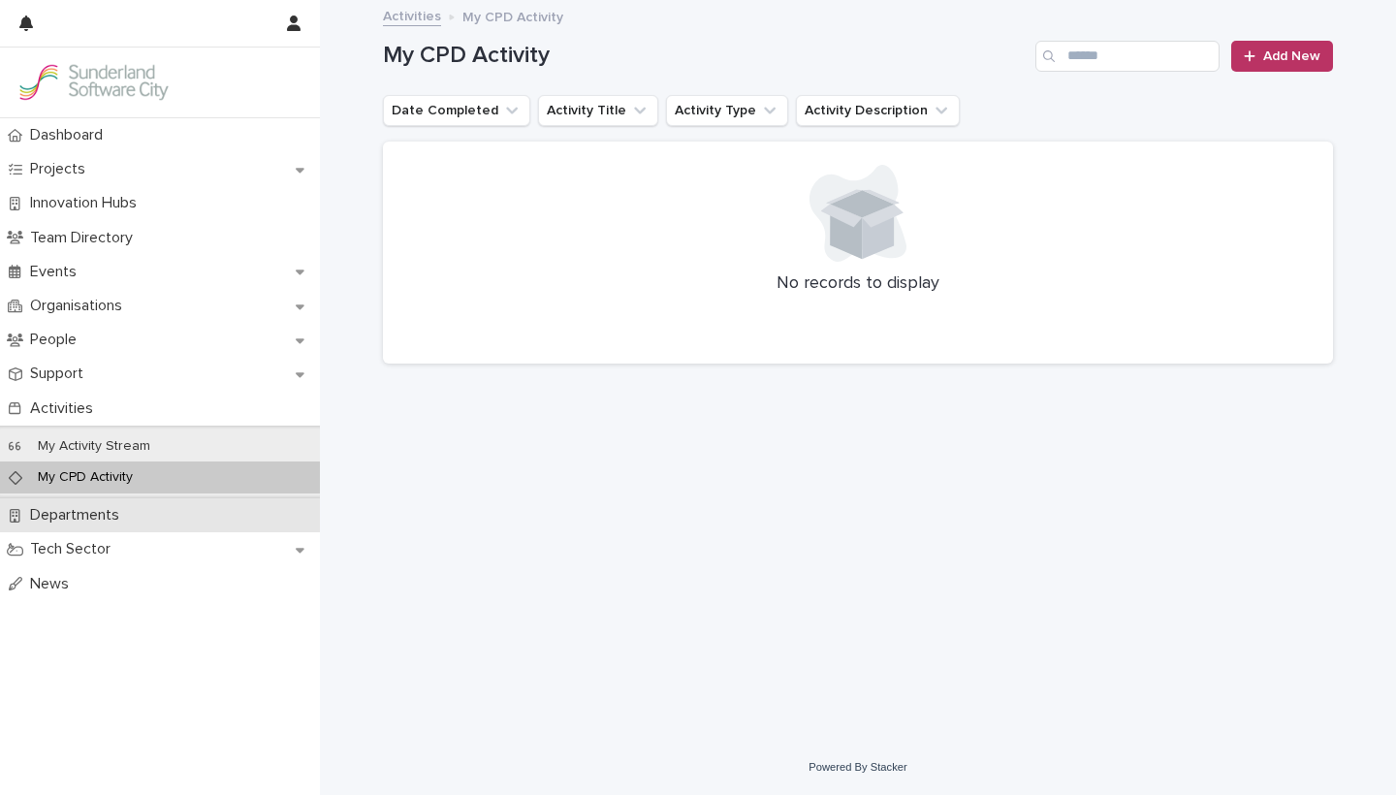
click at [97, 506] on p "Departments" at bounding box center [78, 515] width 112 height 18
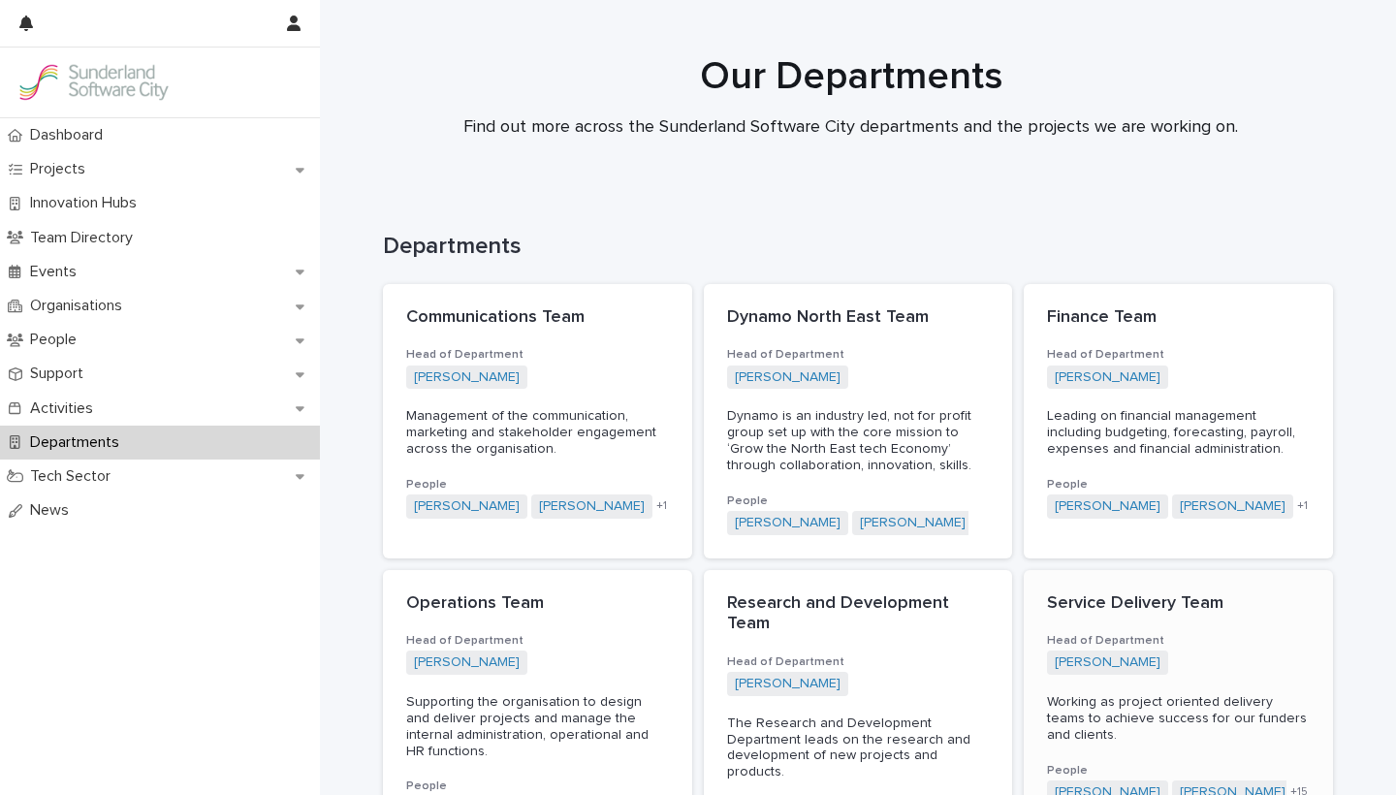
click at [1082, 594] on p "Service Delivery Team" at bounding box center [1178, 603] width 263 height 21
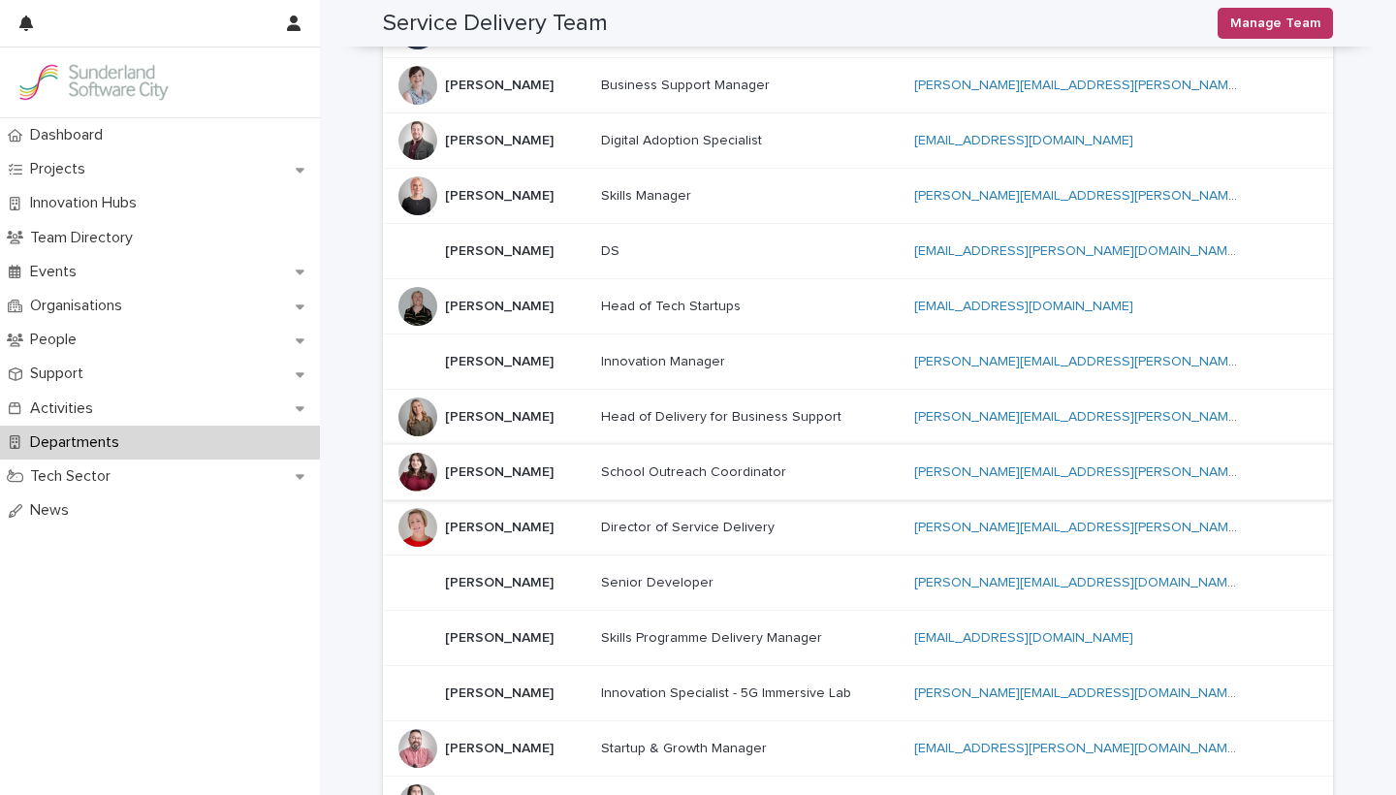
scroll to position [909, 0]
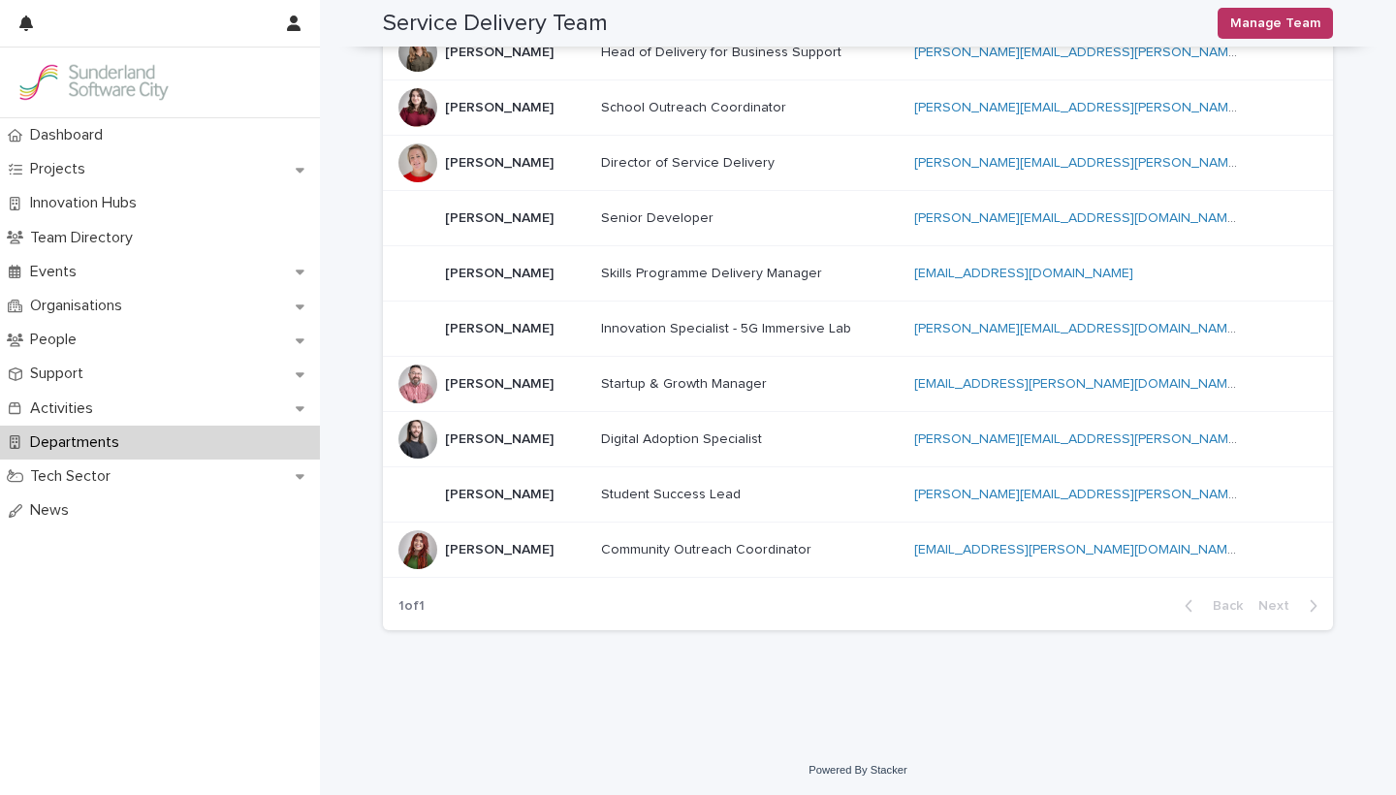
click at [455, 479] on div "Neil Crabtree Neil Crabtree" at bounding box center [499, 495] width 109 height 32
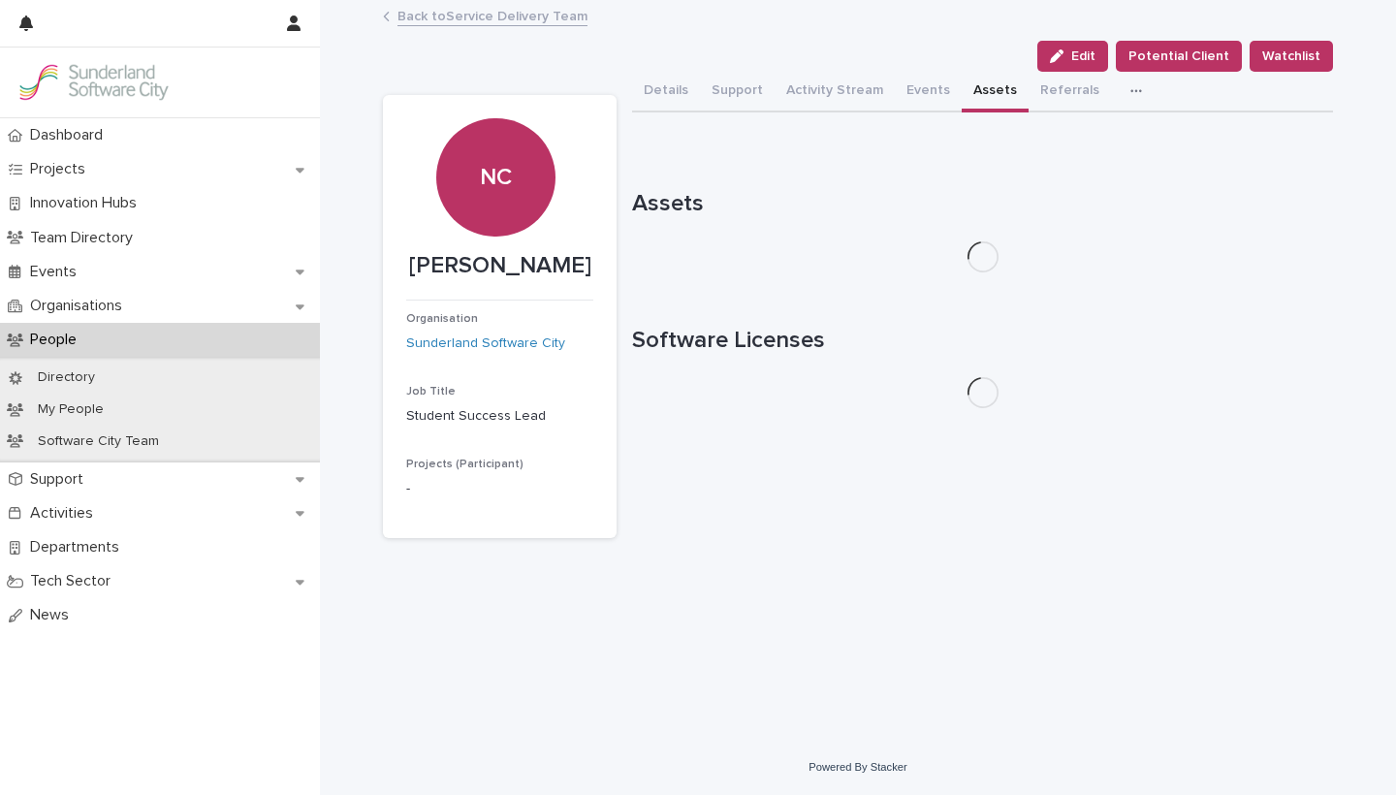
click at [968, 82] on button "Assets" at bounding box center [995, 92] width 67 height 41
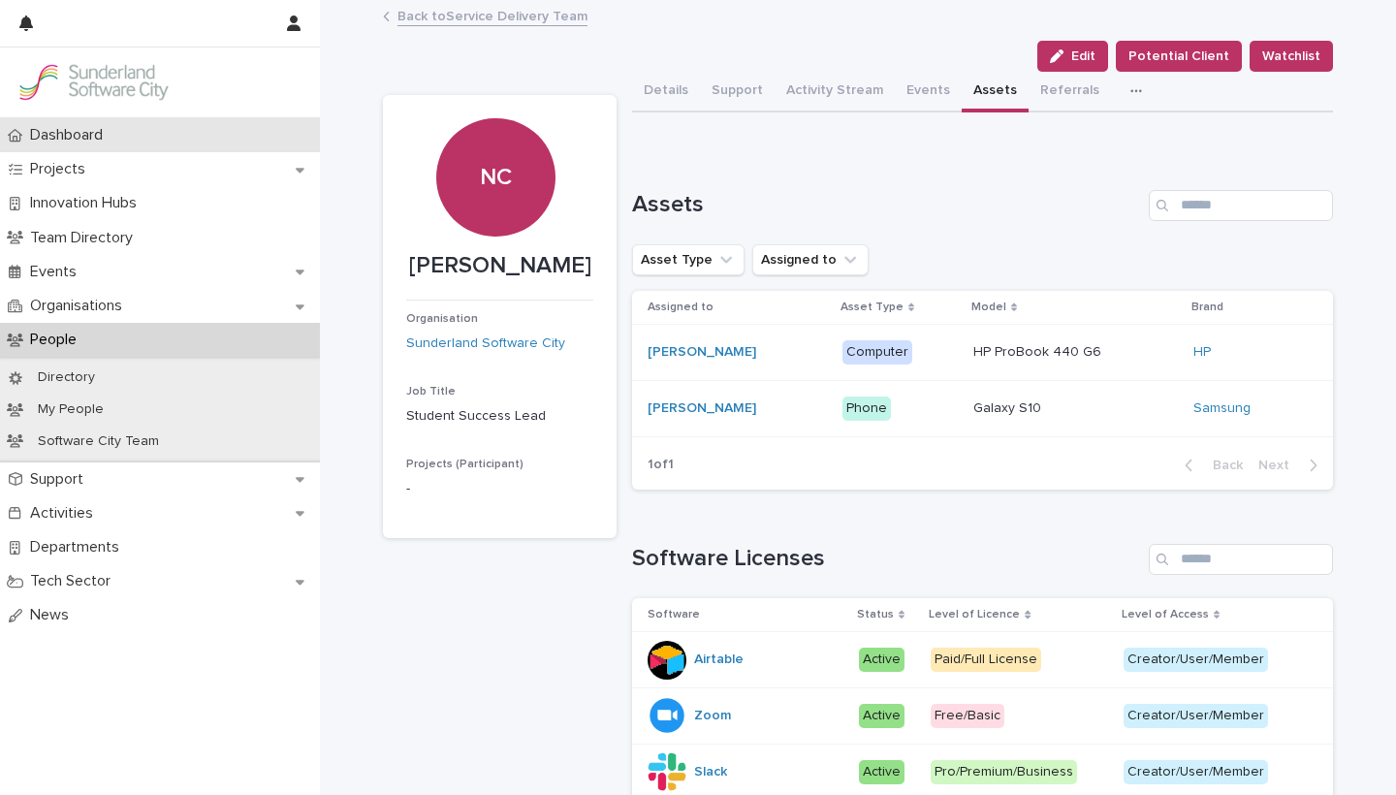
click at [98, 138] on p "Dashboard" at bounding box center [70, 135] width 96 height 18
